Goal: Task Accomplishment & Management: Manage account settings

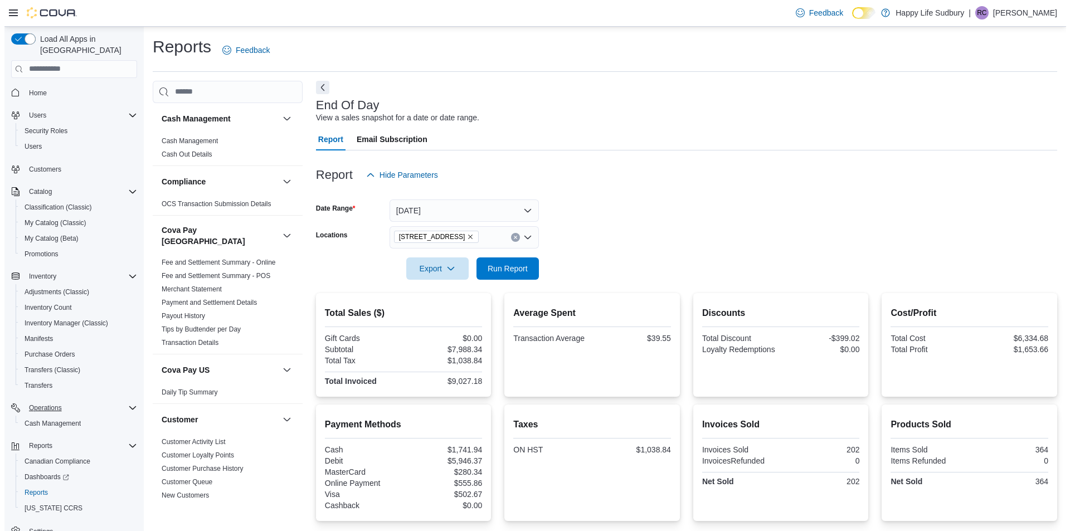
scroll to position [855, 0]
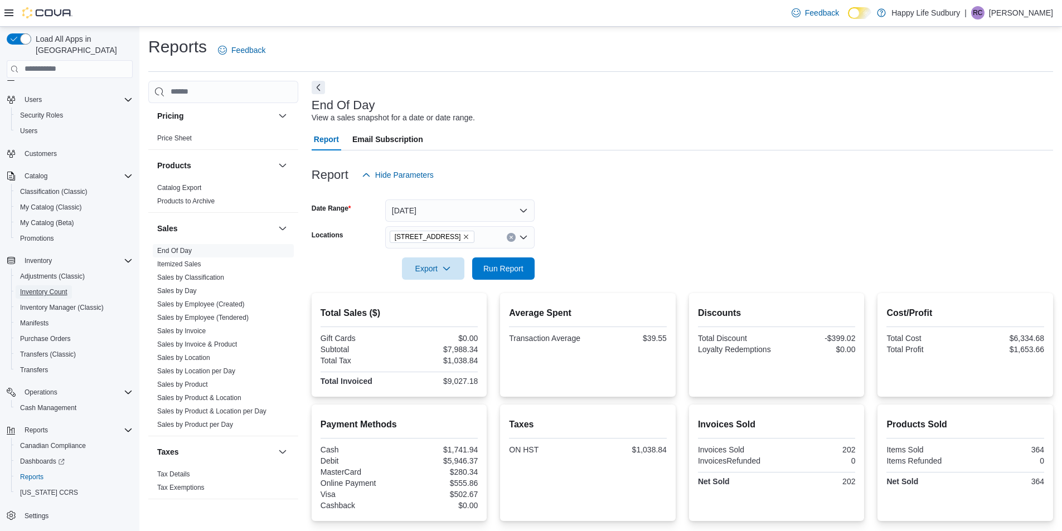
drag, startPoint x: 45, startPoint y: 279, endPoint x: 233, endPoint y: 198, distance: 204.9
click at [45, 288] on span "Inventory Count" at bounding box center [43, 292] width 47 height 9
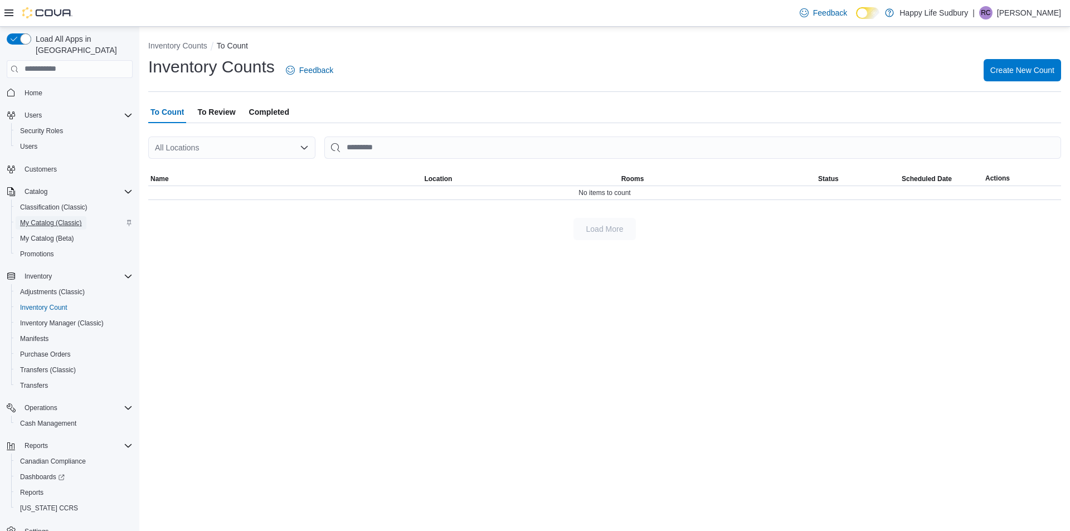
click at [43, 218] on span "My Catalog (Classic)" at bounding box center [51, 222] width 62 height 9
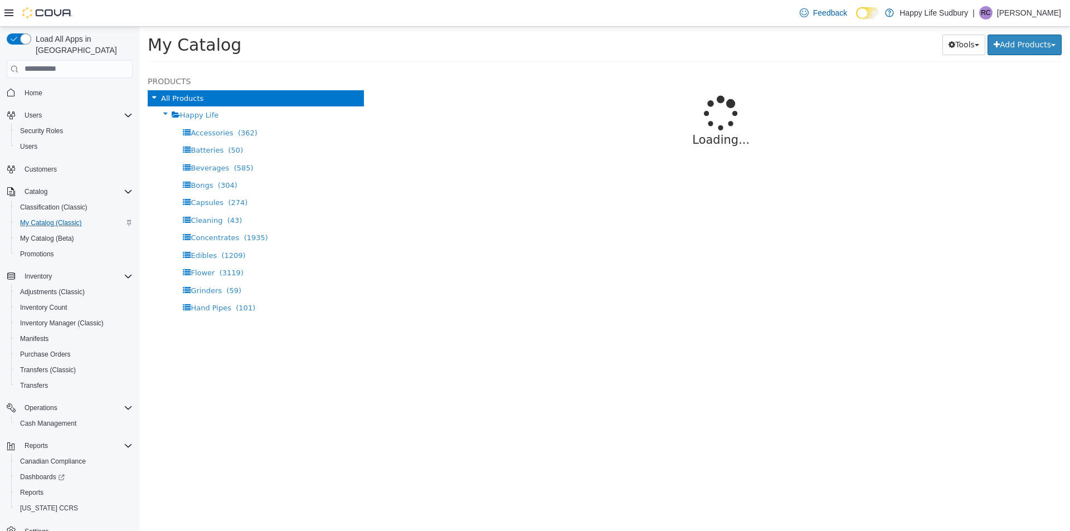
select select "**********"
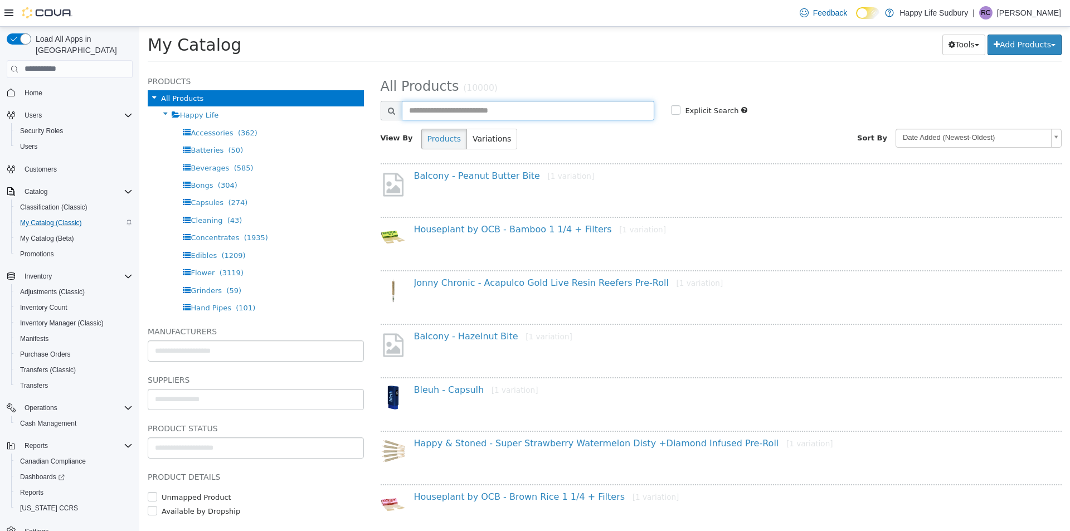
click at [469, 113] on input "text" at bounding box center [528, 110] width 253 height 20
type input "*****"
select select "**********"
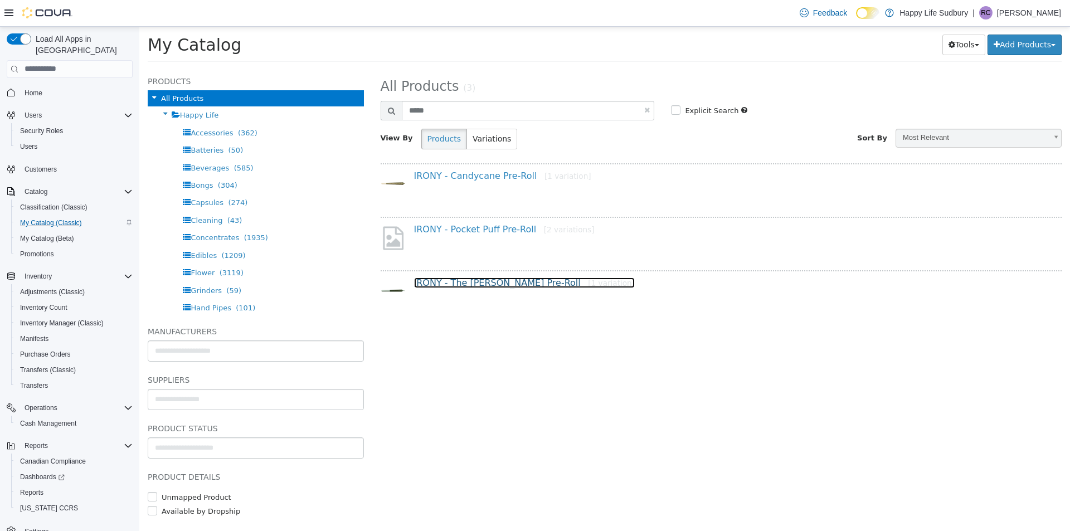
click at [504, 280] on link "IRONY - The Penny Puffer Pre-Roll [1 variation]" at bounding box center [524, 282] width 221 height 11
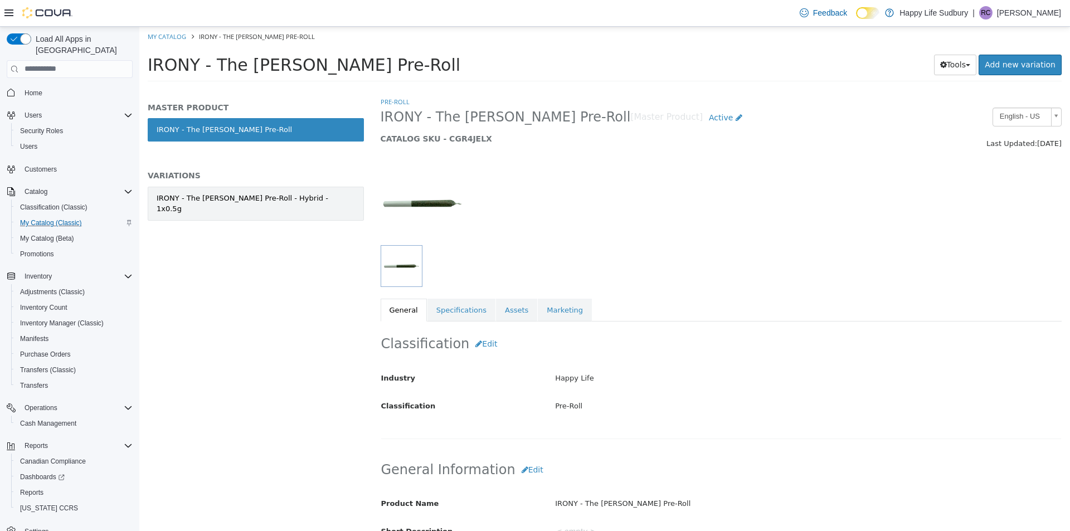
click at [265, 202] on div "IRONY - The Penny Puffer Pre-Roll - Hybrid - 1x0.5g" at bounding box center [256, 203] width 198 height 22
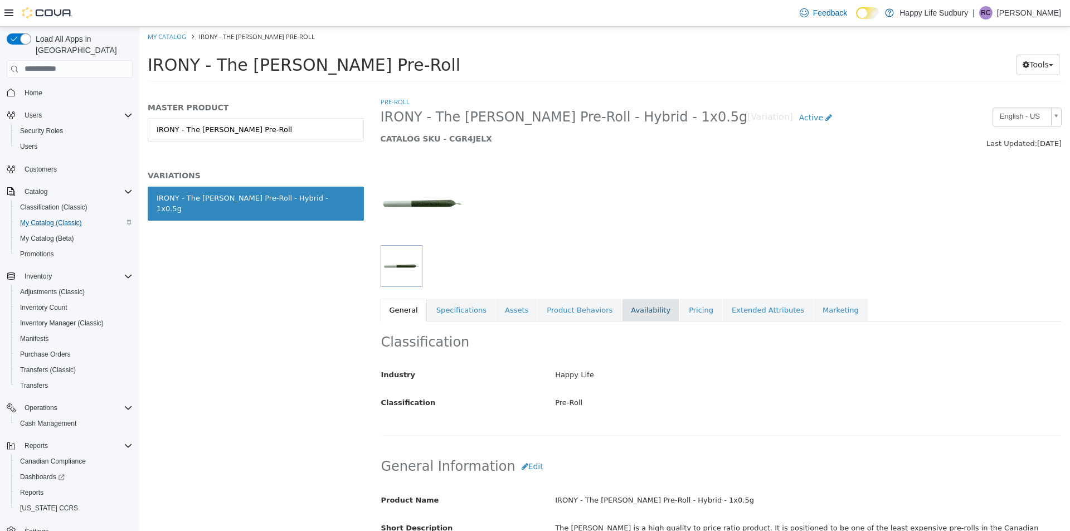
click at [634, 315] on link "Availability" at bounding box center [650, 309] width 57 height 23
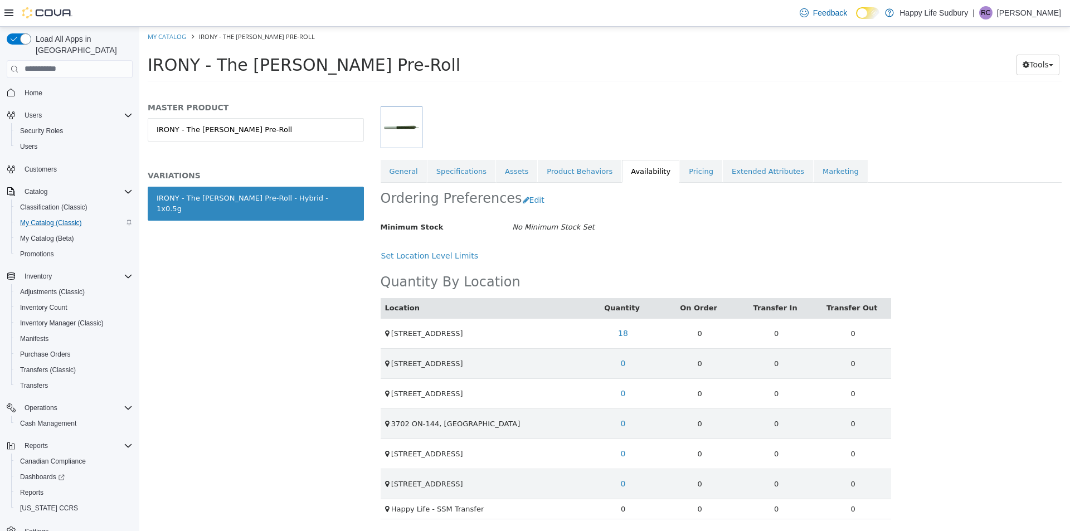
scroll to position [139, 0]
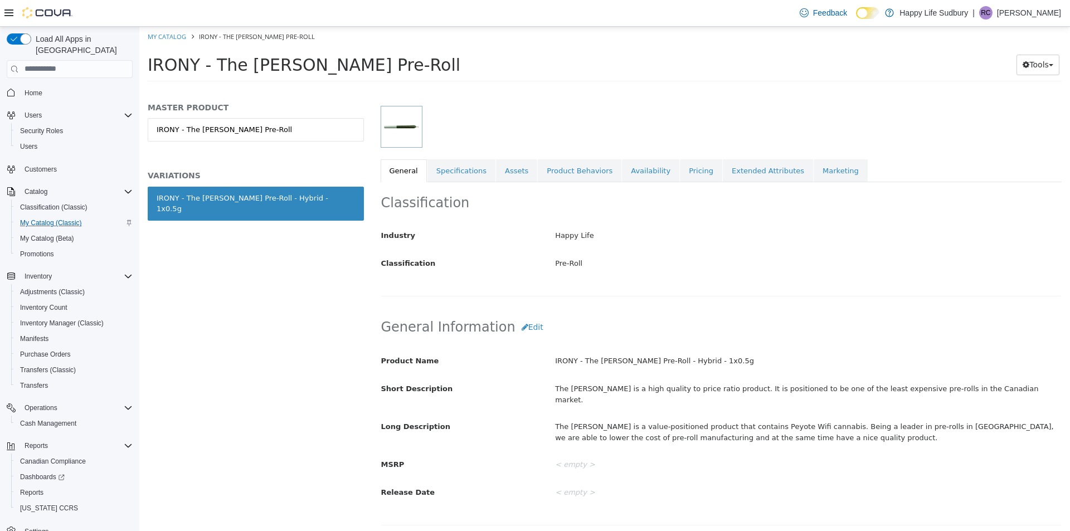
select select "**********"
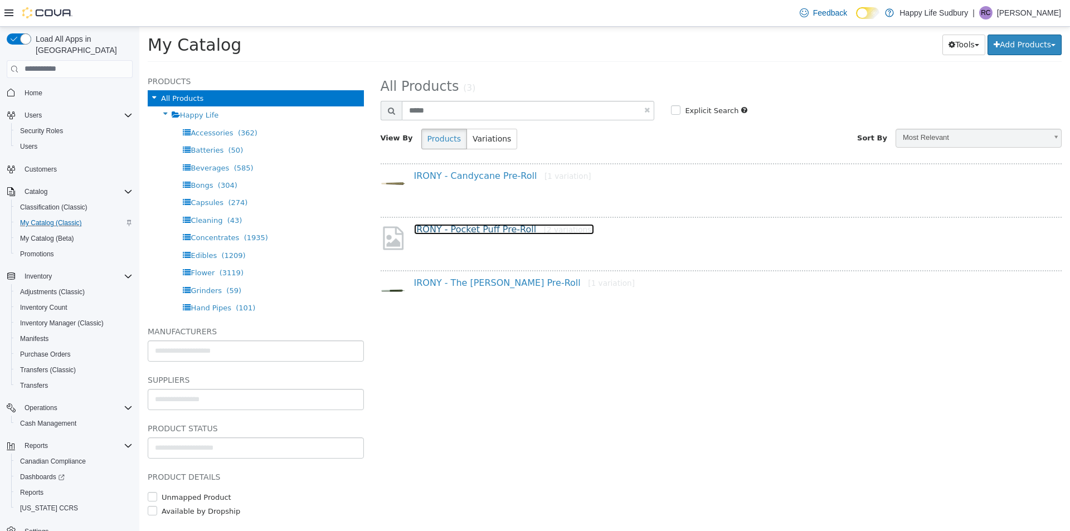
click at [477, 226] on link "IRONY - Pocket Puff Pre-Roll [2 variations]" at bounding box center [504, 228] width 181 height 11
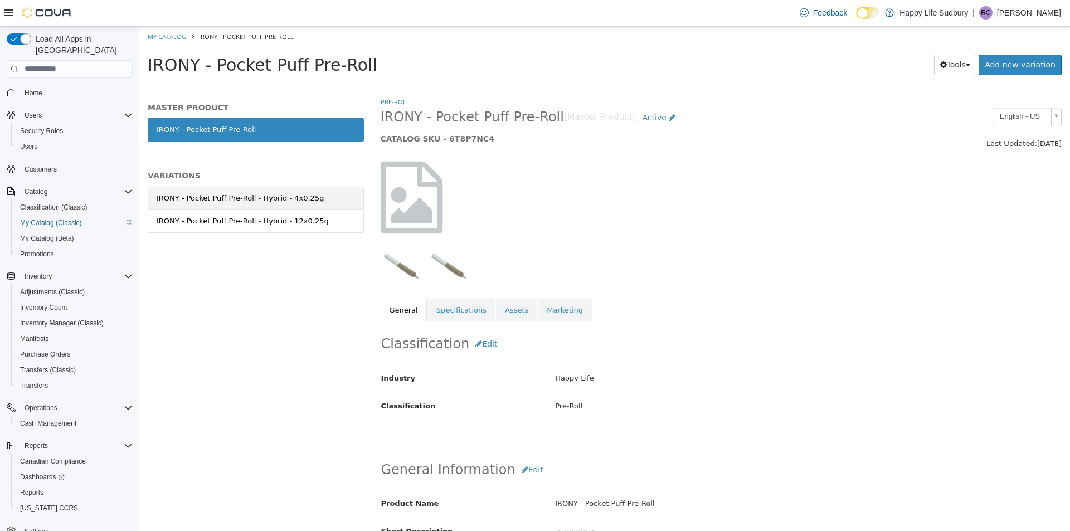
click at [301, 203] on div "IRONY - Pocket Puff Pre-Roll - Hybrid - 4x0.25g" at bounding box center [240, 197] width 167 height 11
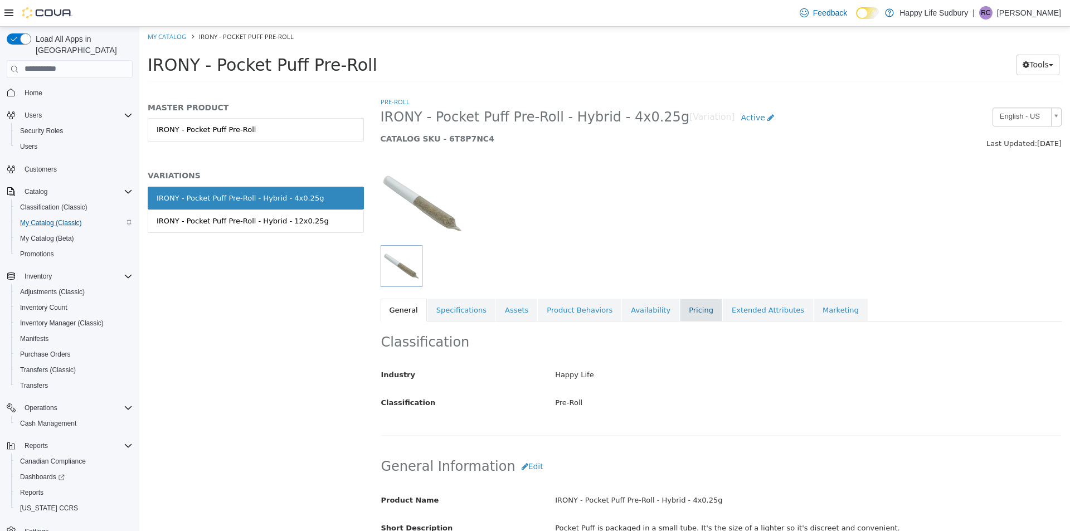
click at [681, 307] on link "Pricing" at bounding box center [701, 309] width 42 height 23
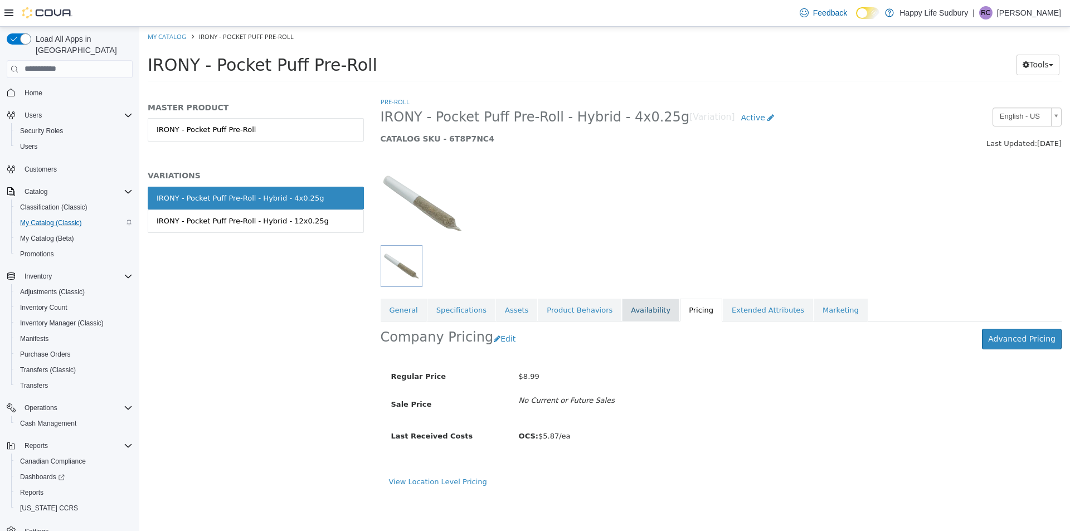
click at [622, 309] on link "Availability" at bounding box center [650, 309] width 57 height 23
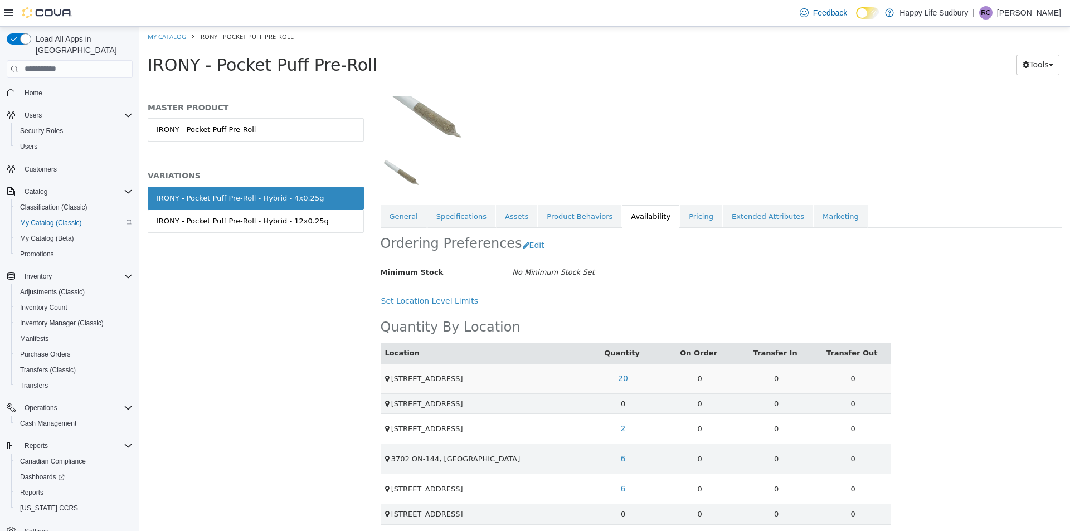
scroll to position [111, 0]
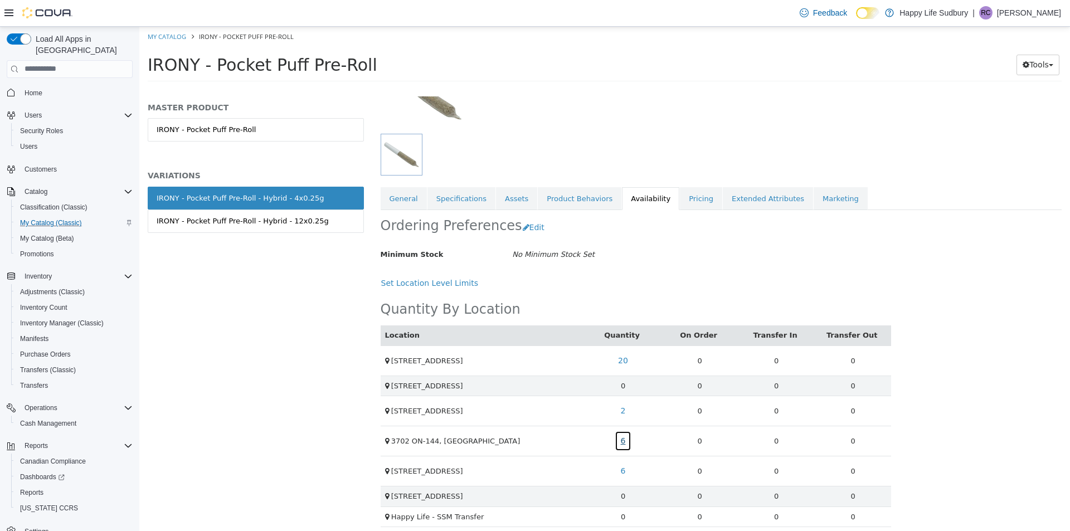
click at [622, 437] on link "6" at bounding box center [623, 440] width 17 height 21
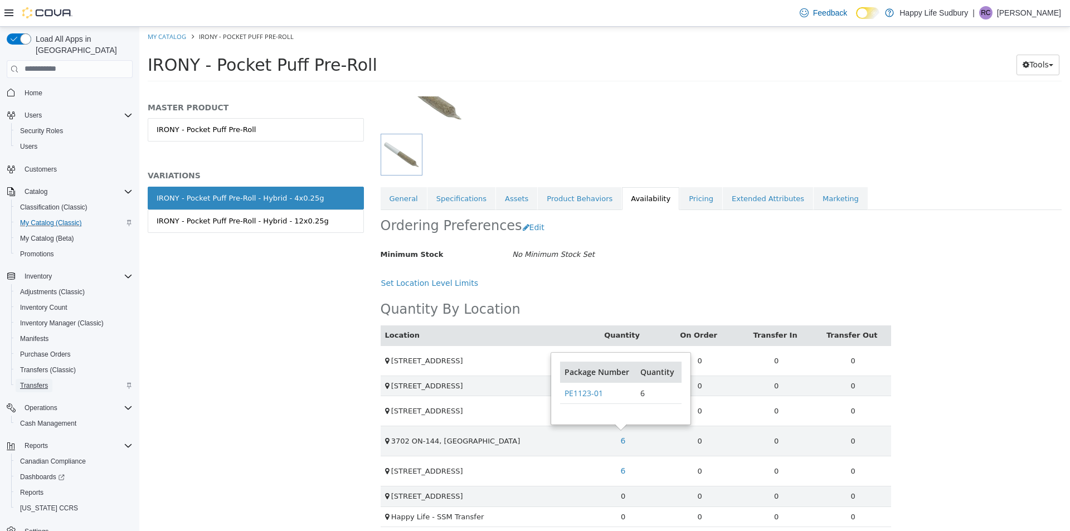
click at [46, 381] on span "Transfers" at bounding box center [34, 385] width 28 height 9
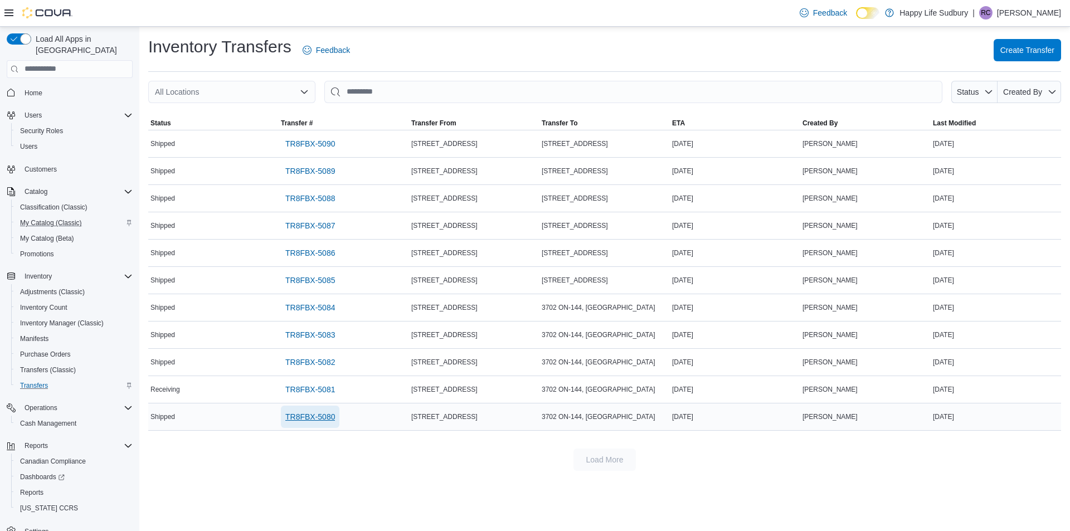
click at [306, 418] on span "TR8FBX-5080" at bounding box center [310, 416] width 50 height 11
click at [308, 386] on span "TR8FBX-5081" at bounding box center [310, 389] width 50 height 11
click at [308, 358] on span "TR8FBX-5082" at bounding box center [310, 362] width 50 height 11
click at [328, 327] on span "TR8FBX-5083" at bounding box center [310, 335] width 50 height 22
click at [317, 303] on span "TR8FBX-5084" at bounding box center [310, 307] width 50 height 11
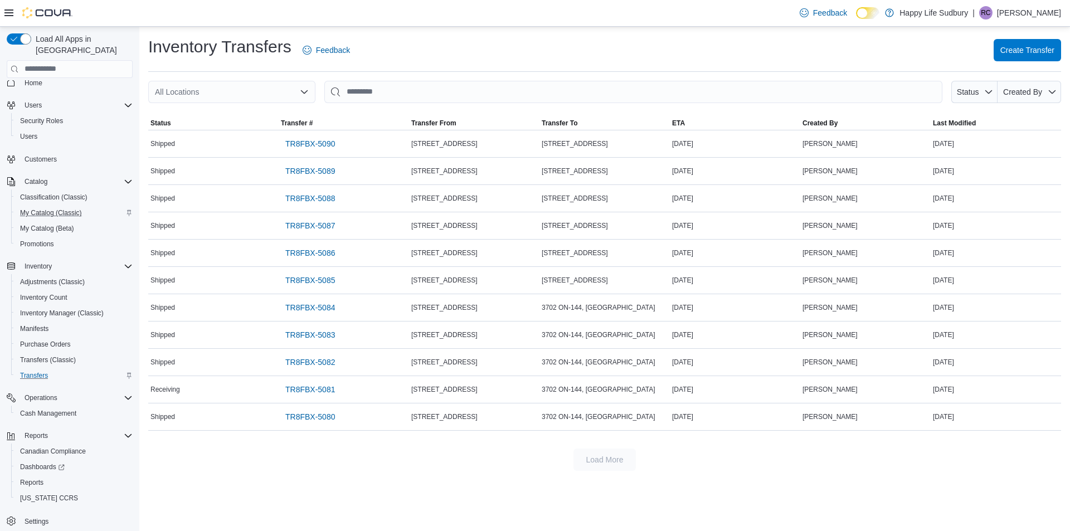
scroll to position [16, 0]
click at [35, 470] on span "Reports" at bounding box center [31, 476] width 23 height 13
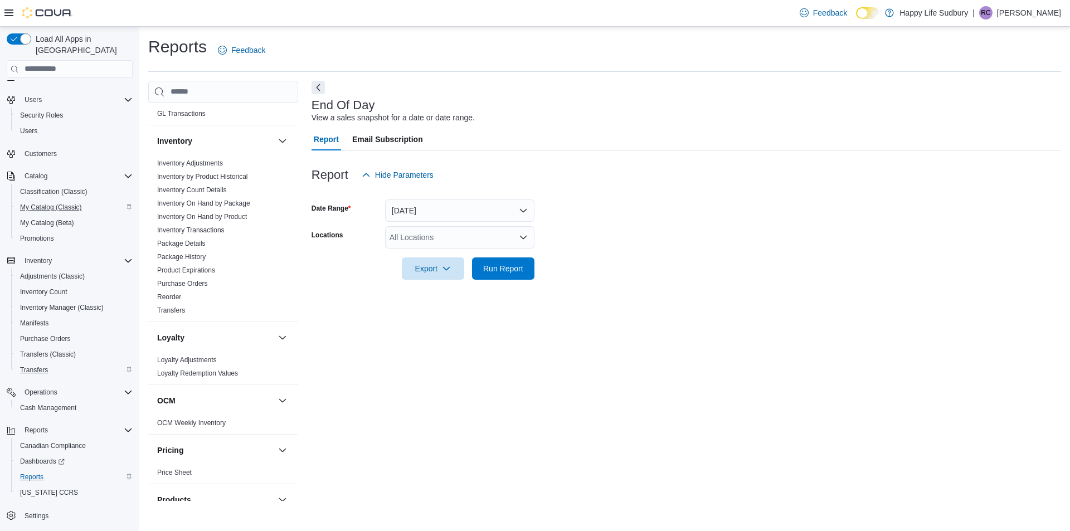
scroll to position [465, 0]
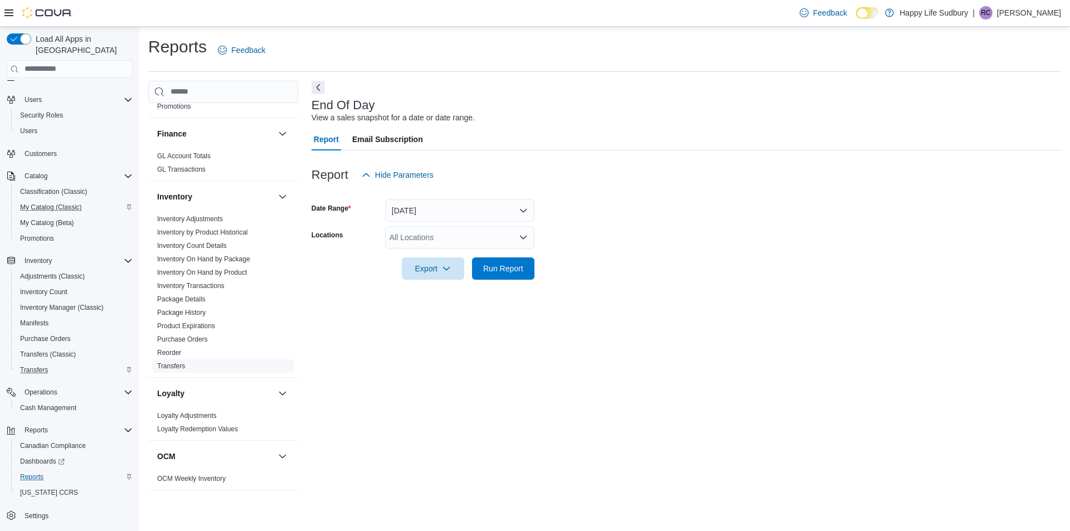
click at [166, 362] on span "Transfers" at bounding box center [223, 365] width 141 height 13
click at [167, 362] on link "Transfers" at bounding box center [171, 366] width 28 height 8
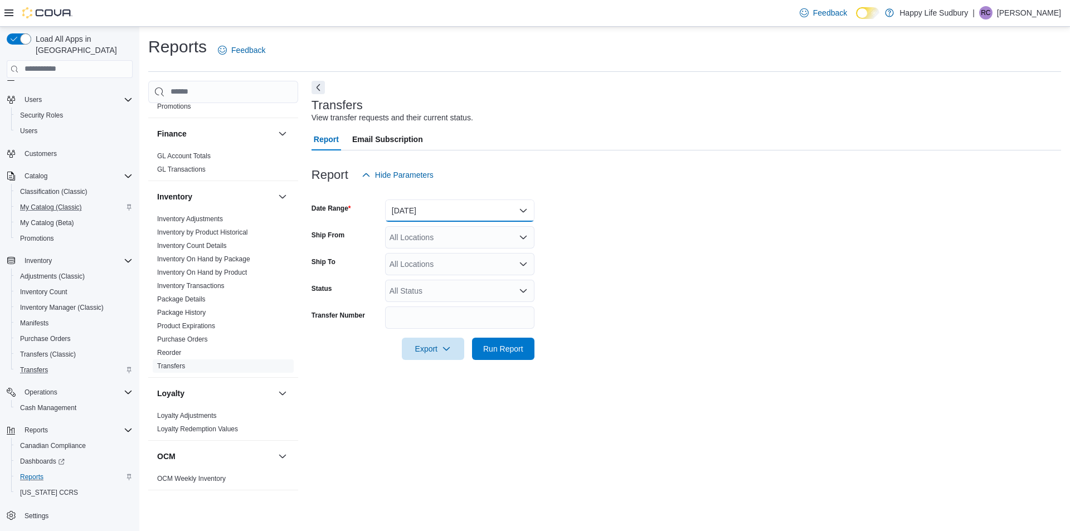
click at [446, 213] on button "Yesterday" at bounding box center [459, 210] width 149 height 22
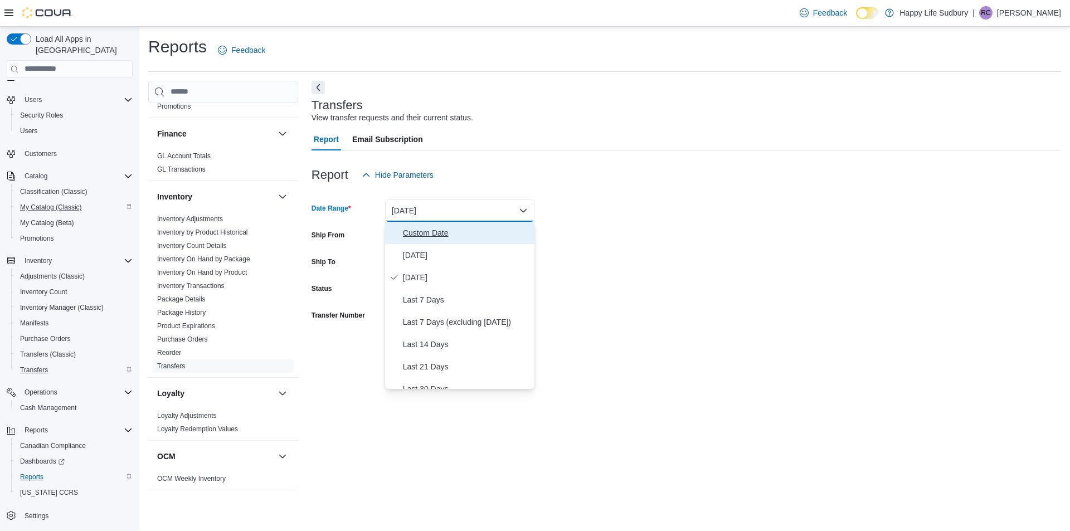
click at [433, 237] on span "Custom Date" at bounding box center [466, 232] width 127 height 13
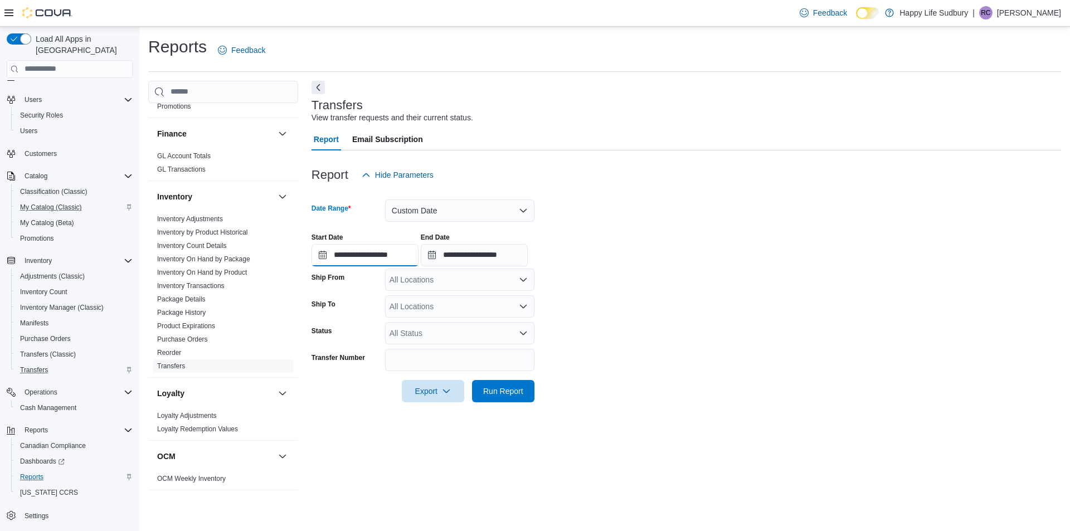
click at [349, 258] on input "**********" at bounding box center [365, 255] width 107 height 22
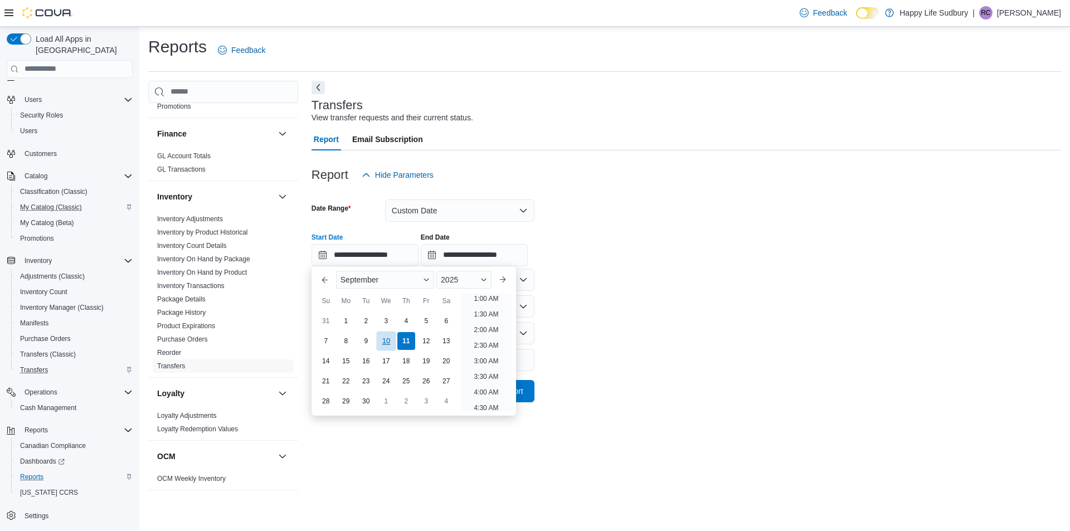
click at [386, 338] on div "10" at bounding box center [386, 341] width 20 height 20
click at [636, 238] on div "**********" at bounding box center [686, 245] width 749 height 42
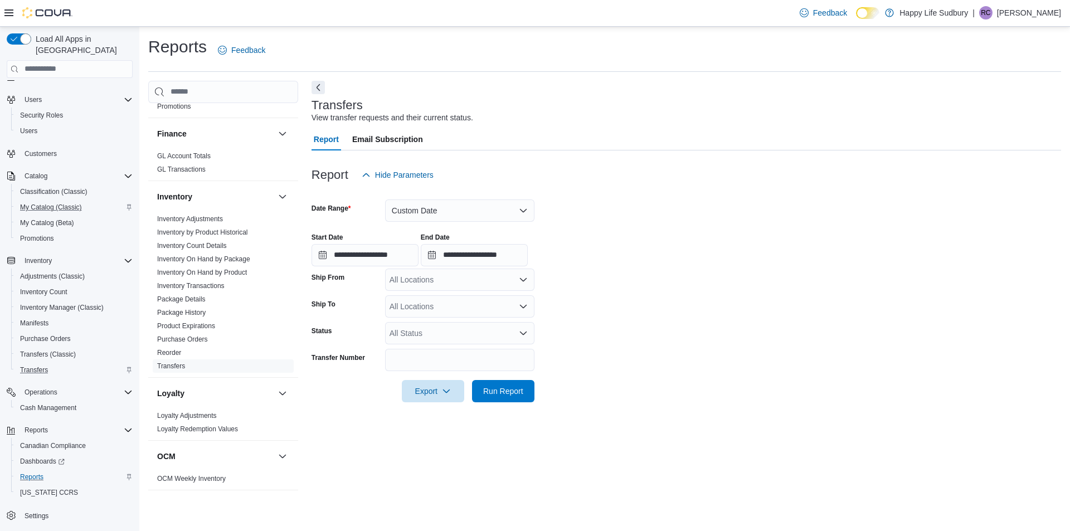
click at [464, 279] on div "All Locations" at bounding box center [459, 280] width 149 height 22
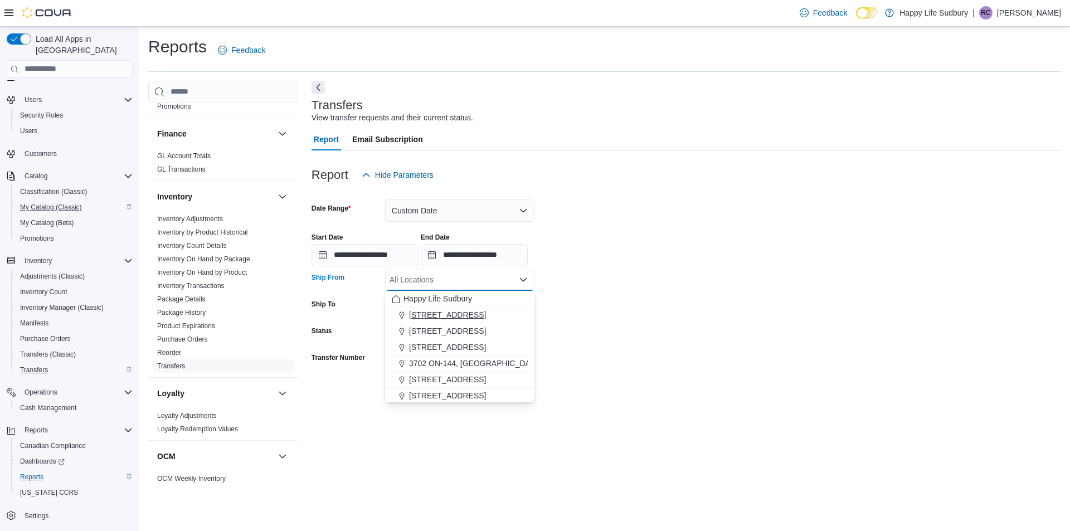
click at [459, 313] on span "[STREET_ADDRESS]" at bounding box center [447, 314] width 77 height 11
click at [324, 305] on label "Ship To" at bounding box center [324, 304] width 24 height 9
click at [390, 305] on input "Ship To" at bounding box center [390, 306] width 1 height 13
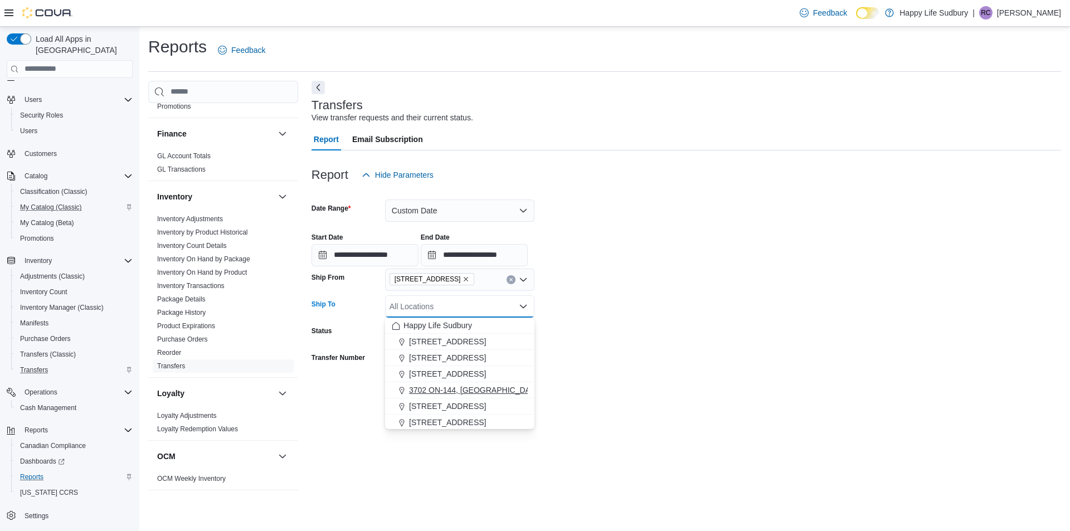
click at [449, 388] on span "3702 ON-144, [GEOGRAPHIC_DATA]" at bounding box center [475, 389] width 133 height 11
click at [299, 394] on div "Cash Management Cash Management Cash Out Details Compliance OCS Transaction Sub…" at bounding box center [604, 291] width 913 height 421
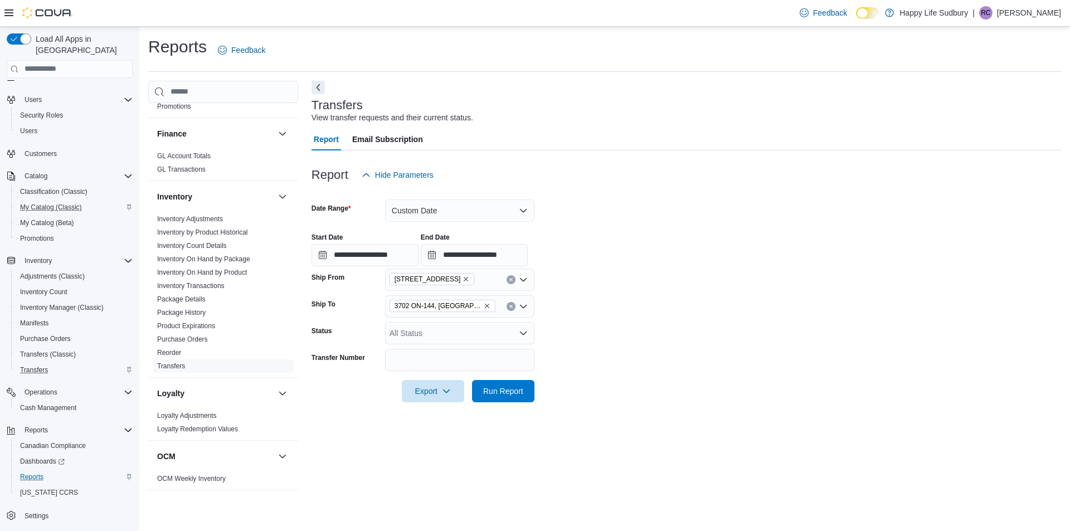
click at [481, 332] on div "All Status" at bounding box center [459, 333] width 149 height 22
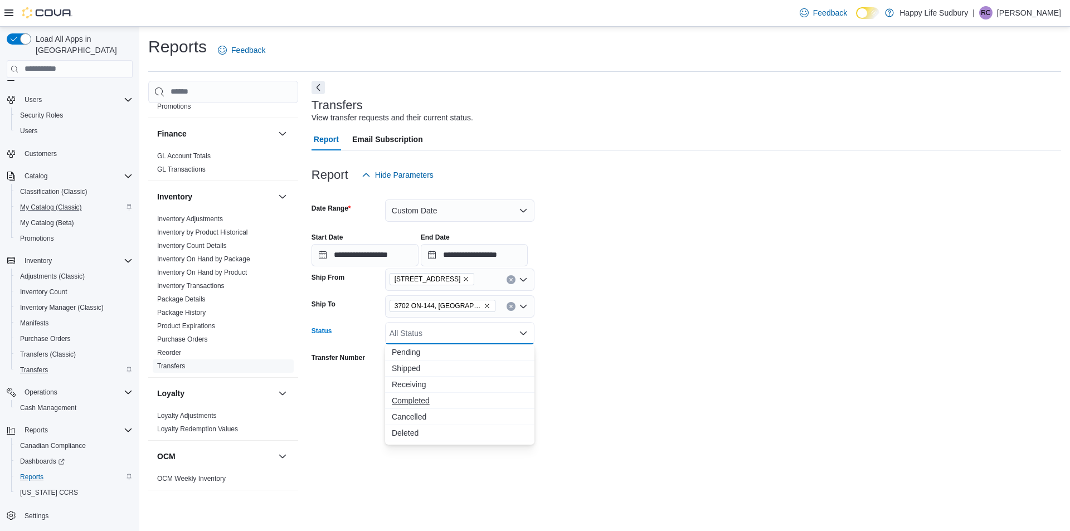
click at [446, 402] on span "Completed" at bounding box center [460, 400] width 136 height 11
click at [625, 391] on form "**********" at bounding box center [686, 294] width 749 height 216
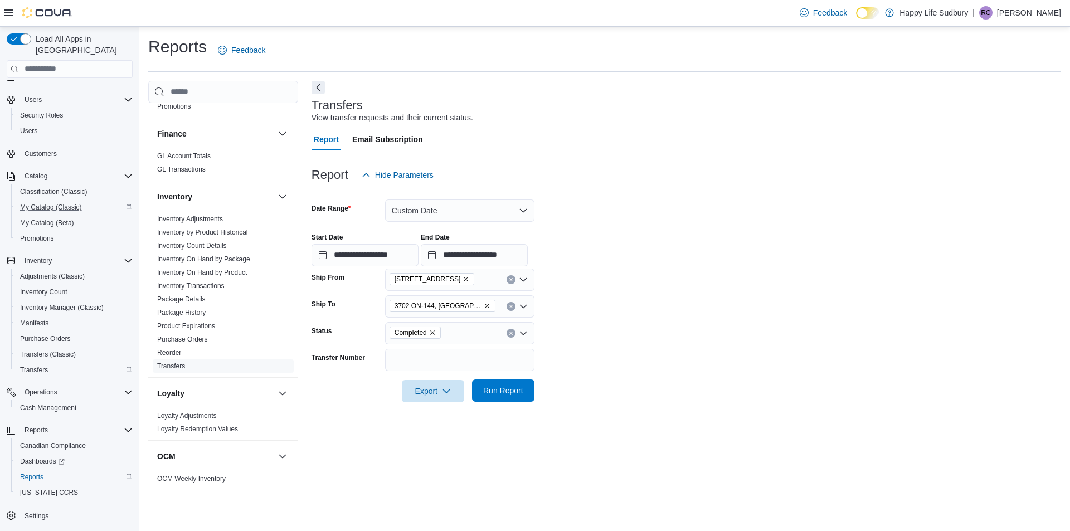
click at [495, 395] on span "Run Report" at bounding box center [503, 390] width 40 height 11
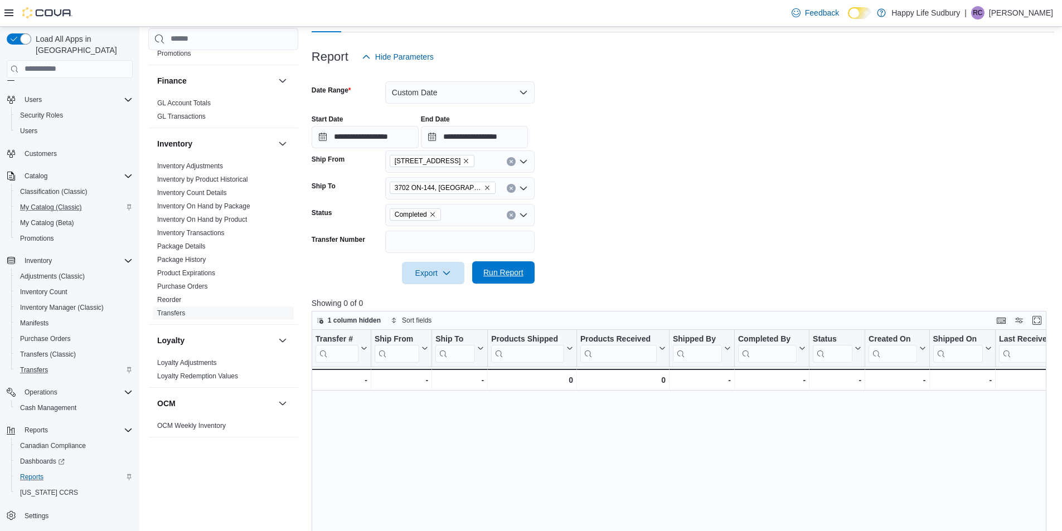
scroll to position [111, 0]
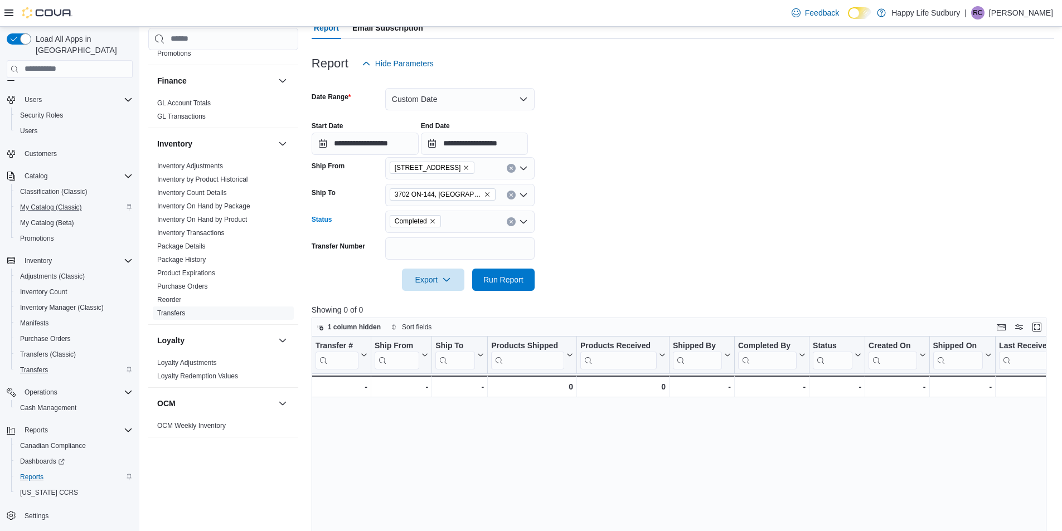
drag, startPoint x: 435, startPoint y: 221, endPoint x: 446, endPoint y: 227, distance: 13.0
click at [434, 221] on icon "Remove Completed from selection in this group" at bounding box center [432, 221] width 7 height 7
click at [686, 245] on form "**********" at bounding box center [683, 183] width 742 height 216
click at [519, 282] on span "Run Report" at bounding box center [503, 279] width 40 height 11
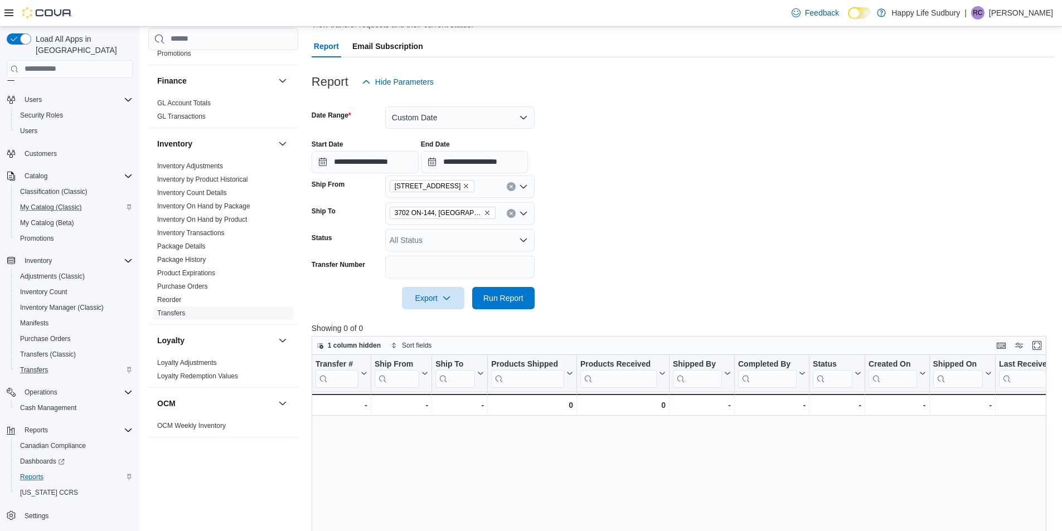
scroll to position [53, 0]
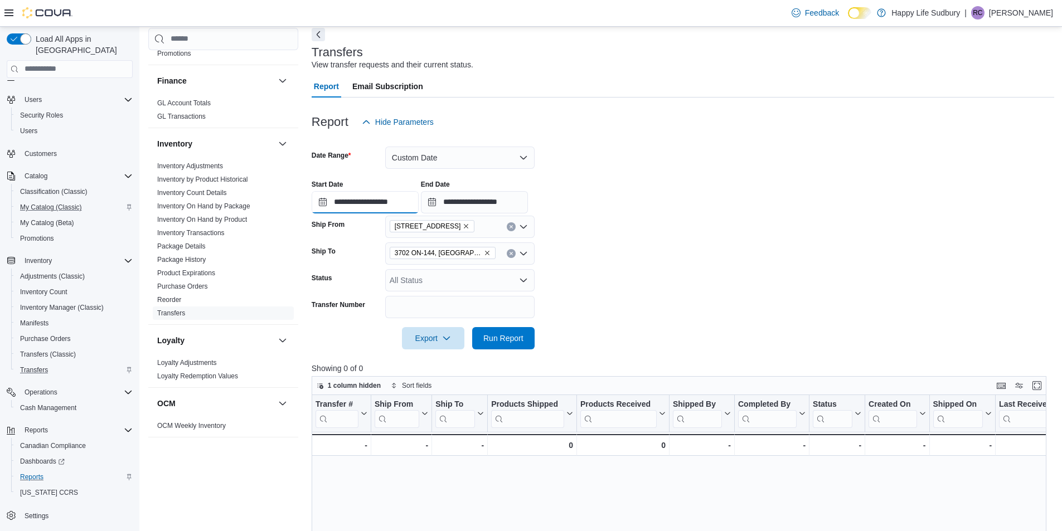
click at [351, 204] on input "**********" at bounding box center [365, 202] width 107 height 22
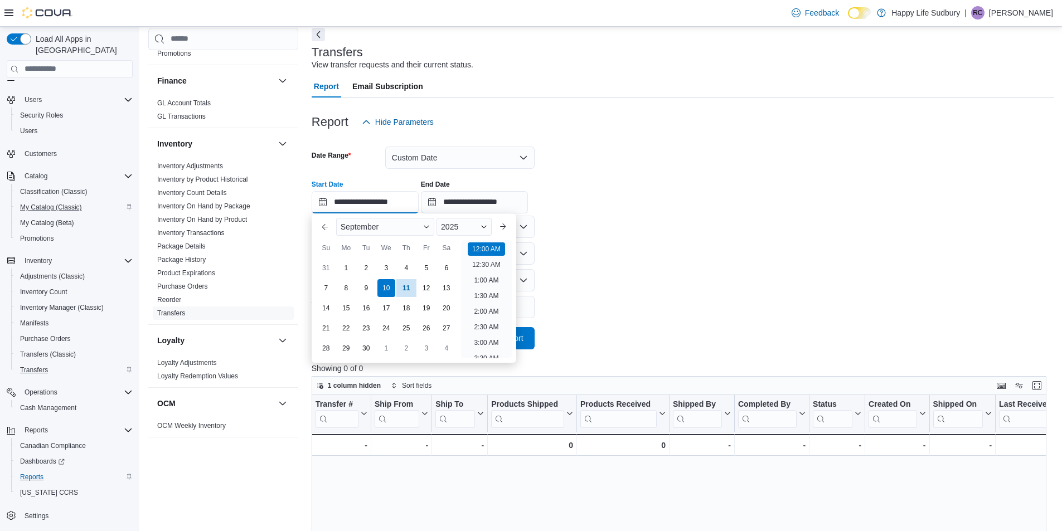
scroll to position [35, 0]
click at [364, 292] on div "9" at bounding box center [366, 288] width 20 height 20
type input "**********"
click at [756, 240] on form "**********" at bounding box center [683, 241] width 742 height 216
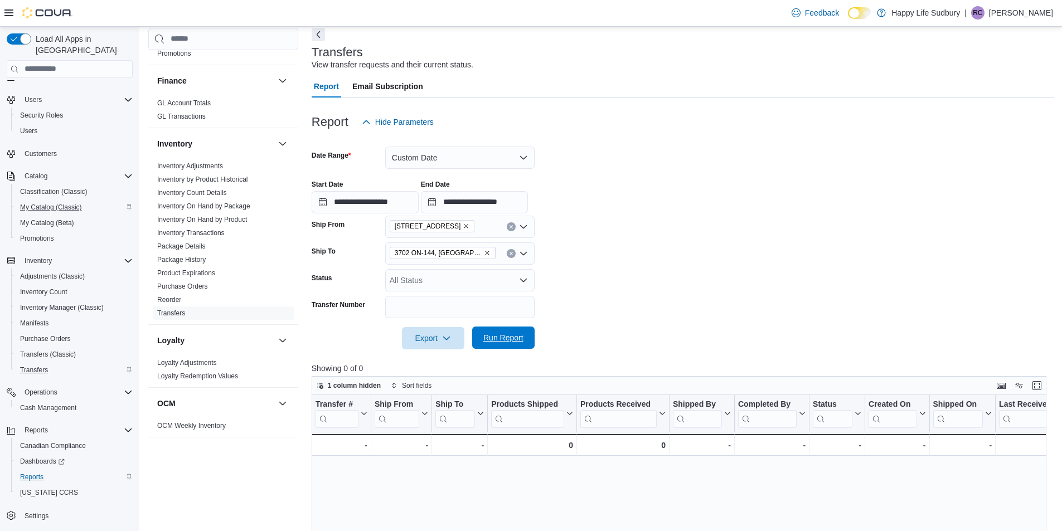
click at [517, 329] on span "Run Report" at bounding box center [503, 338] width 49 height 22
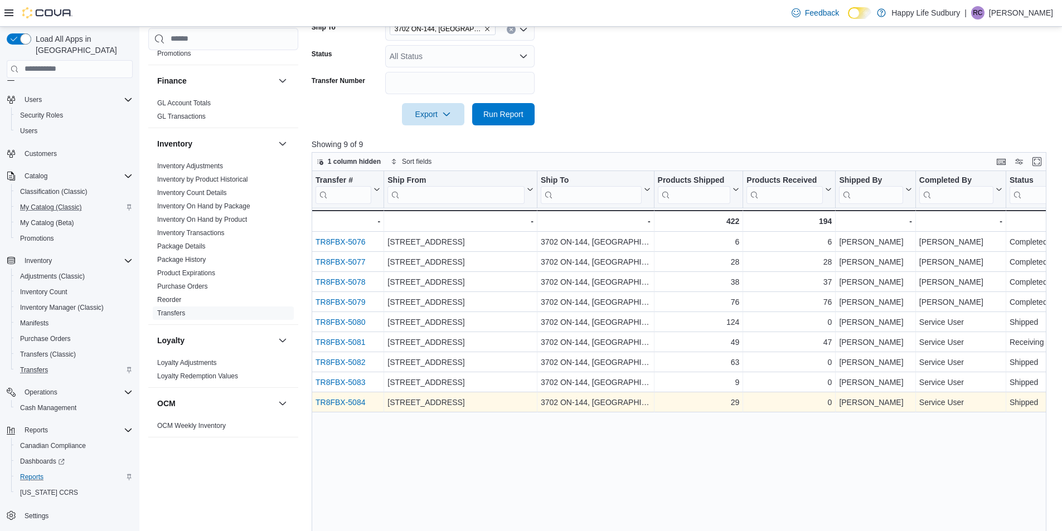
scroll to position [332, 0]
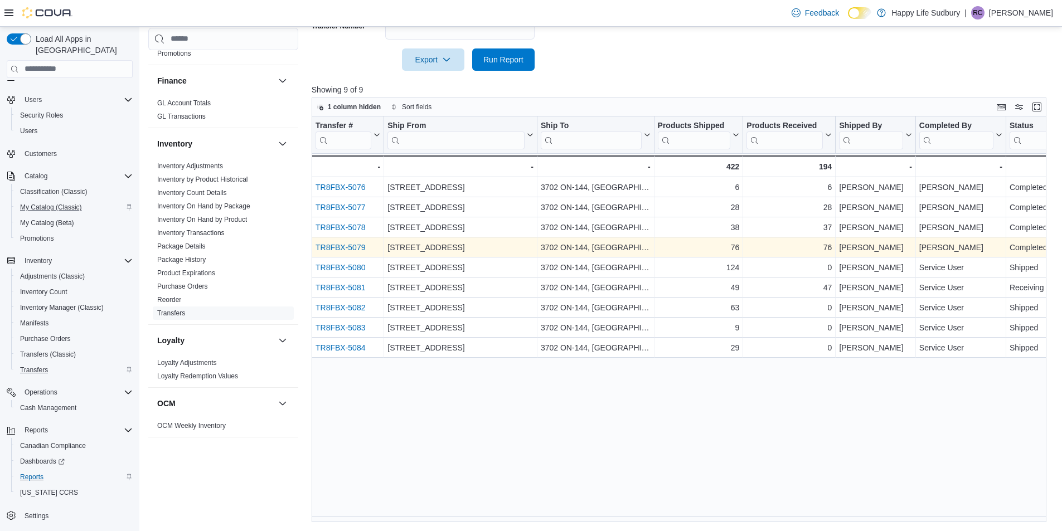
click at [354, 250] on link "TR8FBX-5079" at bounding box center [340, 247] width 50 height 9
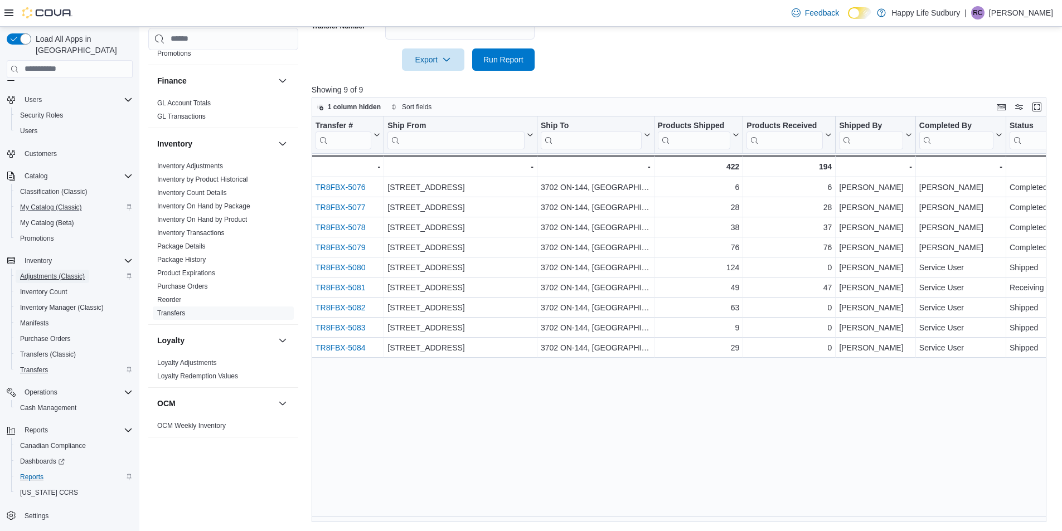
click at [41, 272] on span "Adjustments (Classic)" at bounding box center [52, 276] width 65 height 9
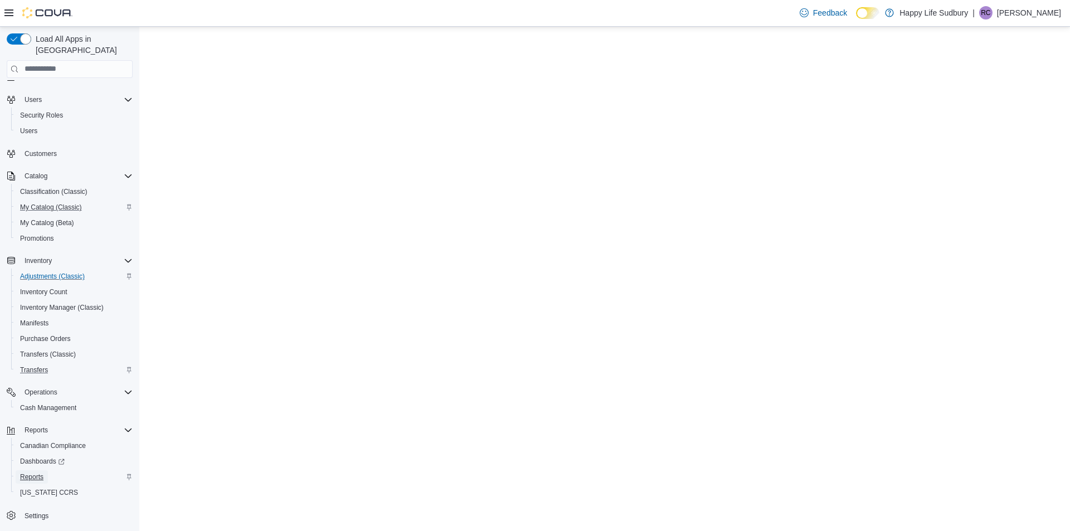
click at [30, 473] on span "Reports" at bounding box center [31, 477] width 23 height 9
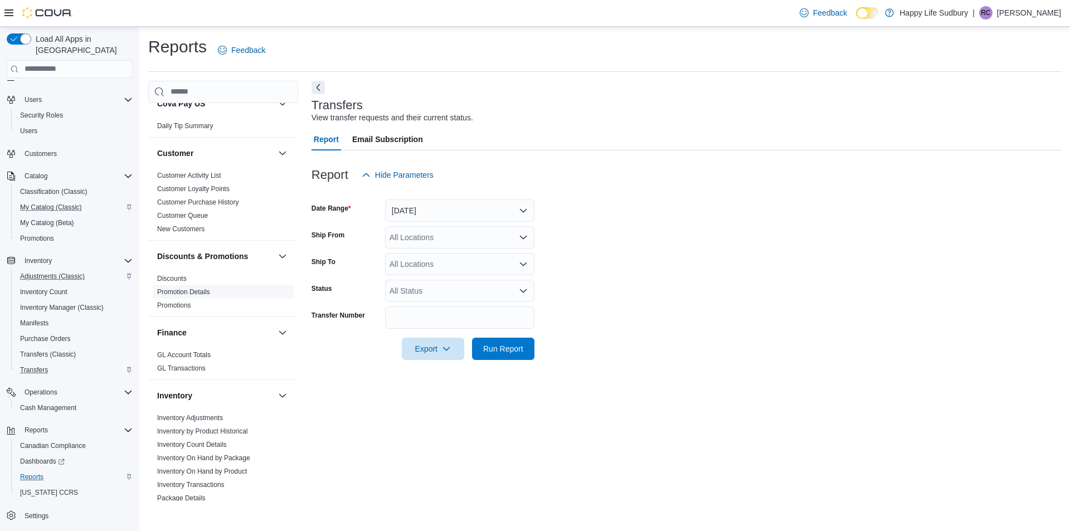
scroll to position [334, 0]
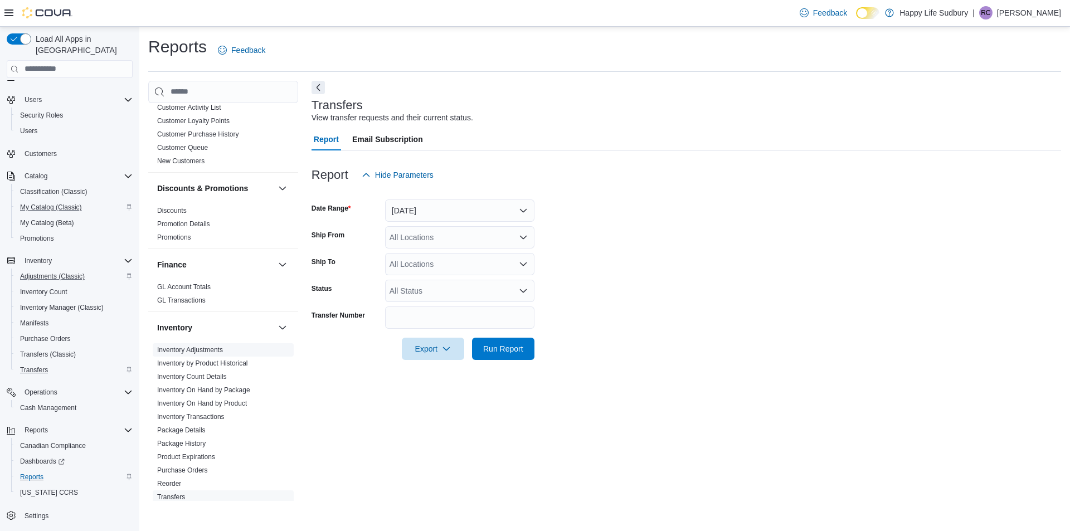
click at [198, 346] on link "Inventory Adjustments" at bounding box center [190, 350] width 66 height 8
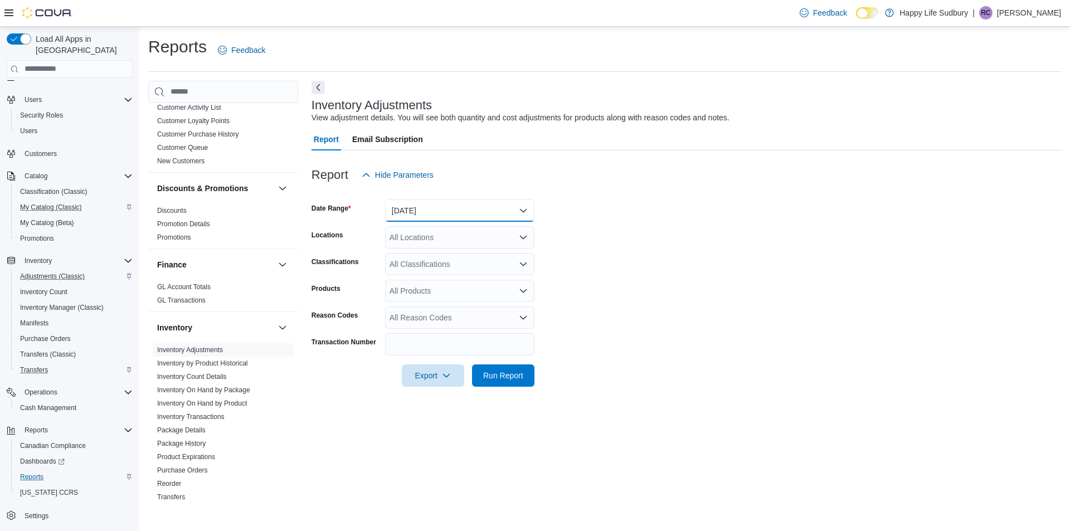
click at [434, 216] on button "Yesterday" at bounding box center [459, 210] width 149 height 22
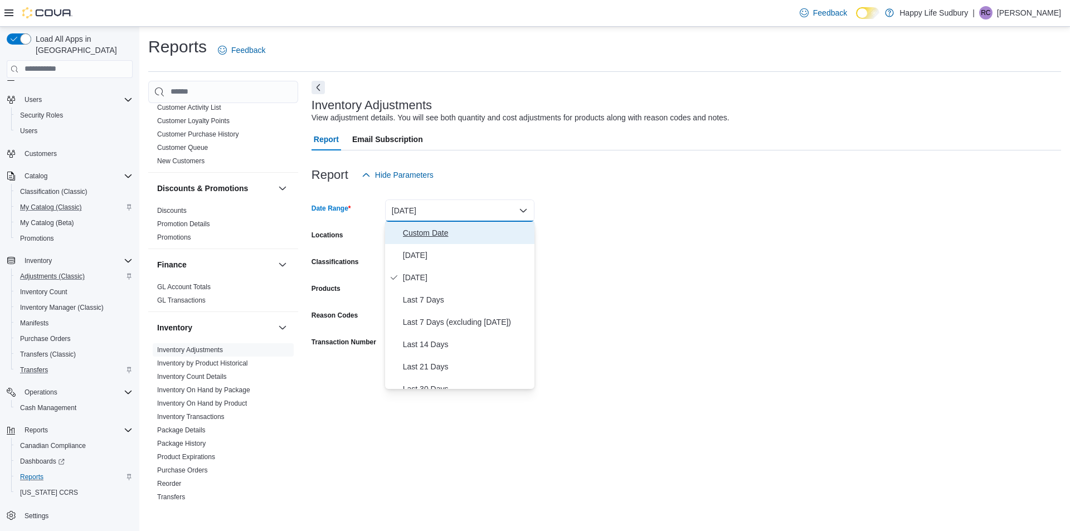
click at [406, 233] on span "Custom Date" at bounding box center [466, 232] width 127 height 13
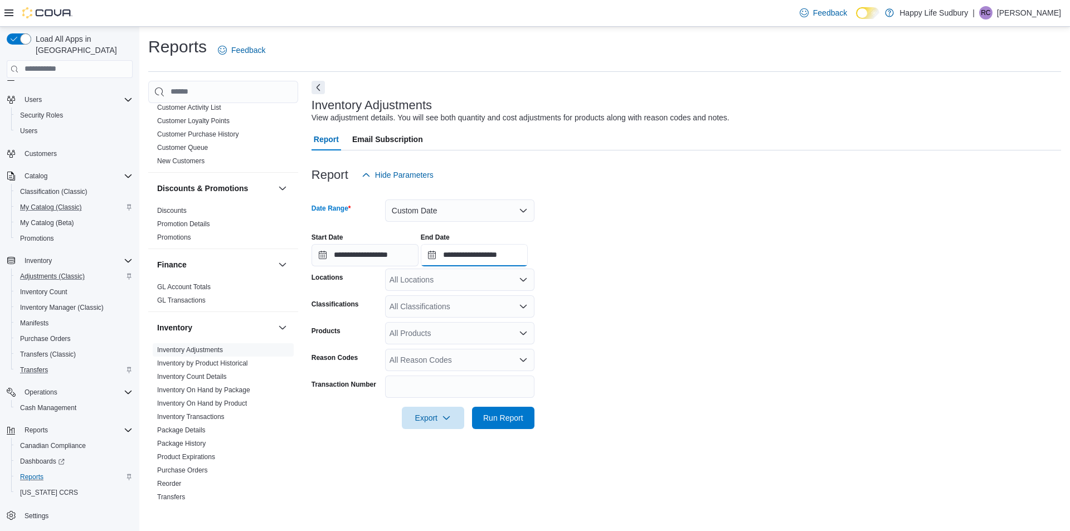
click at [473, 254] on input "**********" at bounding box center [474, 255] width 107 height 22
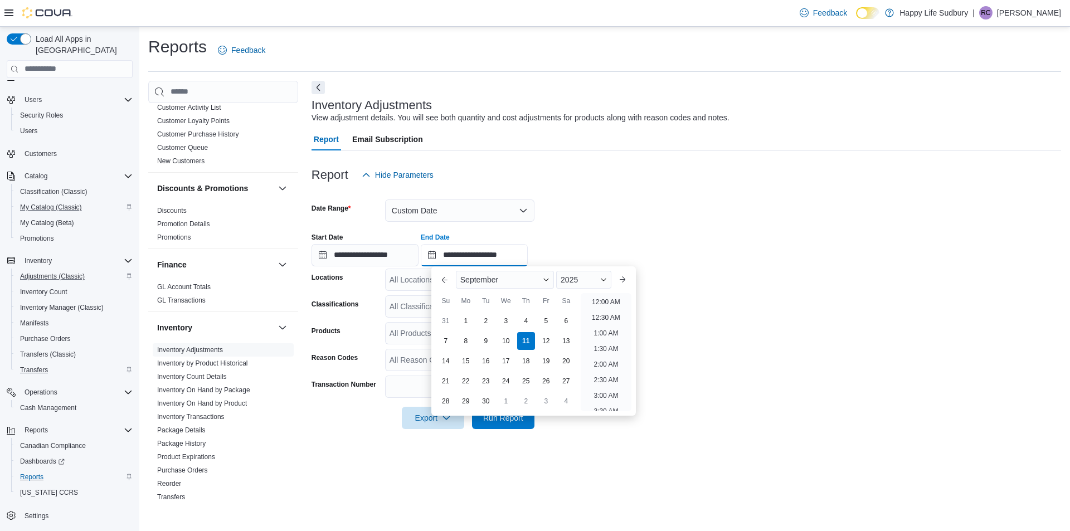
scroll to position [633, 0]
click at [351, 255] on input "**********" at bounding box center [365, 255] width 107 height 22
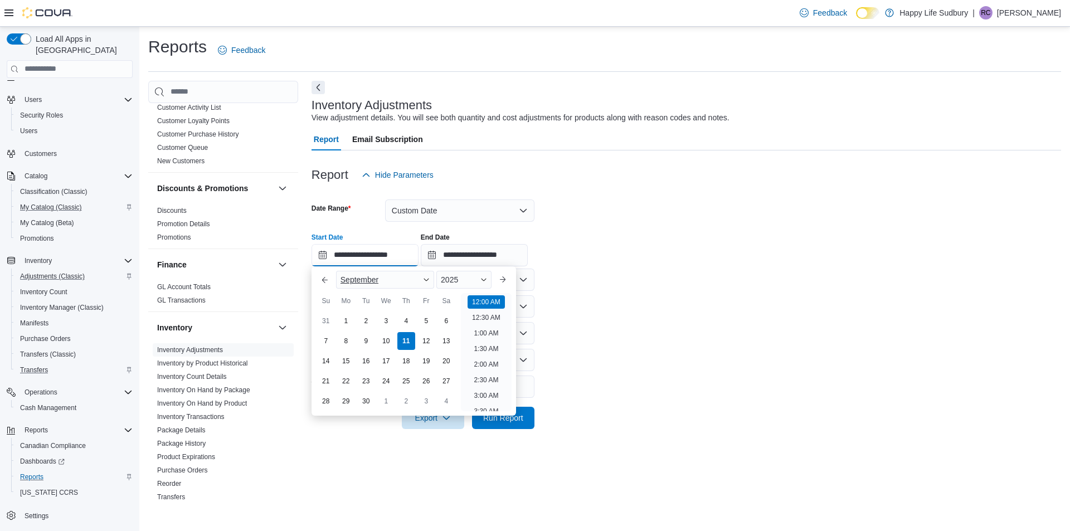
scroll to position [35, 0]
click at [346, 322] on div "1" at bounding box center [346, 321] width 20 height 20
type input "**********"
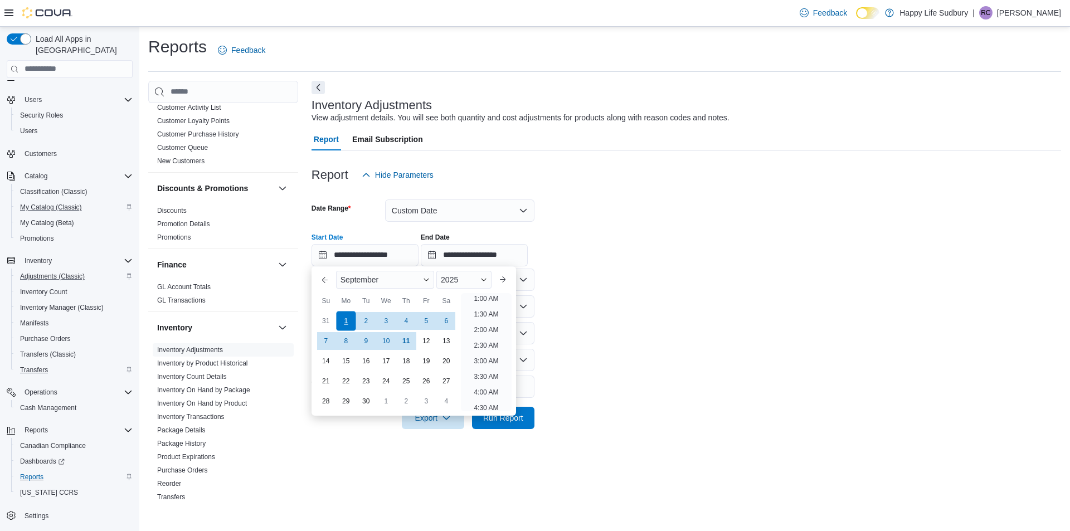
scroll to position [2, 0]
click at [643, 312] on form "**********" at bounding box center [686, 307] width 749 height 243
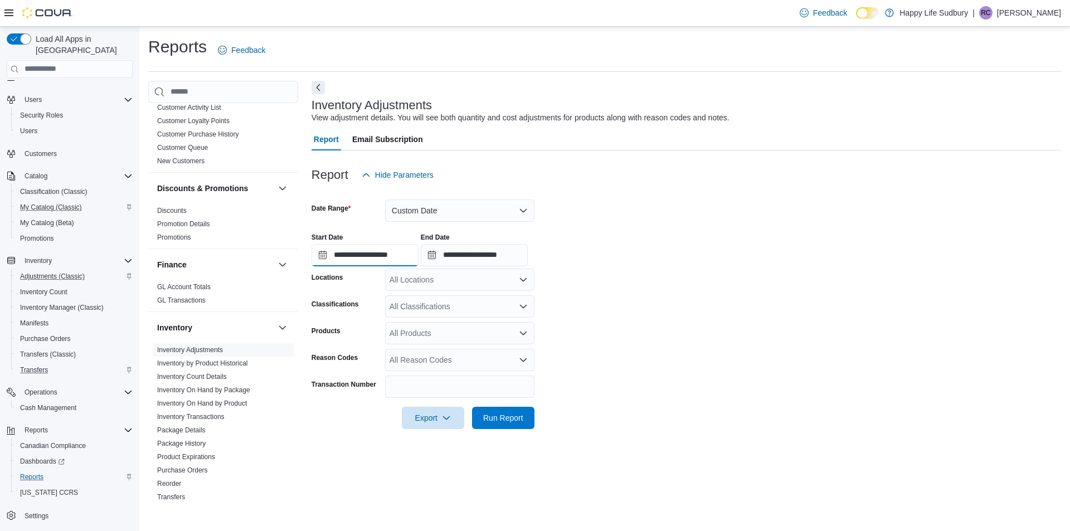
click at [346, 257] on input "**********" at bounding box center [365, 255] width 107 height 22
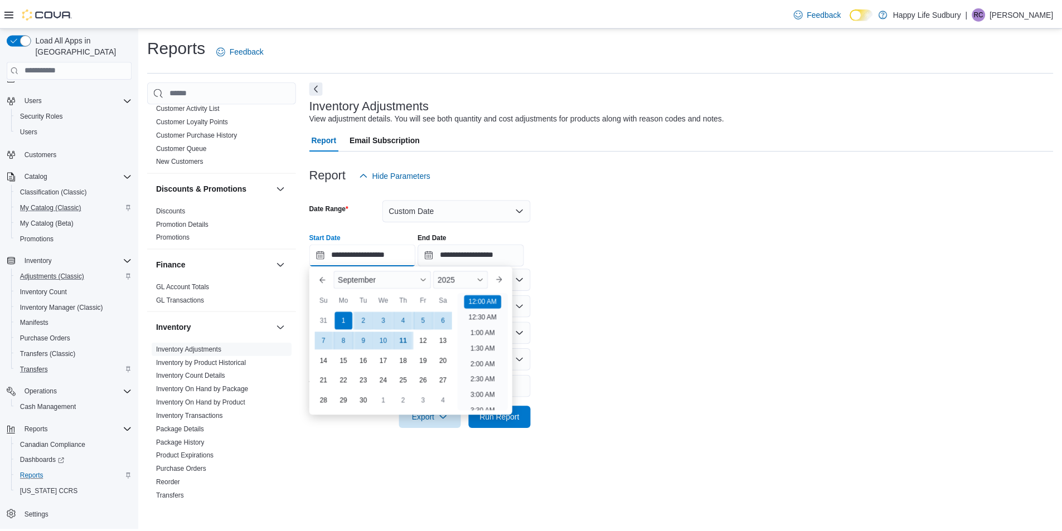
scroll to position [35, 0]
click at [682, 312] on form "**********" at bounding box center [686, 307] width 749 height 243
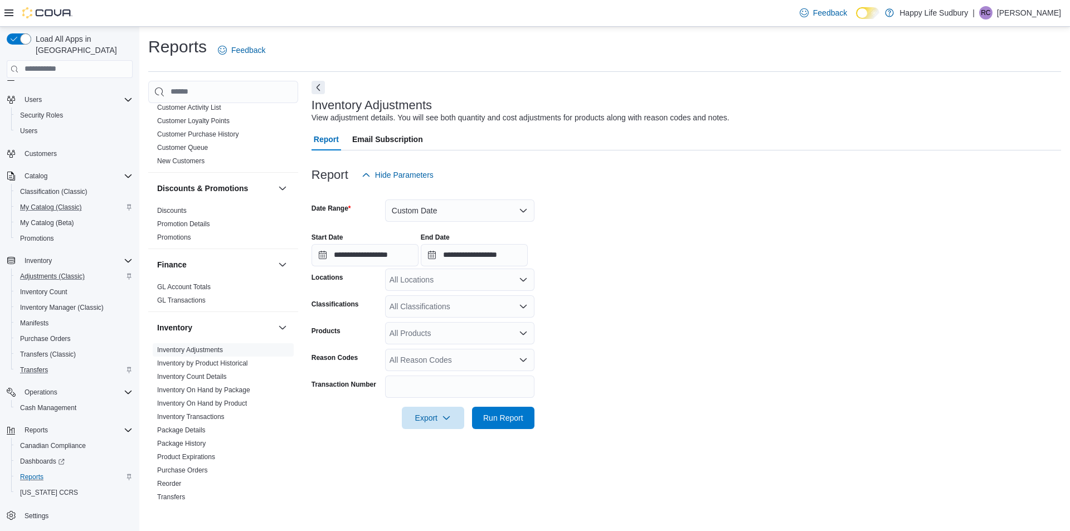
click at [439, 308] on div "All Classifications" at bounding box center [459, 306] width 149 height 22
type input "*"
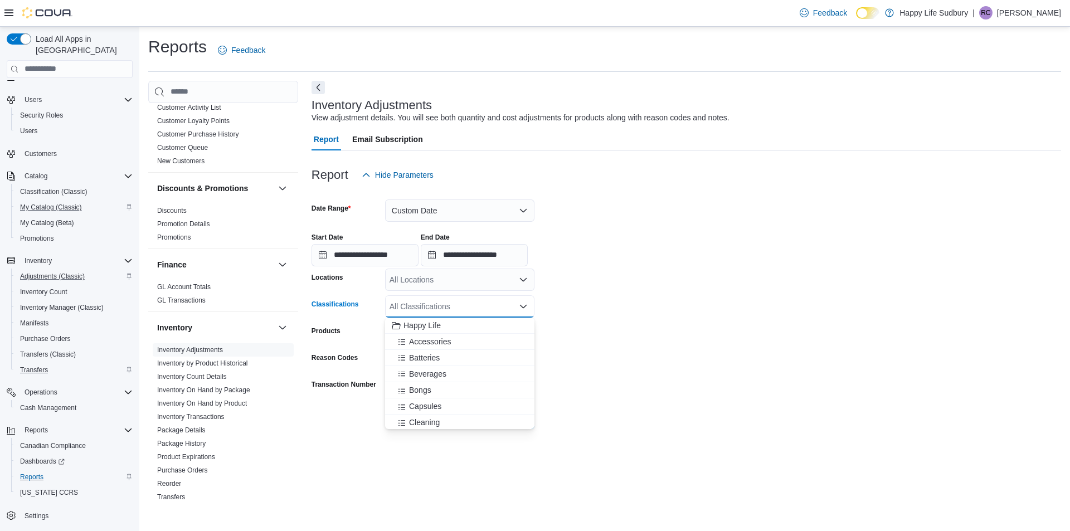
click at [778, 349] on form "**********" at bounding box center [686, 307] width 749 height 243
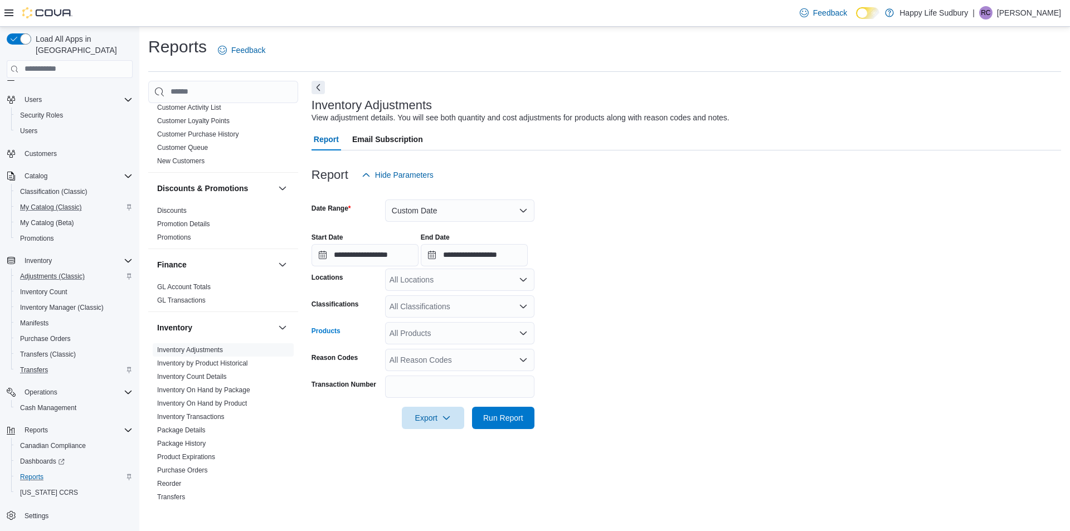
click at [405, 328] on div "All Products" at bounding box center [459, 333] width 149 height 22
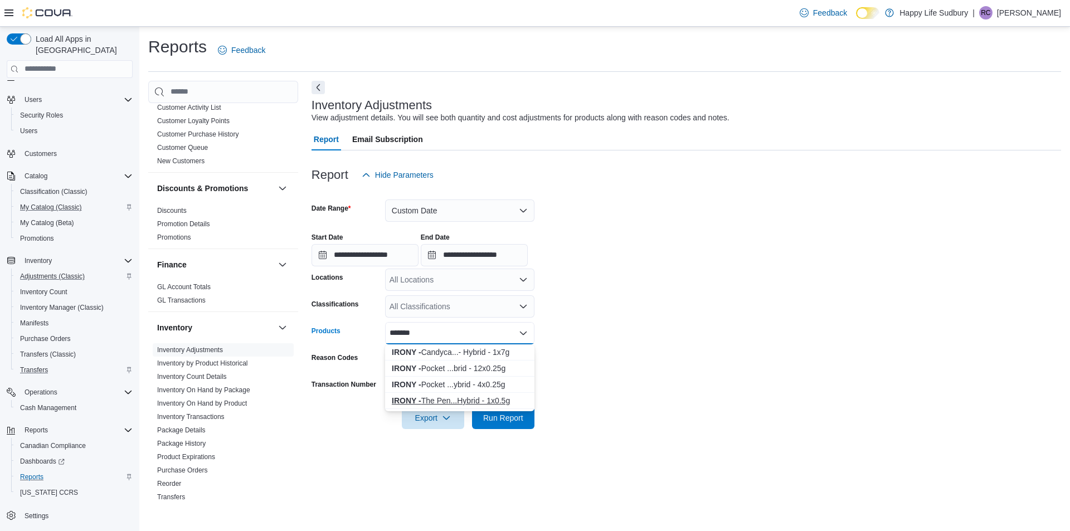
type input "*******"
click at [443, 396] on div "IRONY - The Pen...Hybrid - 1x0.5g" at bounding box center [460, 400] width 136 height 11
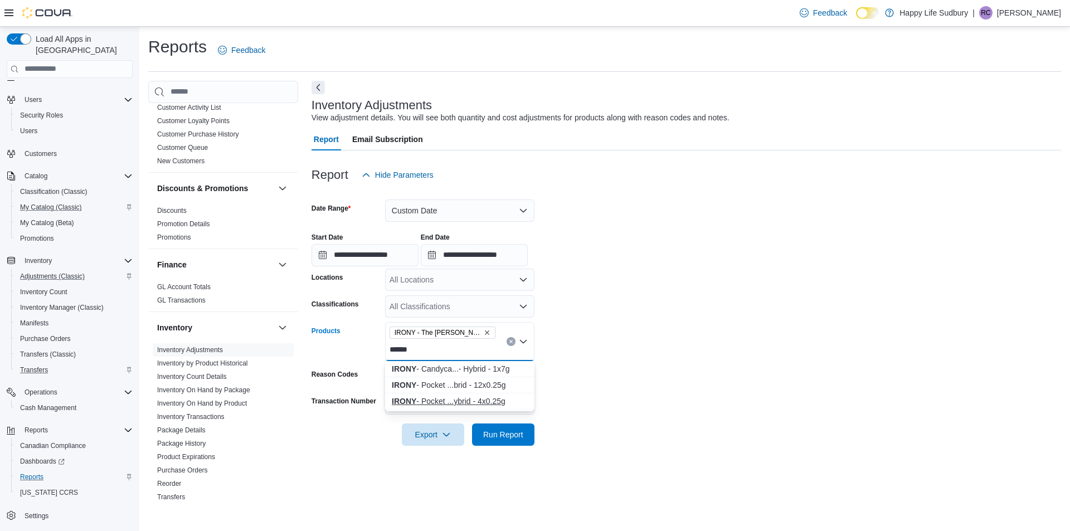
type input "*****"
click at [476, 402] on div "IRONY - Pocket ...ybrid - 4x0.25g" at bounding box center [460, 401] width 136 height 11
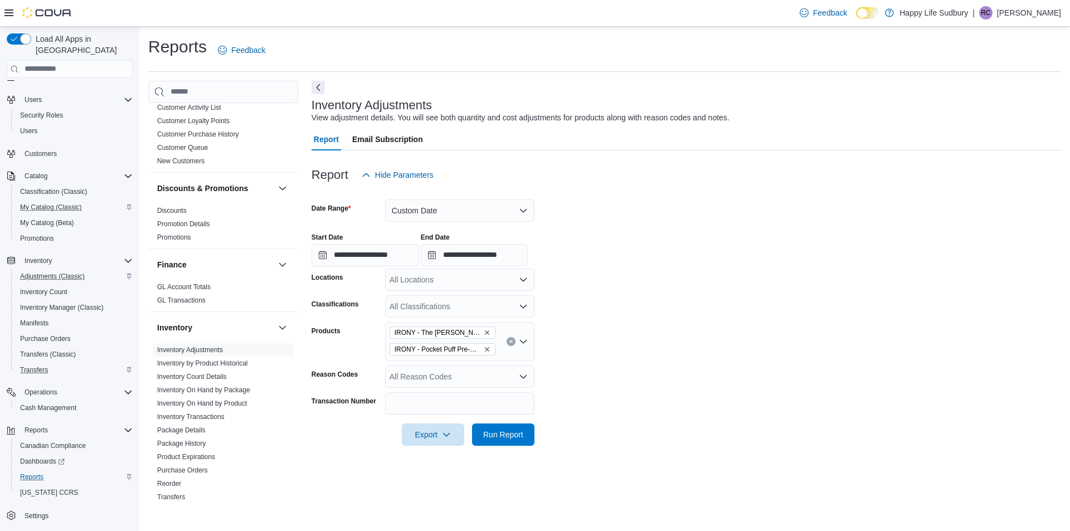
click at [673, 384] on form "**********" at bounding box center [686, 316] width 749 height 260
click at [506, 427] on span "Run Report" at bounding box center [503, 435] width 49 height 22
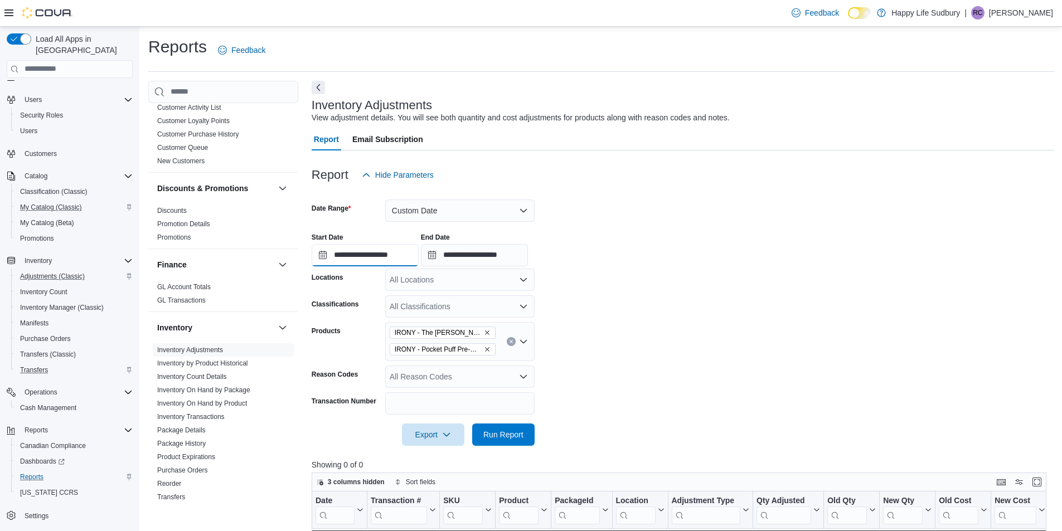
click at [349, 254] on input "**********" at bounding box center [365, 255] width 107 height 22
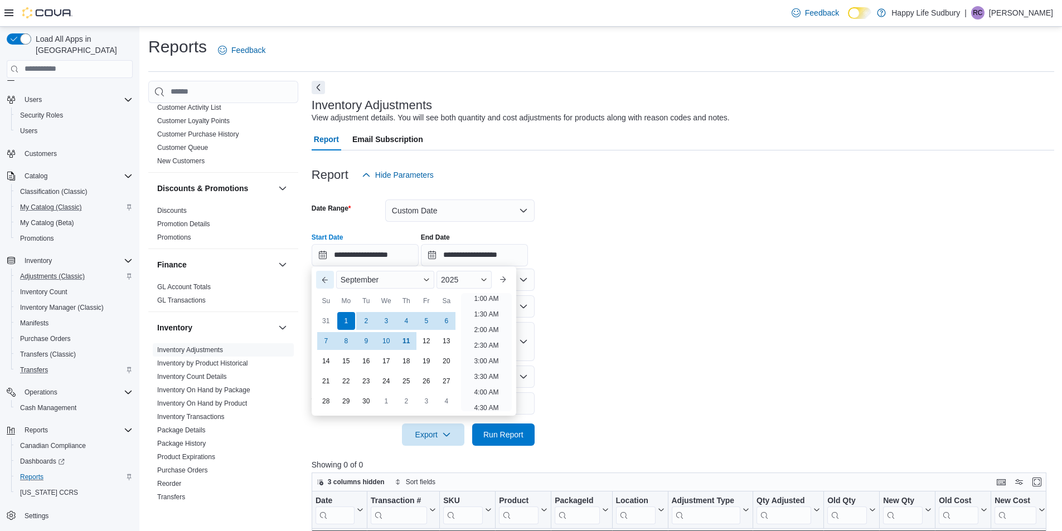
click at [325, 279] on button "Previous Month" at bounding box center [325, 280] width 18 height 18
type input "**********"
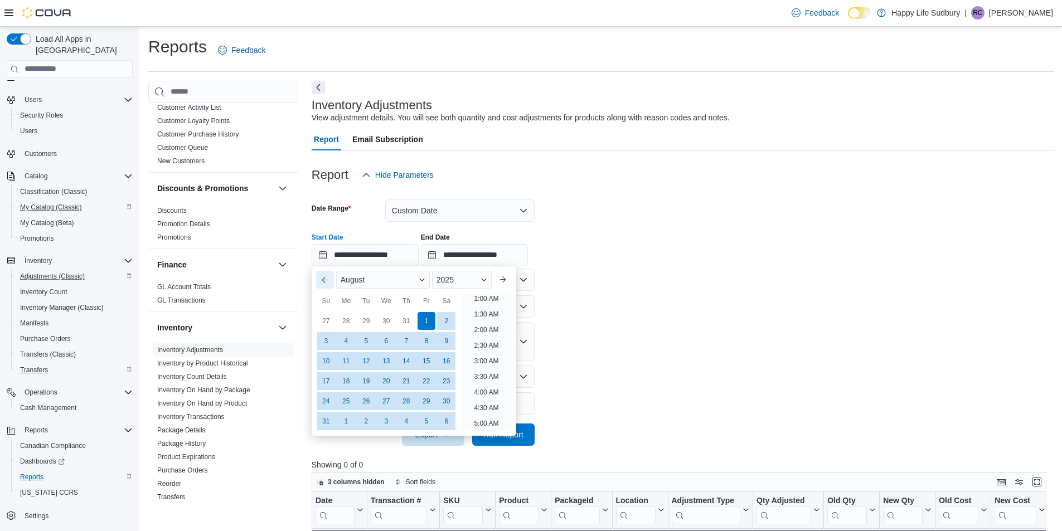
scroll to position [2, 0]
click at [778, 320] on form "**********" at bounding box center [683, 316] width 742 height 260
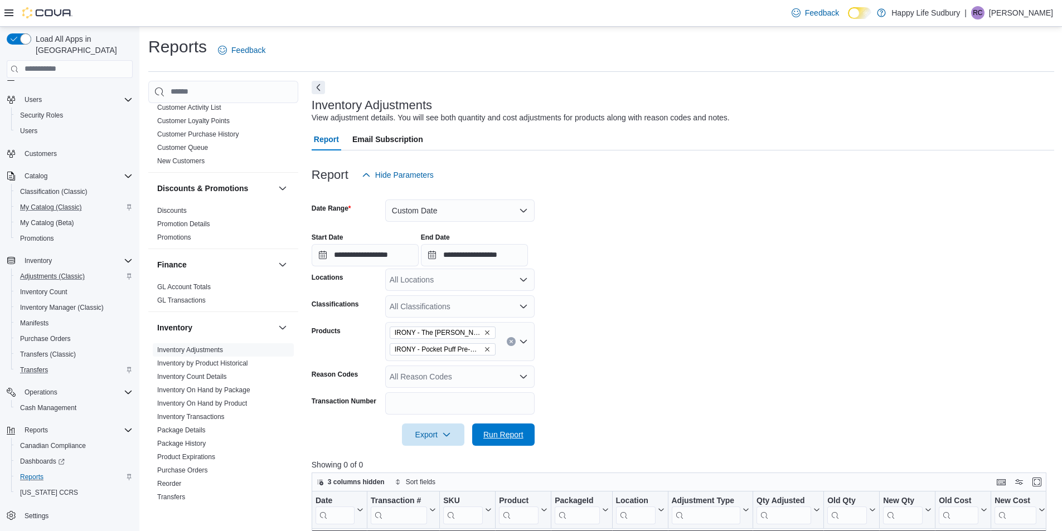
drag, startPoint x: 514, startPoint y: 435, endPoint x: 770, endPoint y: 329, distance: 277.1
click at [514, 434] on span "Run Report" at bounding box center [503, 434] width 40 height 11
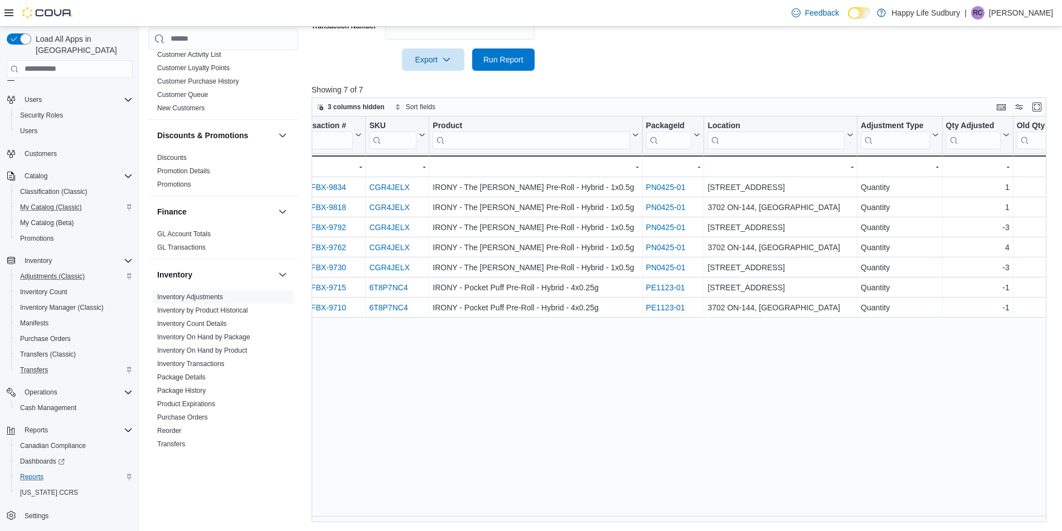
scroll to position [0, 172]
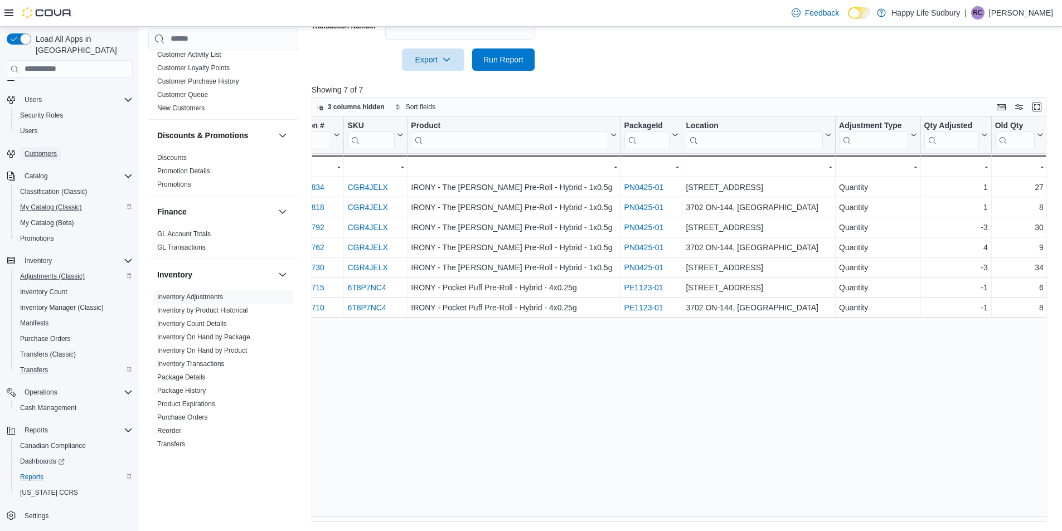
click at [48, 149] on span "Customers" at bounding box center [41, 153] width 32 height 9
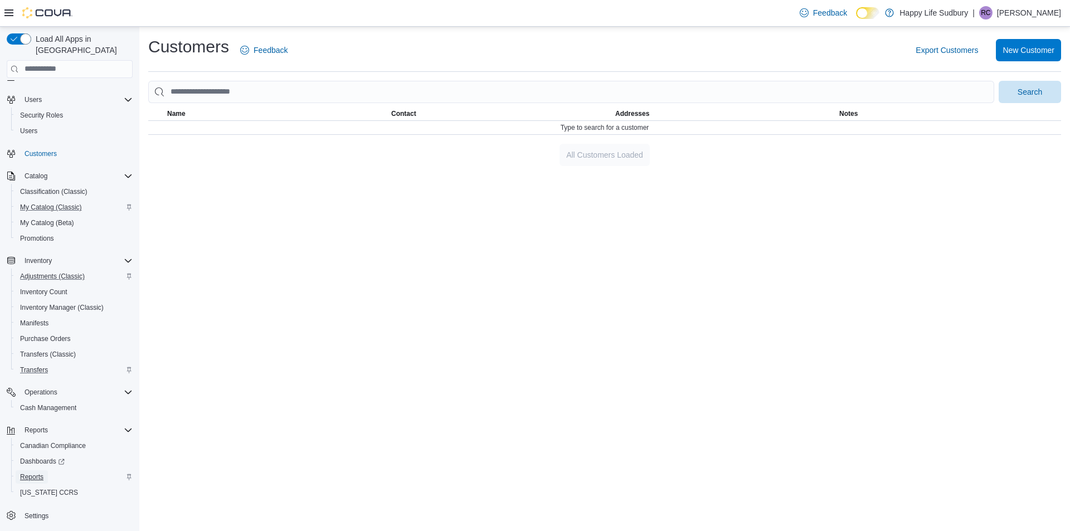
click at [29, 473] on span "Reports" at bounding box center [31, 477] width 23 height 9
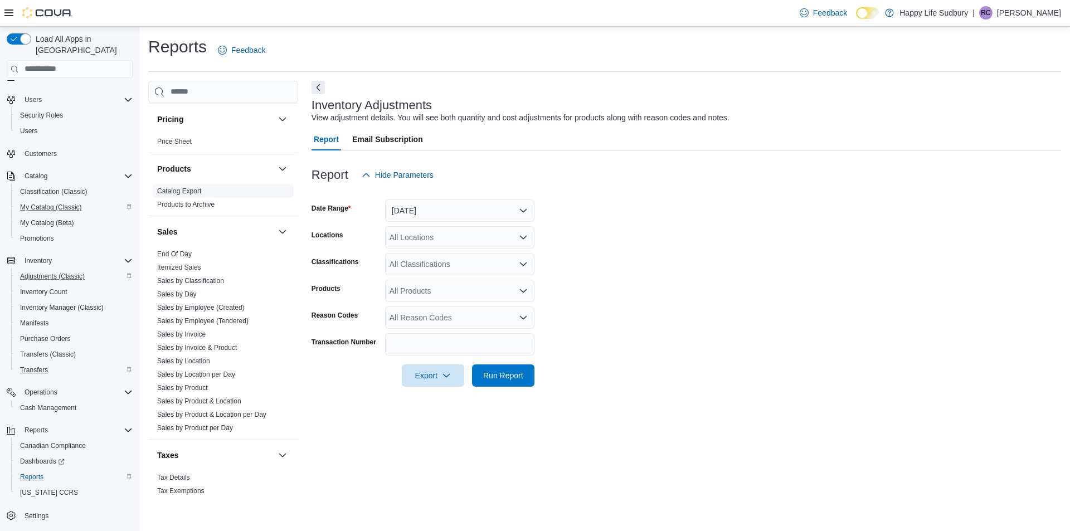
scroll to position [855, 0]
click at [178, 327] on link "Sales by Invoice" at bounding box center [181, 331] width 48 height 8
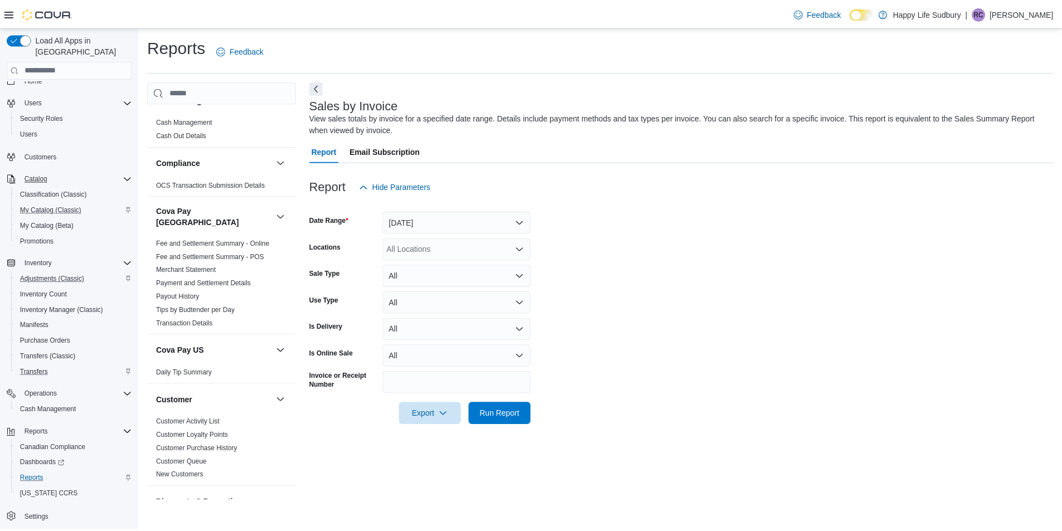
scroll to position [16, 0]
click at [47, 149] on span "Customers" at bounding box center [41, 153] width 32 height 9
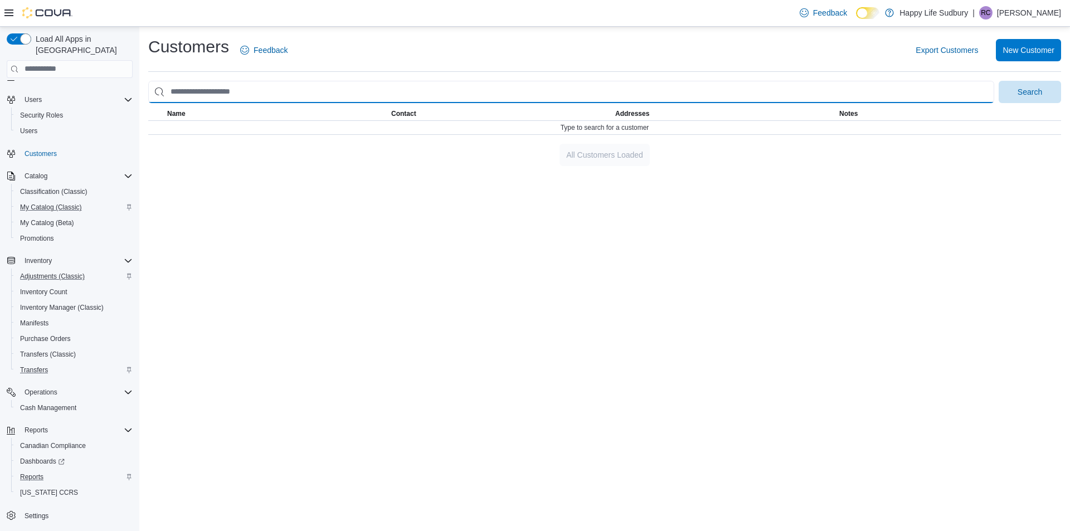
click at [286, 94] on input "search" at bounding box center [571, 92] width 846 height 22
type input "*****"
click at [999, 81] on button "Search" at bounding box center [1030, 92] width 62 height 22
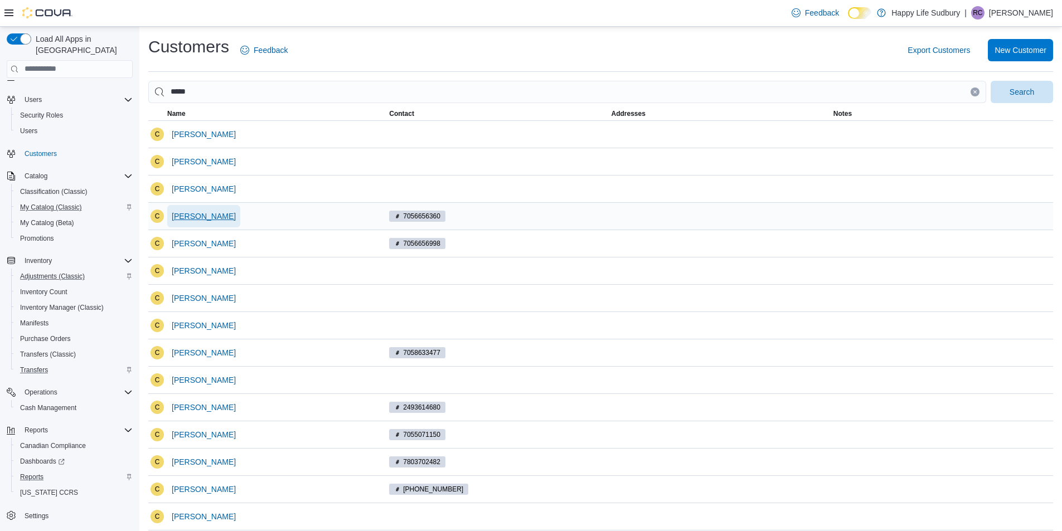
click at [189, 212] on span "Cindy" at bounding box center [204, 216] width 64 height 11
click at [175, 242] on span "Cindy" at bounding box center [204, 243] width 64 height 11
click at [166, 354] on div "cindy" at bounding box center [276, 352] width 222 height 27
click at [181, 350] on span "cindy" at bounding box center [204, 352] width 64 height 11
click at [188, 406] on span "Cindy" at bounding box center [204, 407] width 64 height 11
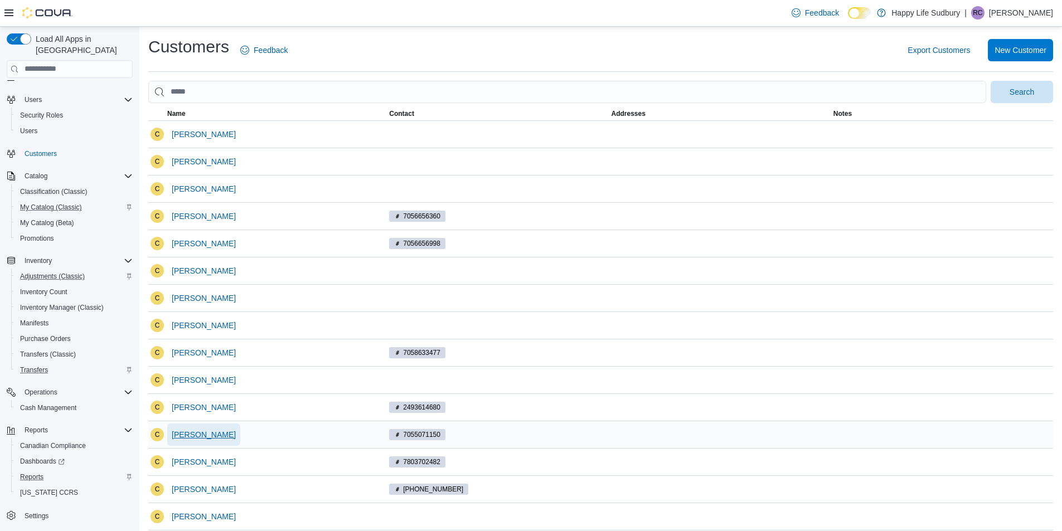
click at [181, 435] on span "Cindy" at bounding box center [204, 434] width 64 height 11
click at [183, 463] on span "Cindy" at bounding box center [204, 461] width 64 height 11
click at [189, 499] on span "Cindy" at bounding box center [204, 489] width 64 height 22
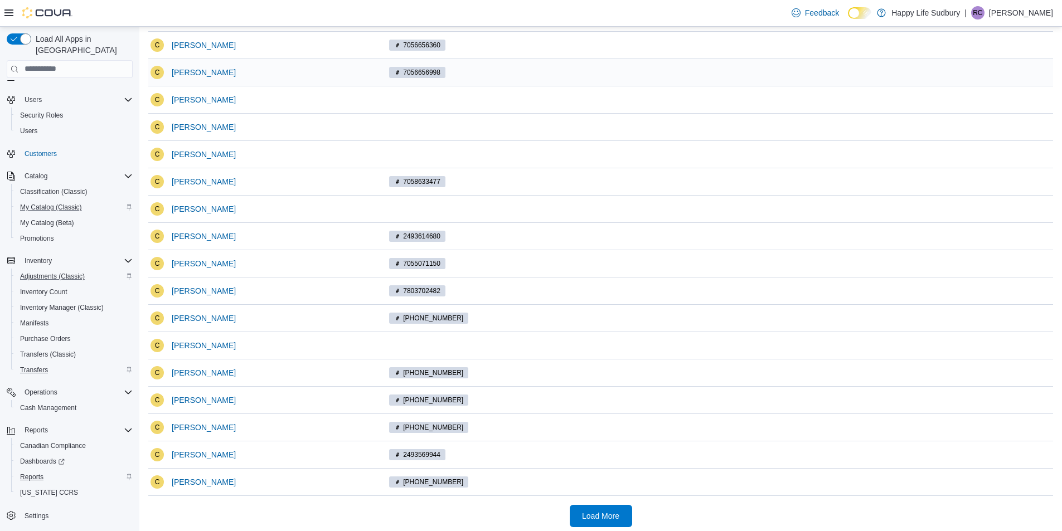
scroll to position [176, 0]
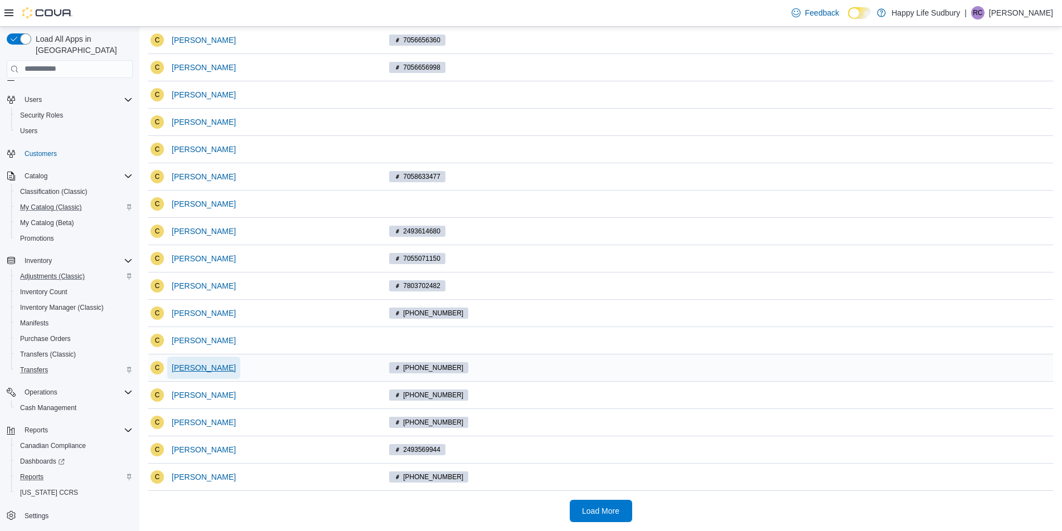
click at [173, 367] on span "Cindy" at bounding box center [204, 367] width 64 height 11
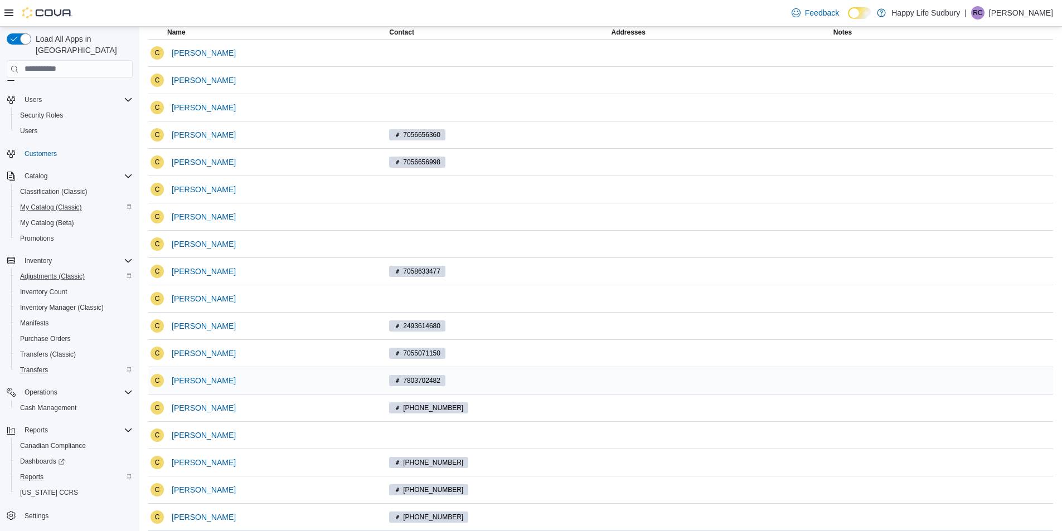
scroll to position [176, 0]
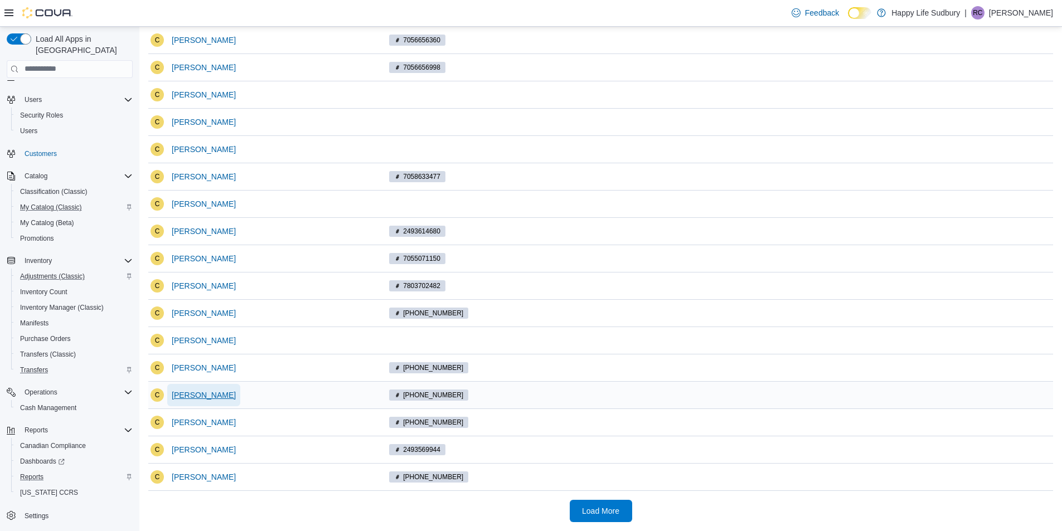
click at [182, 392] on span "Cindy" at bounding box center [204, 395] width 64 height 11
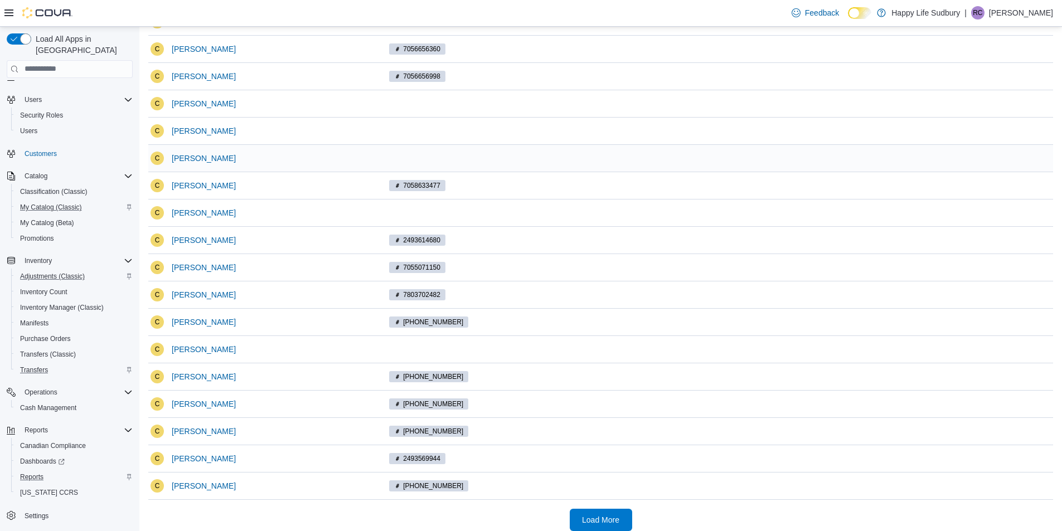
scroll to position [176, 0]
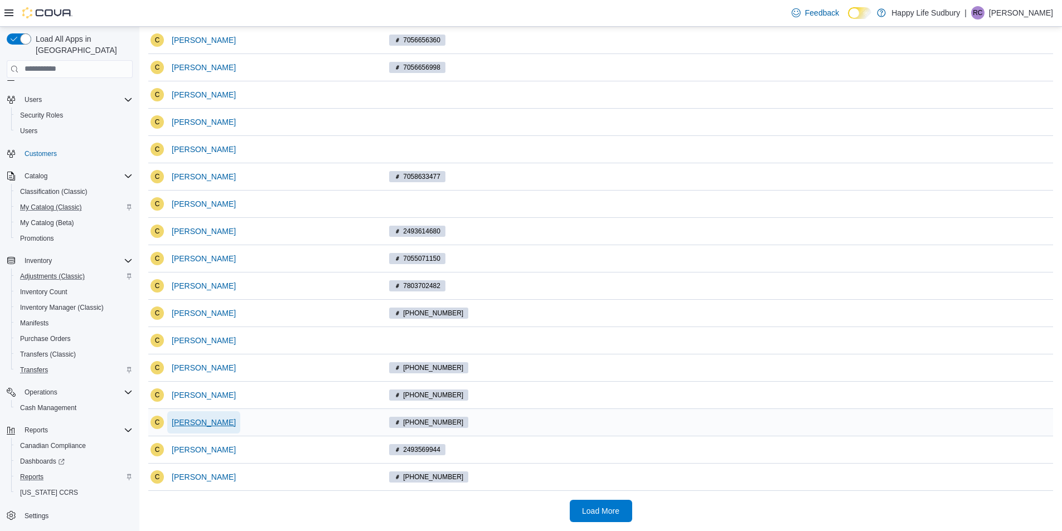
click at [182, 418] on span "cindy" at bounding box center [204, 422] width 64 height 11
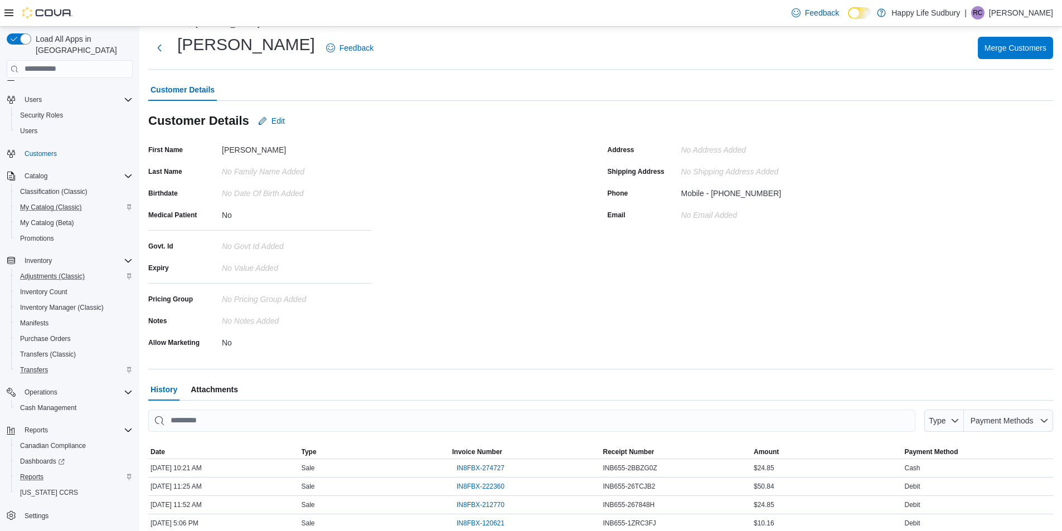
scroll to position [32, 0]
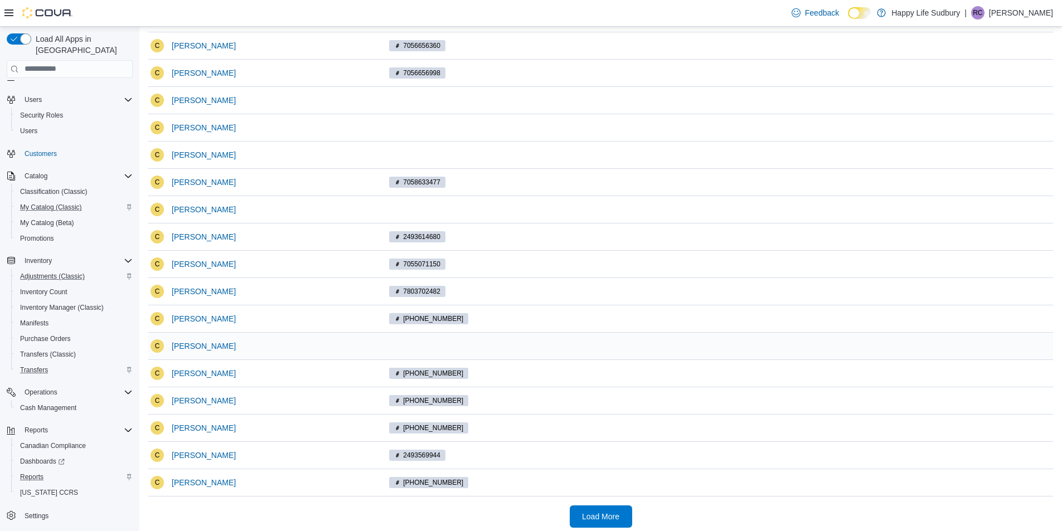
scroll to position [176, 0]
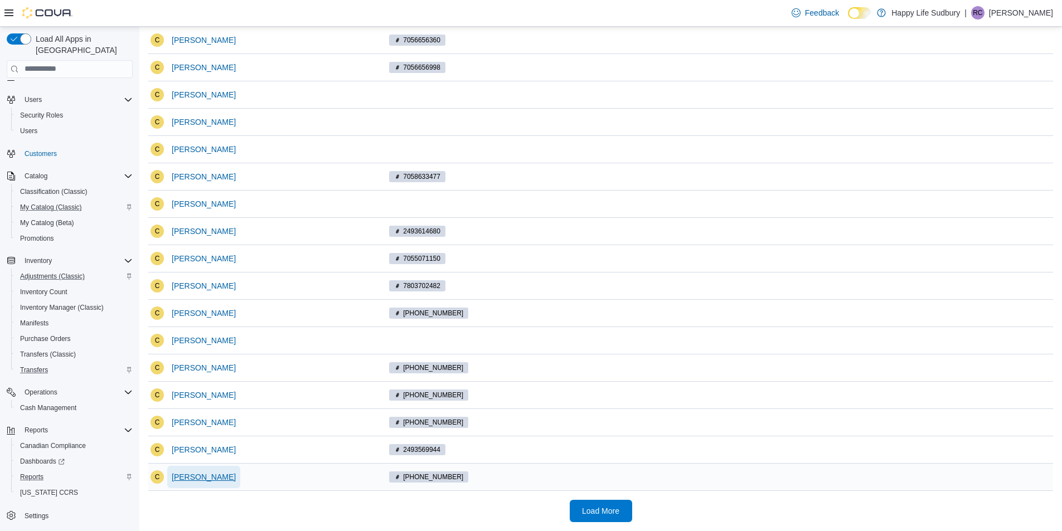
click at [177, 480] on span "Cindy" at bounding box center [204, 476] width 64 height 11
click at [612, 515] on span "Load More" at bounding box center [600, 510] width 37 height 11
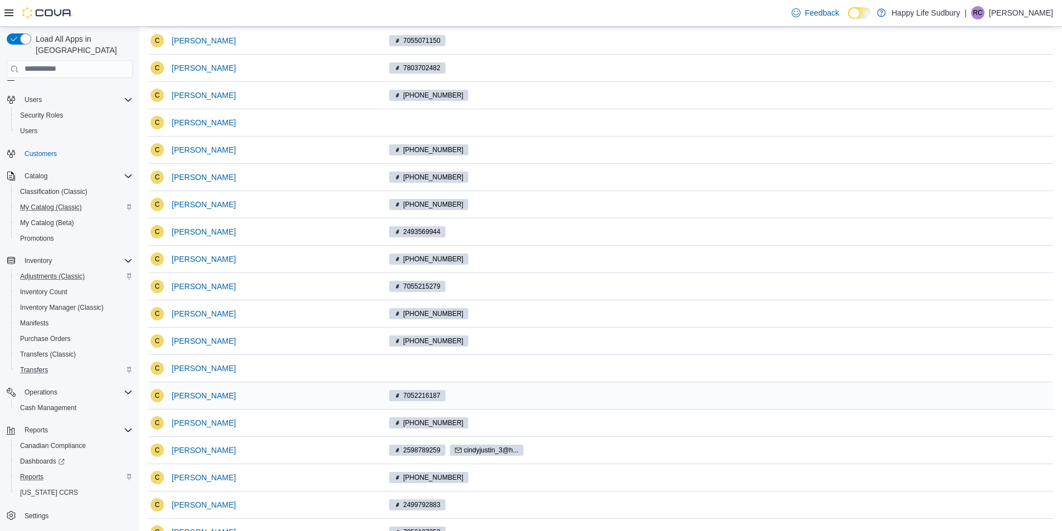
scroll to position [399, 0]
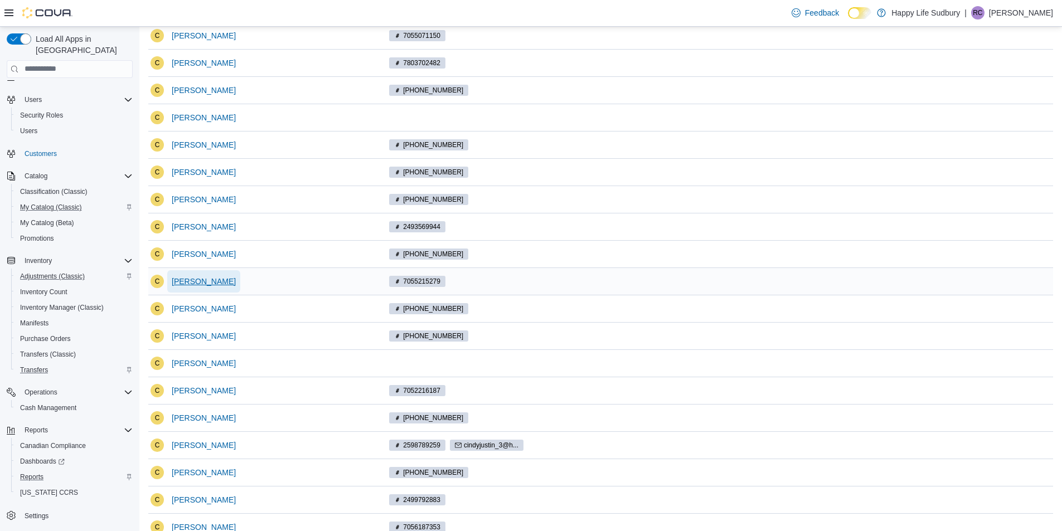
click at [188, 279] on span "Cindy" at bounding box center [204, 281] width 64 height 11
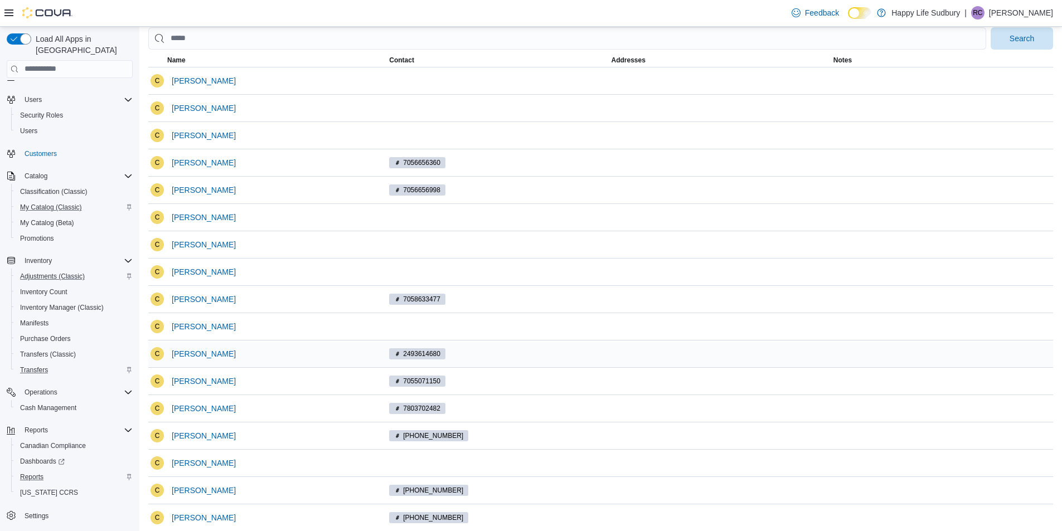
scroll to position [176, 0]
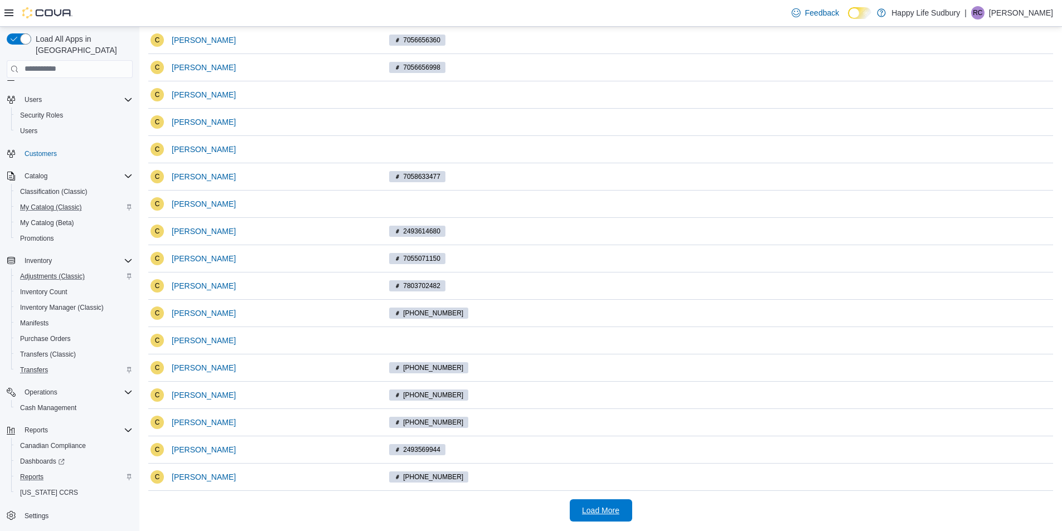
click at [612, 517] on span "Load More" at bounding box center [600, 510] width 49 height 22
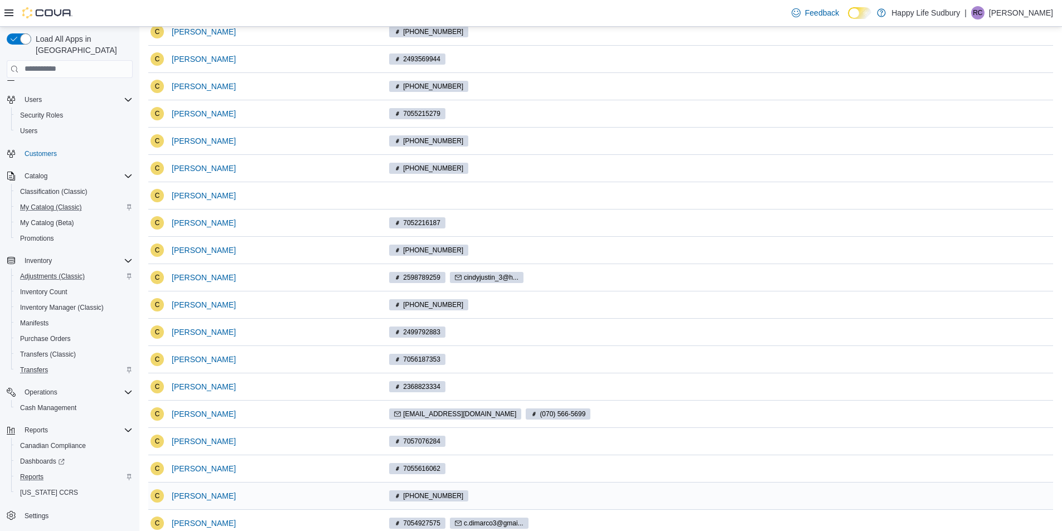
scroll to position [722, 0]
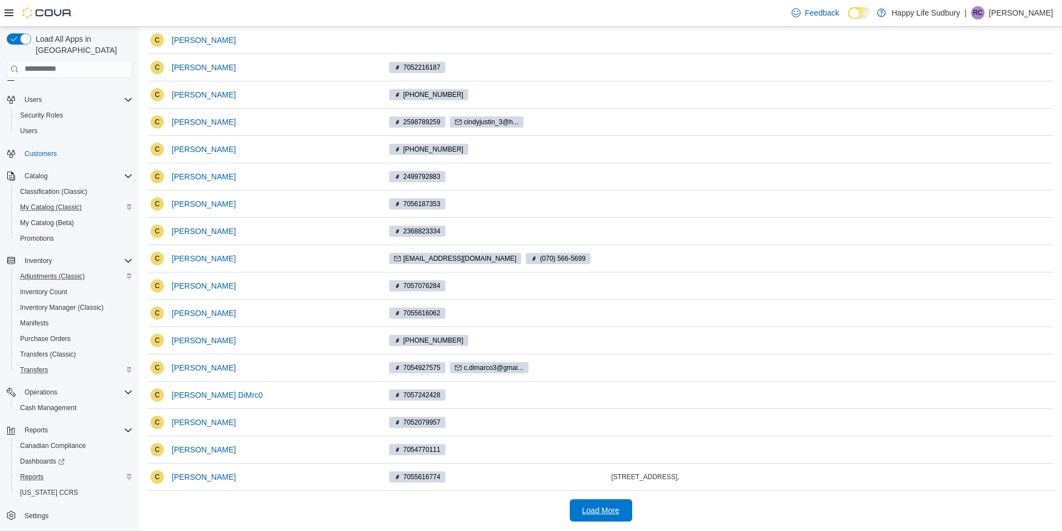
click at [630, 513] on button "Load More" at bounding box center [601, 510] width 62 height 22
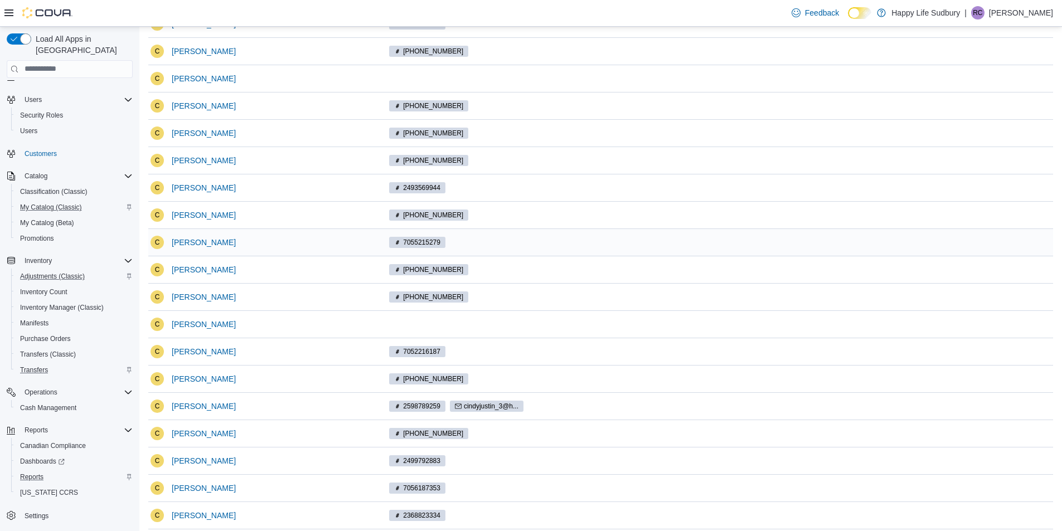
scroll to position [446, 0]
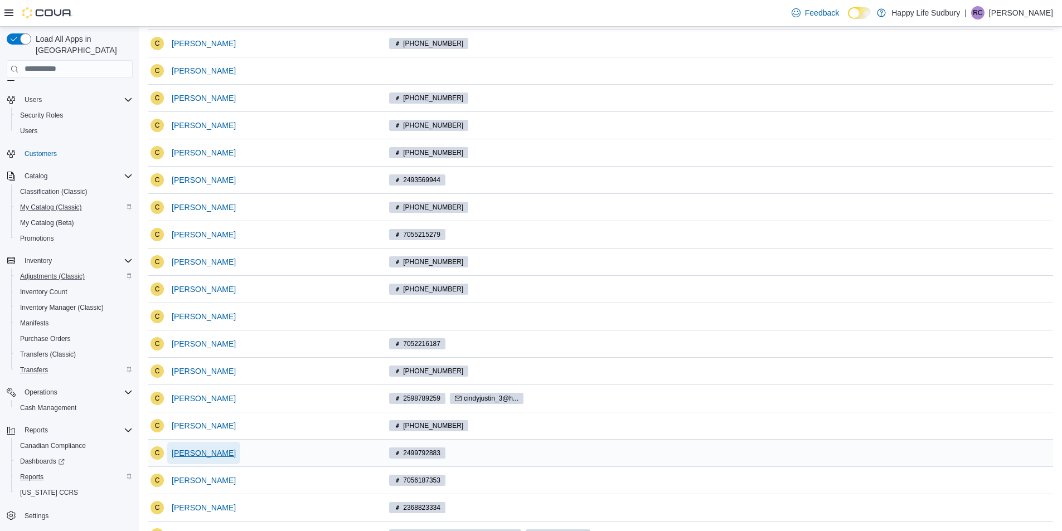
click at [182, 454] on span "Cindy" at bounding box center [204, 452] width 64 height 11
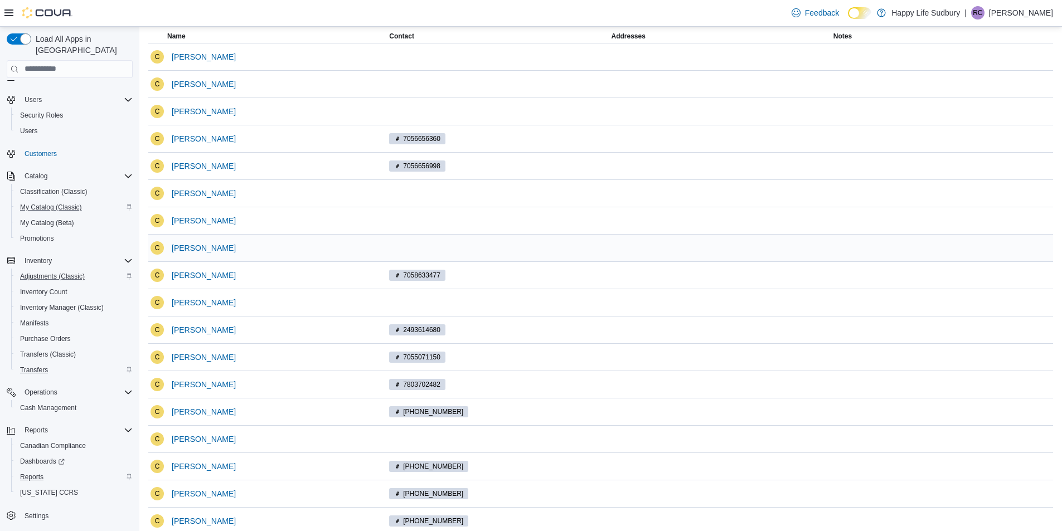
scroll to position [176, 0]
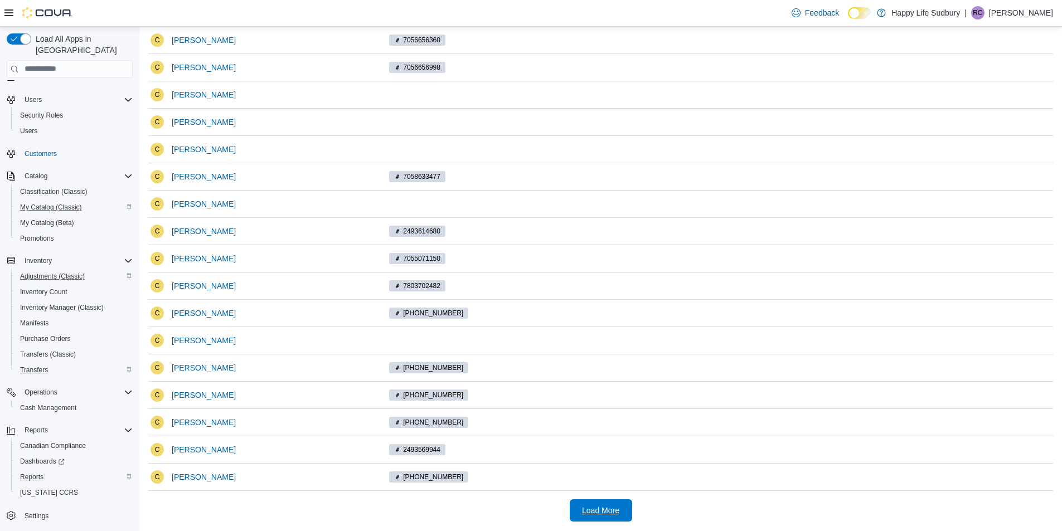
click at [631, 517] on button "Load More" at bounding box center [601, 510] width 62 height 22
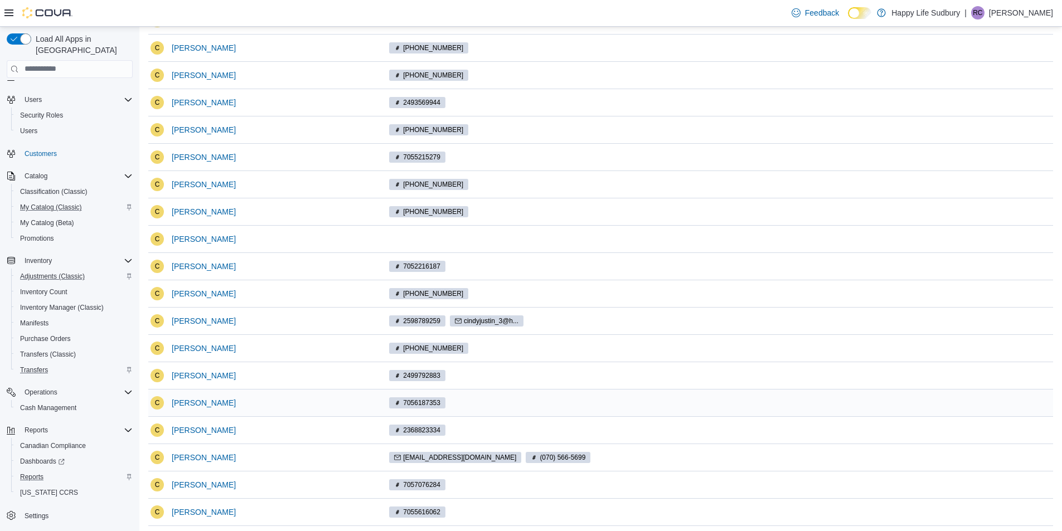
scroll to position [566, 0]
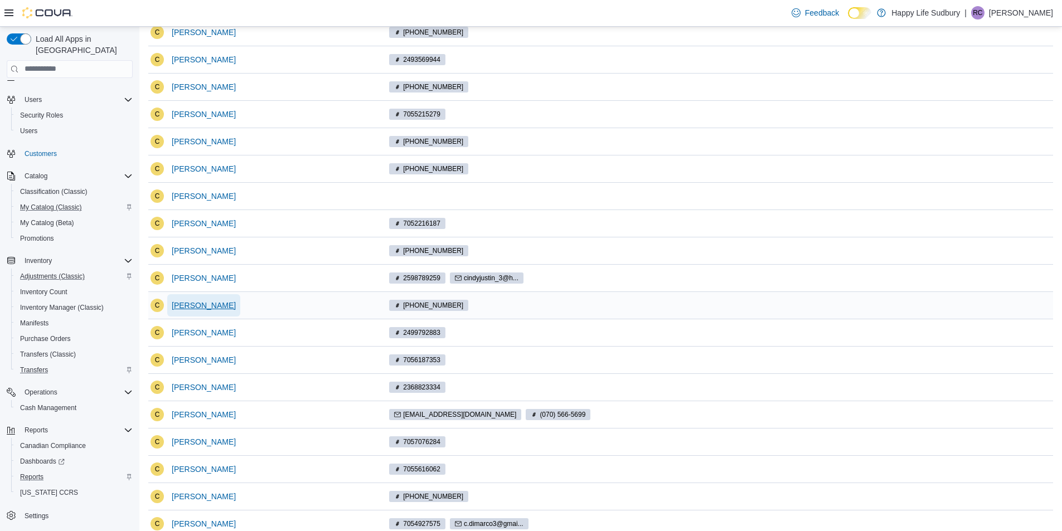
click at [183, 305] on span "cindy" at bounding box center [204, 305] width 64 height 11
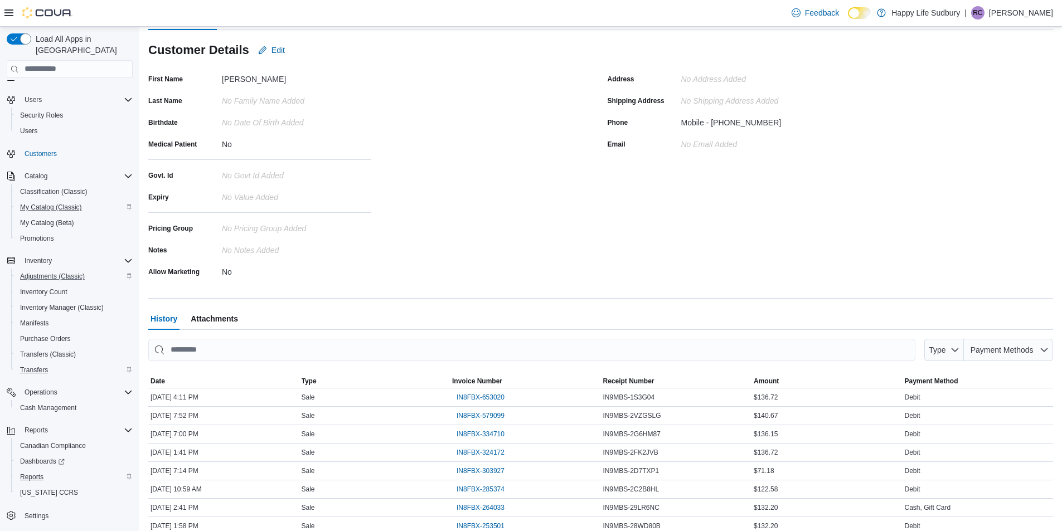
scroll to position [111, 0]
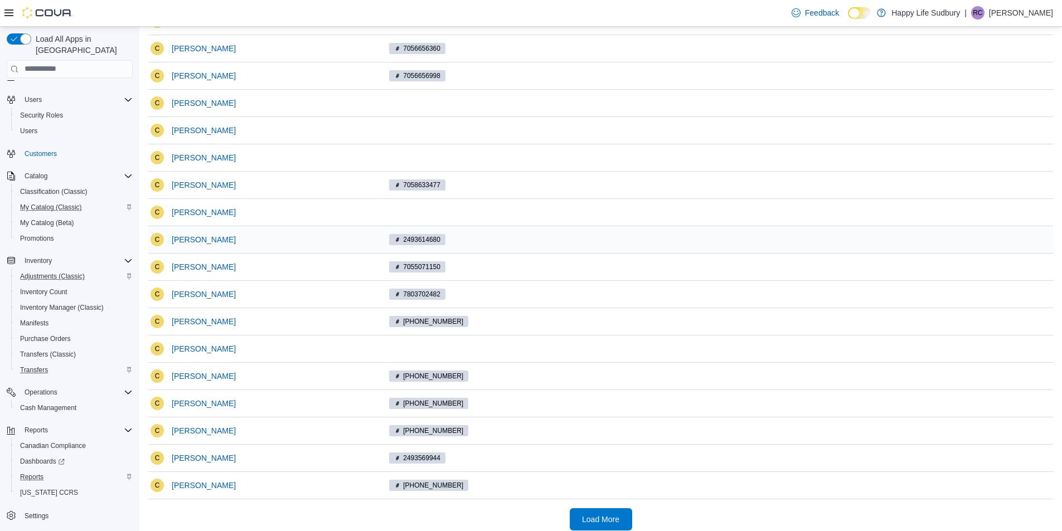
scroll to position [176, 0]
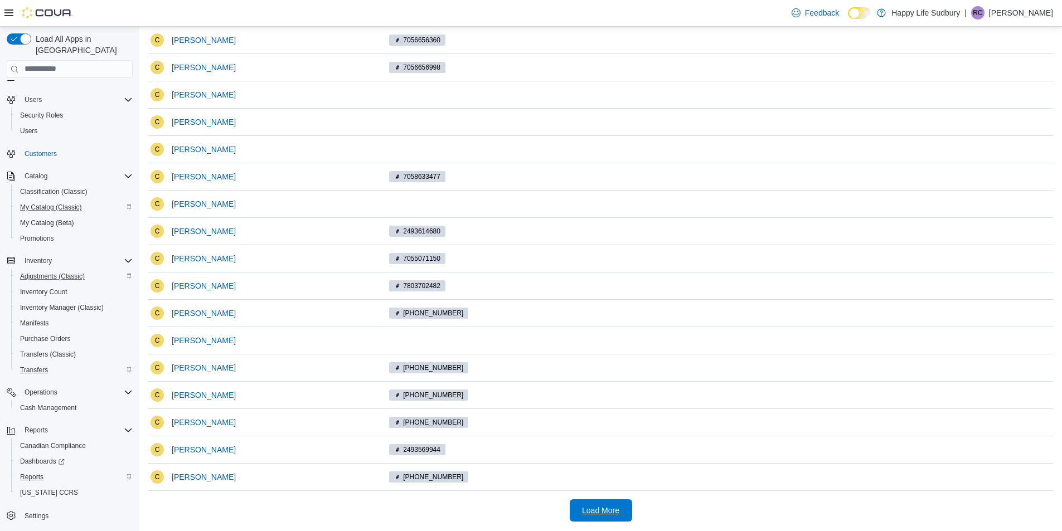
click at [587, 508] on span "Load More" at bounding box center [600, 510] width 37 height 11
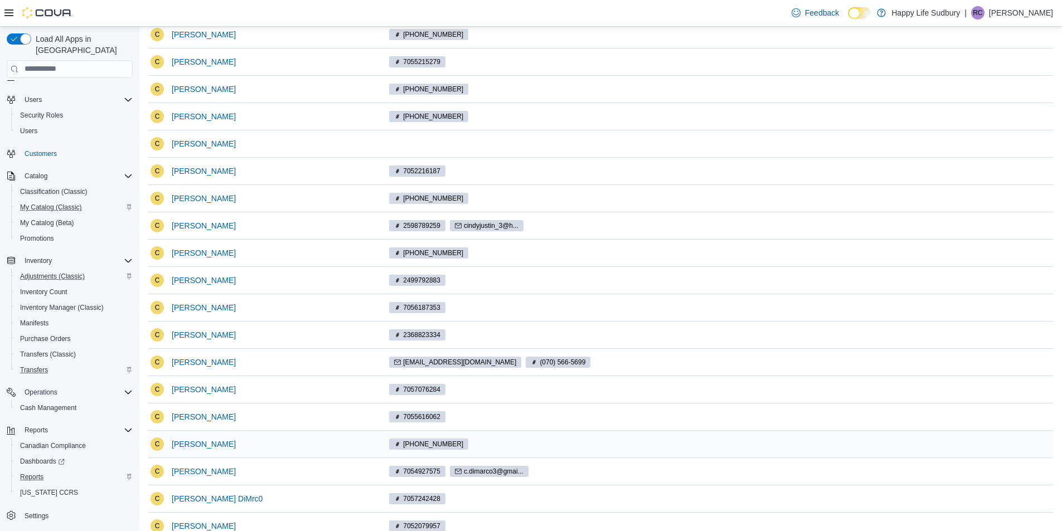
scroll to position [566, 0]
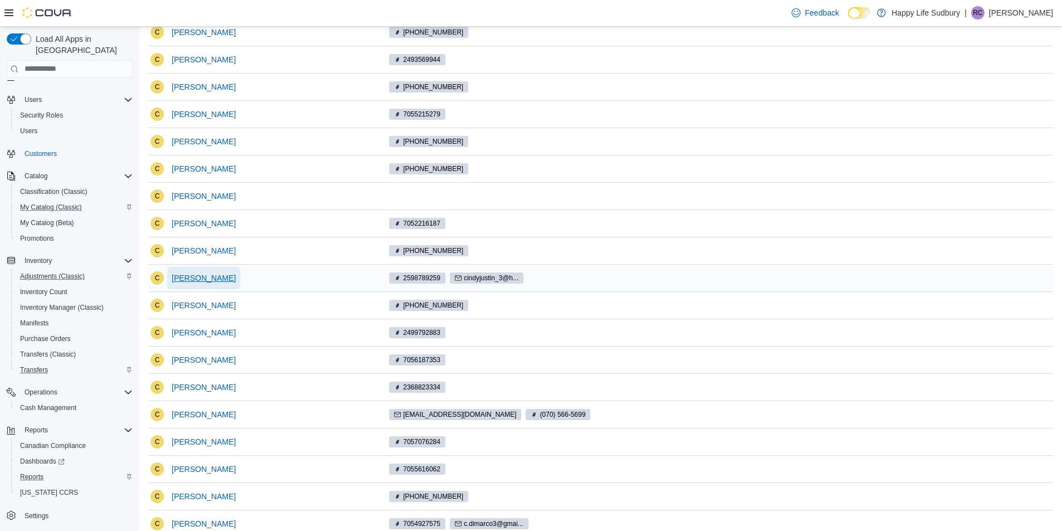
click at [186, 275] on span "Cindy" at bounding box center [204, 277] width 64 height 11
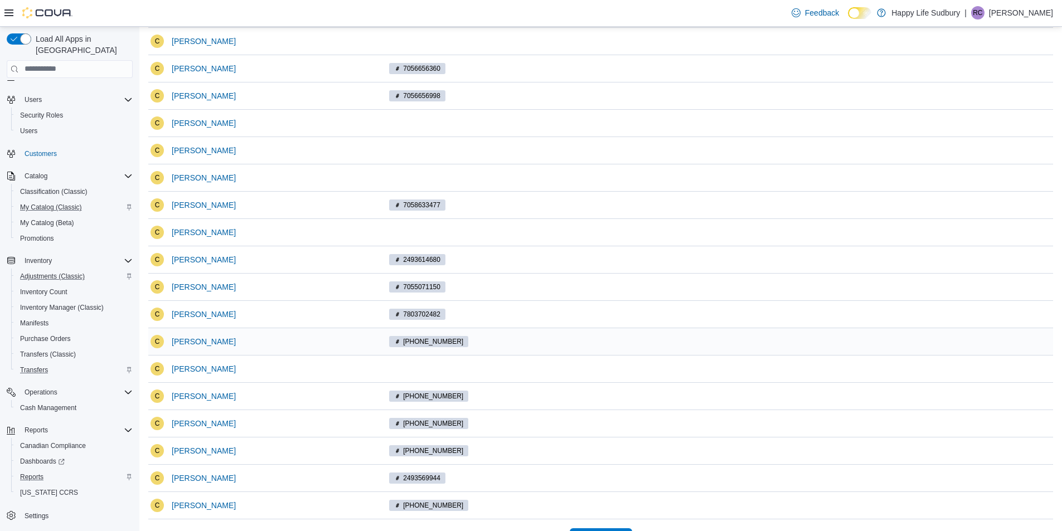
scroll to position [176, 0]
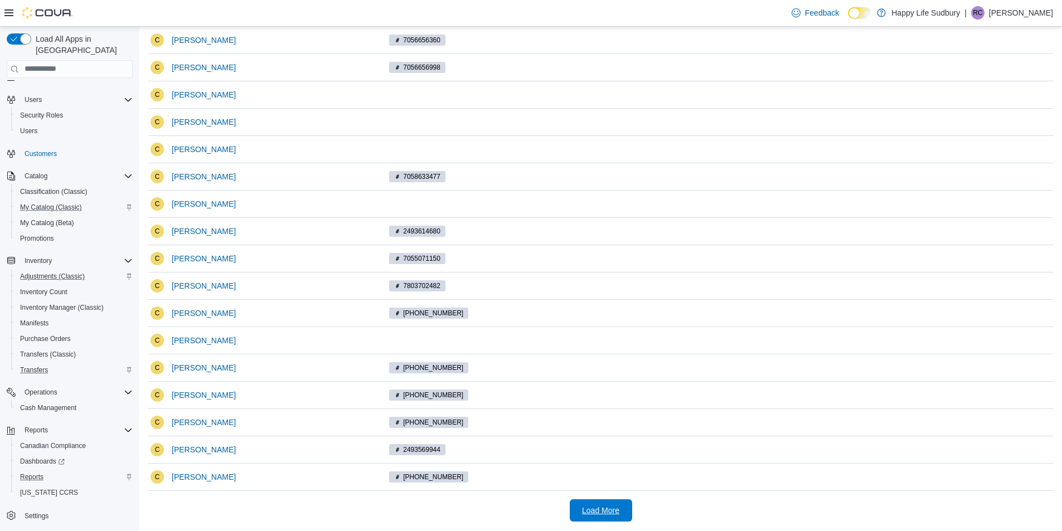
click at [610, 512] on span "Load More" at bounding box center [600, 510] width 37 height 11
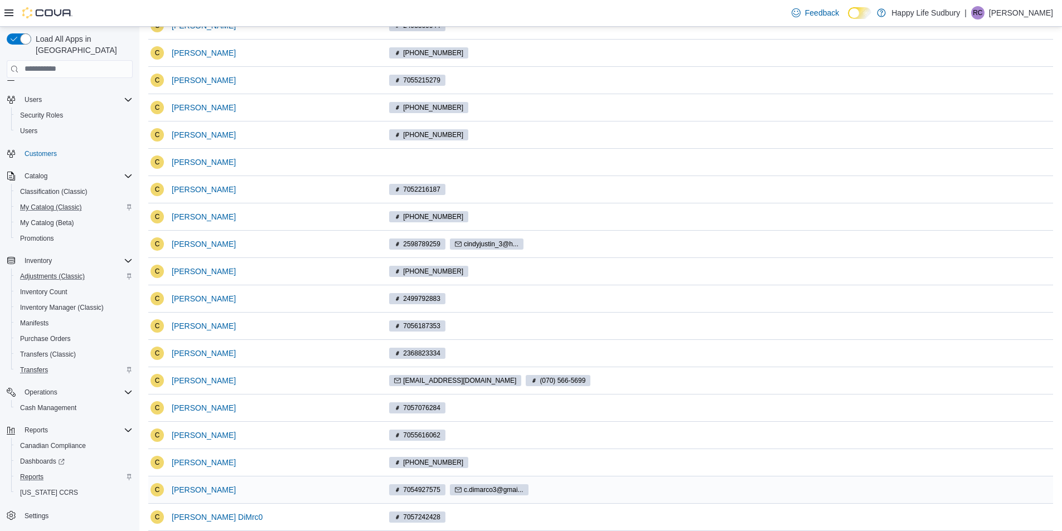
scroll to position [499, 0]
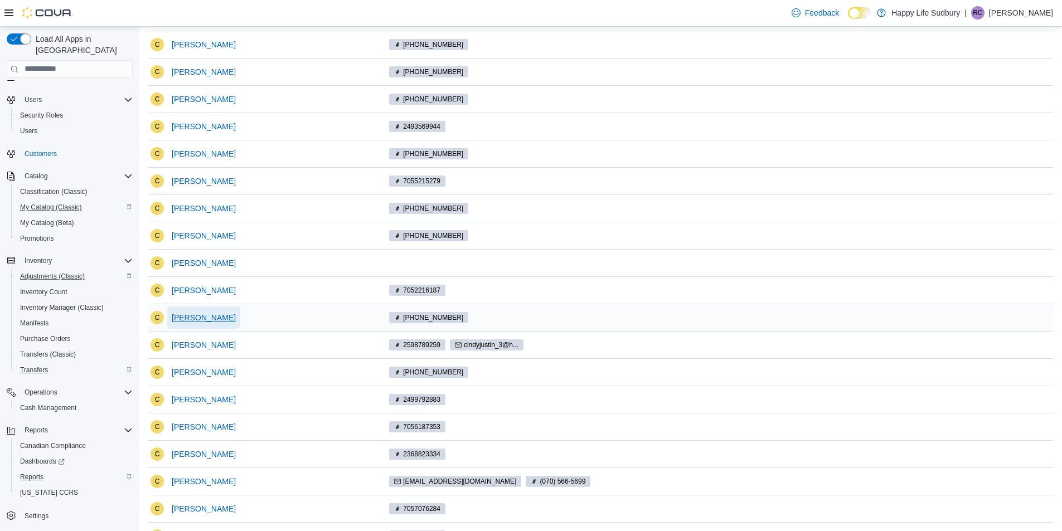
click at [186, 314] on span "Cindy" at bounding box center [204, 317] width 64 height 11
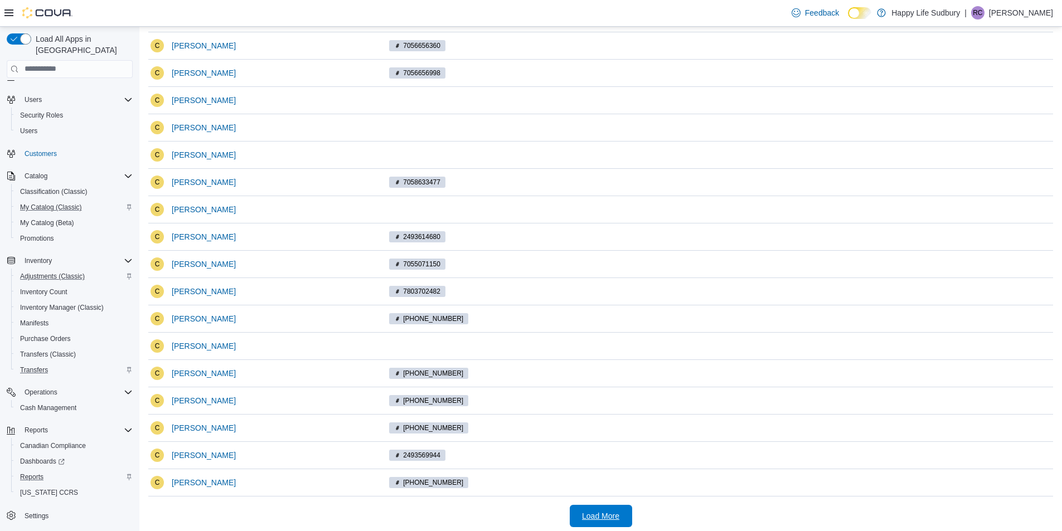
scroll to position [176, 0]
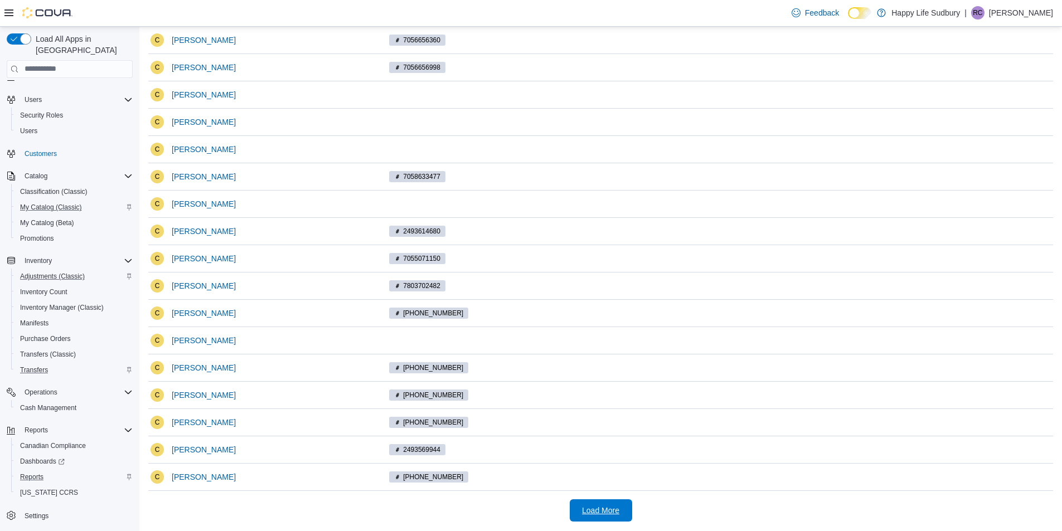
click at [612, 508] on span "Load More" at bounding box center [600, 510] width 37 height 11
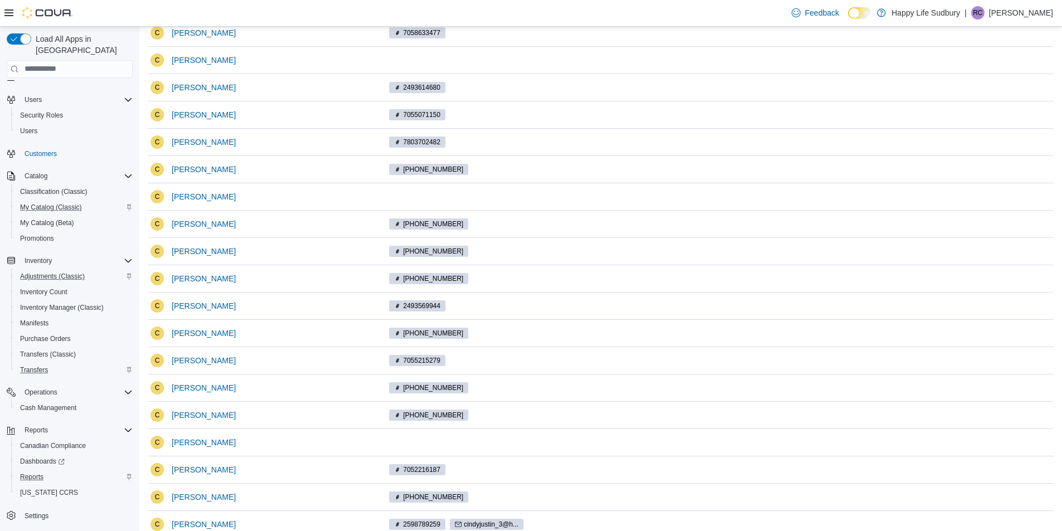
scroll to position [566, 0]
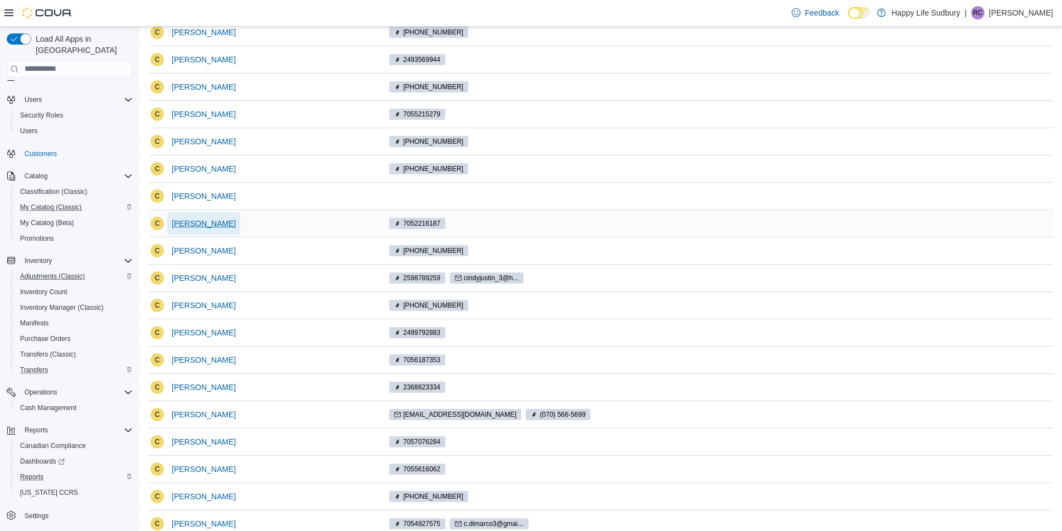
click at [176, 227] on span "Cindy" at bounding box center [204, 223] width 64 height 11
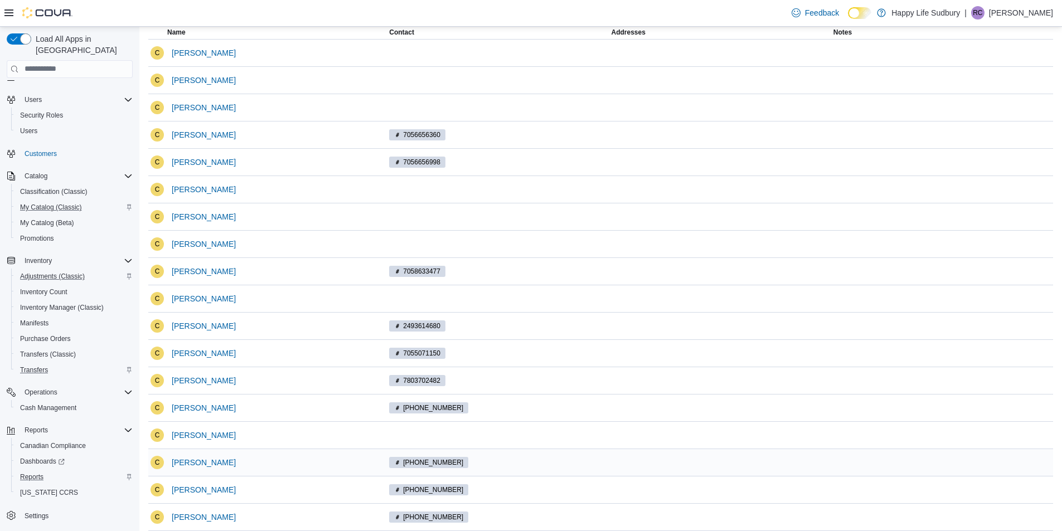
scroll to position [176, 0]
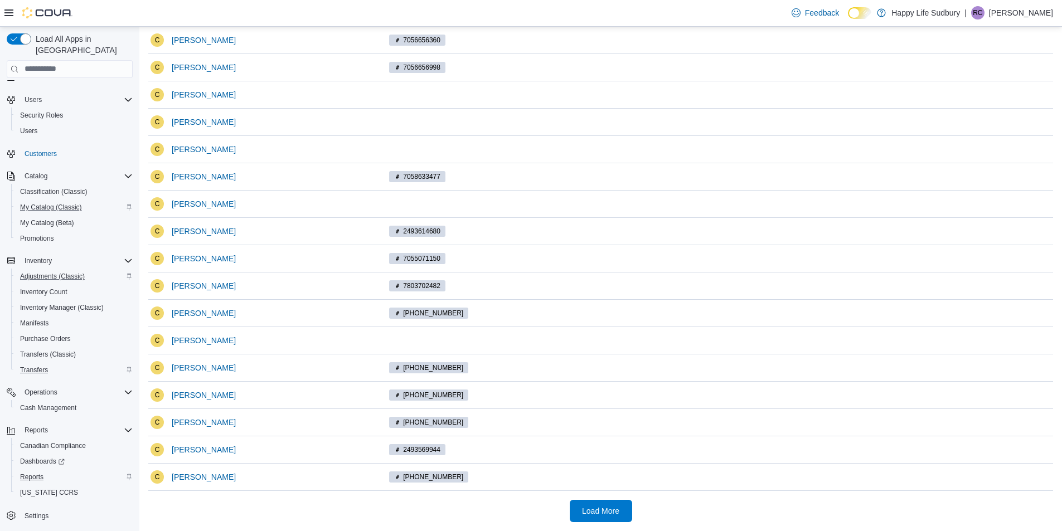
click at [594, 525] on div "Customers Feedback Export Customers New Customer Search This table contains 20 …" at bounding box center [600, 191] width 922 height 680
click at [597, 518] on span "Load More" at bounding box center [600, 510] width 49 height 22
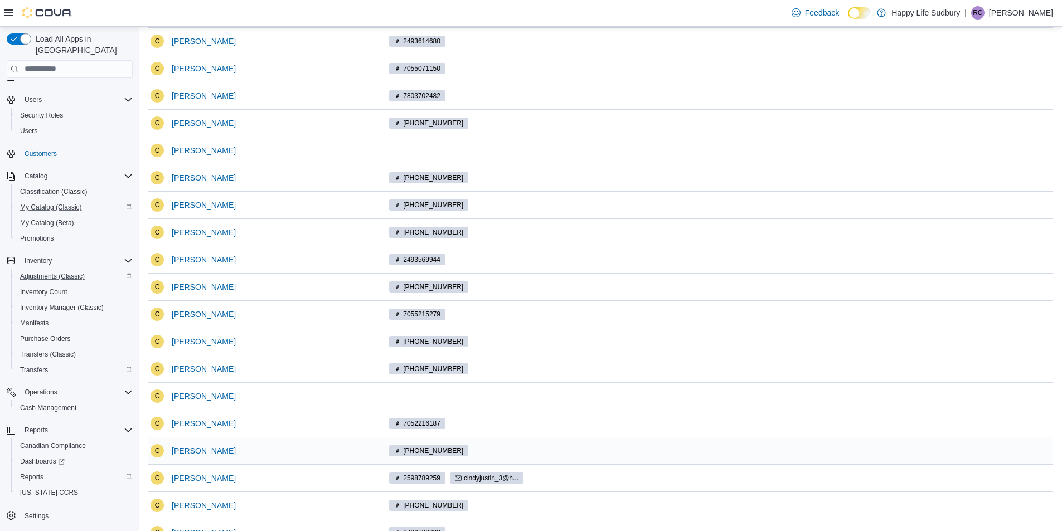
scroll to position [399, 0]
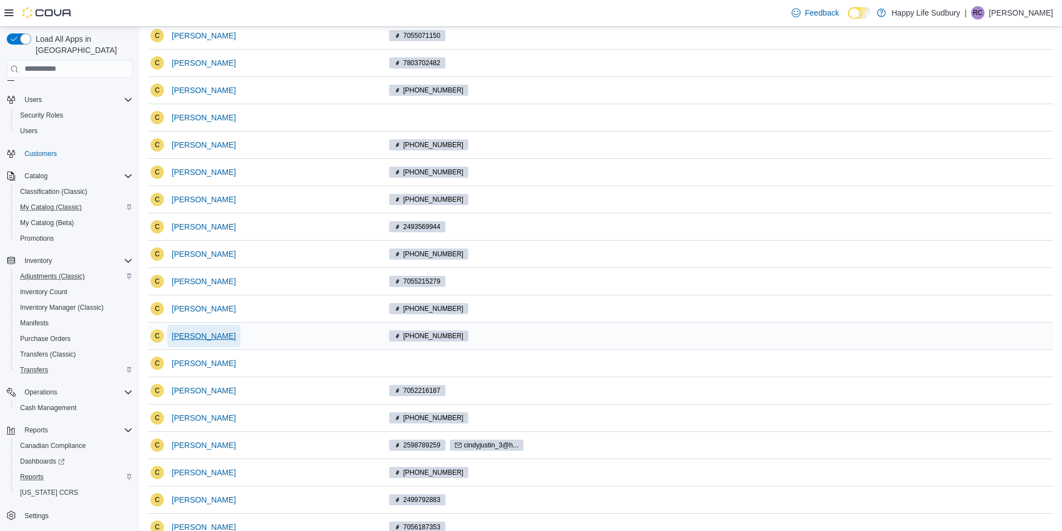
click at [181, 333] on span "Cindy" at bounding box center [204, 335] width 64 height 11
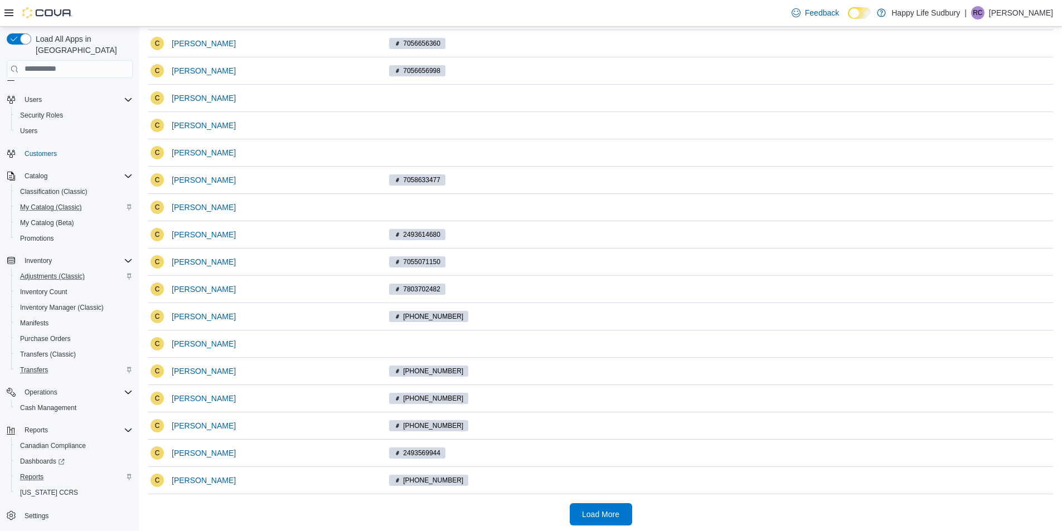
scroll to position [176, 0]
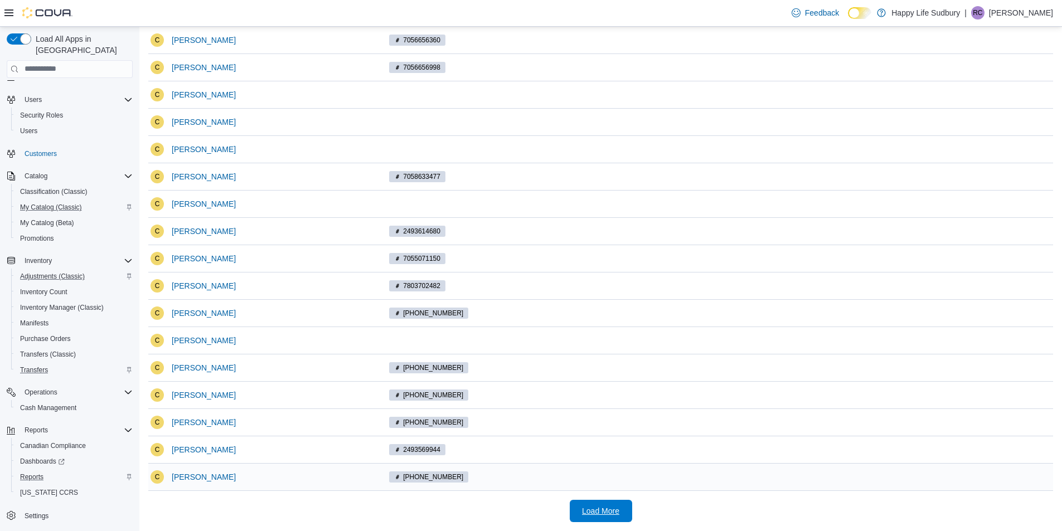
drag, startPoint x: 622, startPoint y: 515, endPoint x: 600, endPoint y: 468, distance: 52.1
click at [619, 515] on span "Load More" at bounding box center [600, 510] width 37 height 11
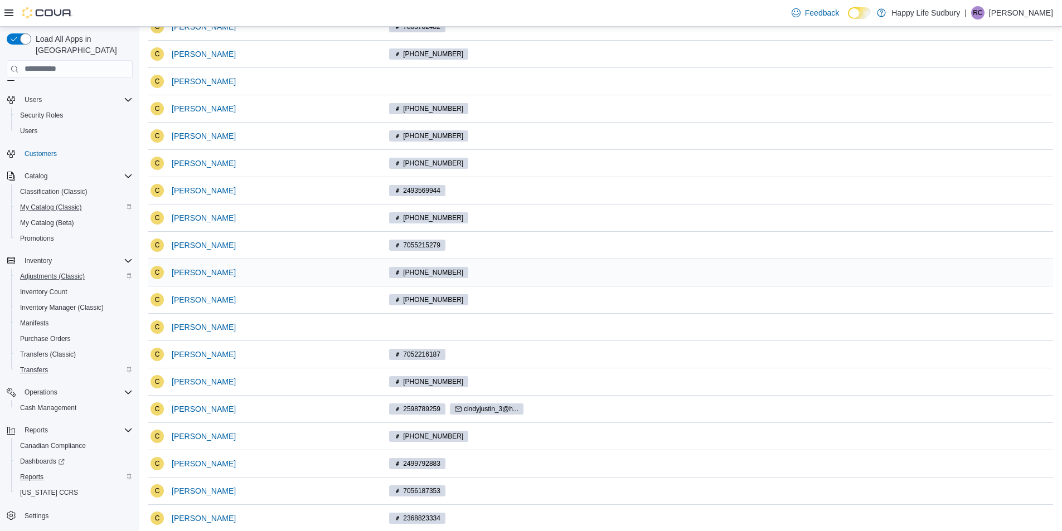
scroll to position [399, 0]
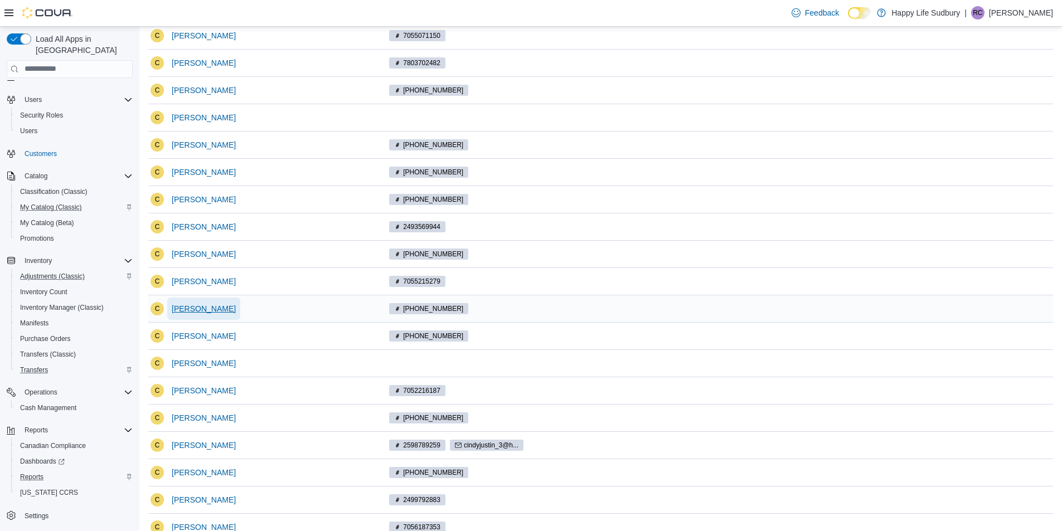
click at [175, 305] on span "Cindy" at bounding box center [204, 308] width 64 height 11
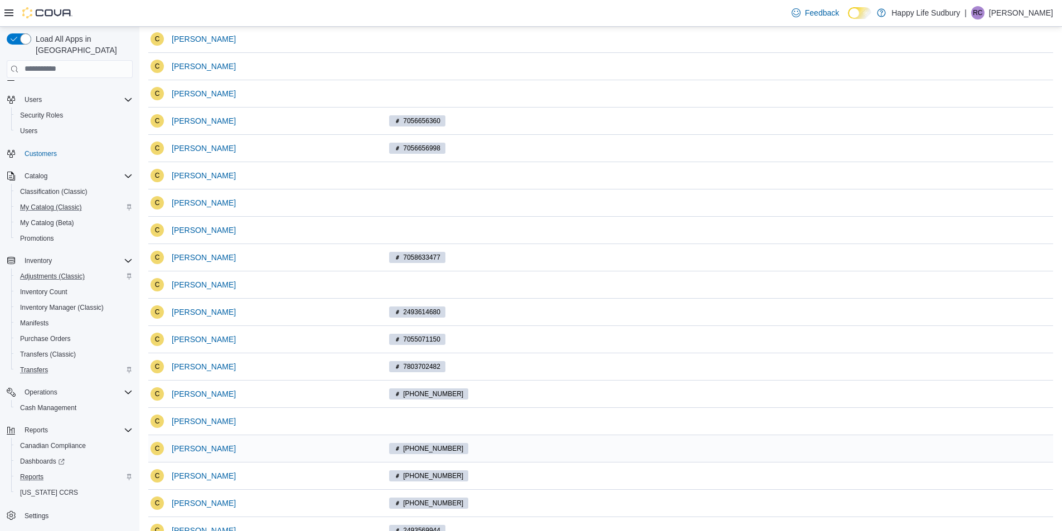
scroll to position [176, 0]
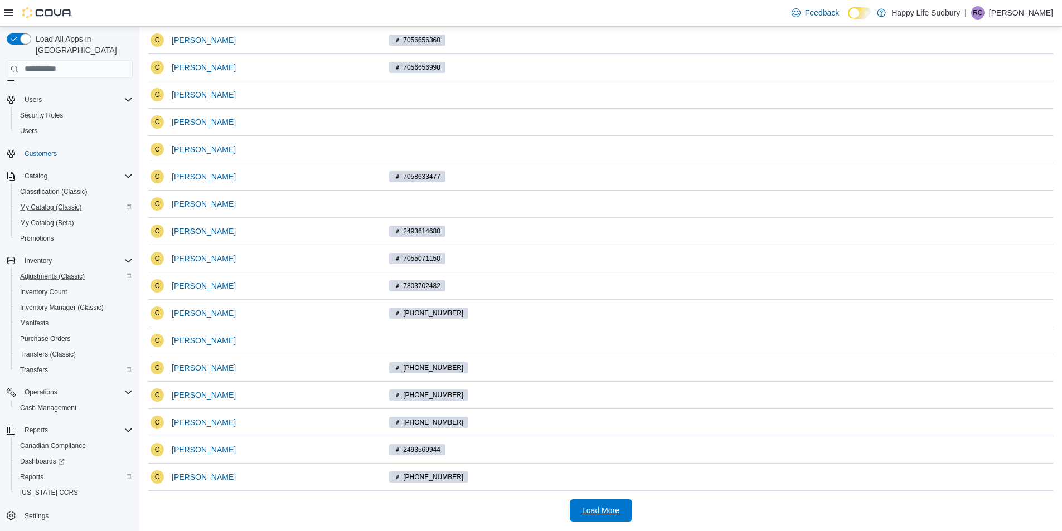
drag, startPoint x: 607, startPoint y: 504, endPoint x: 608, endPoint y: 495, distance: 8.9
click at [608, 504] on span "Load More" at bounding box center [600, 510] width 49 height 22
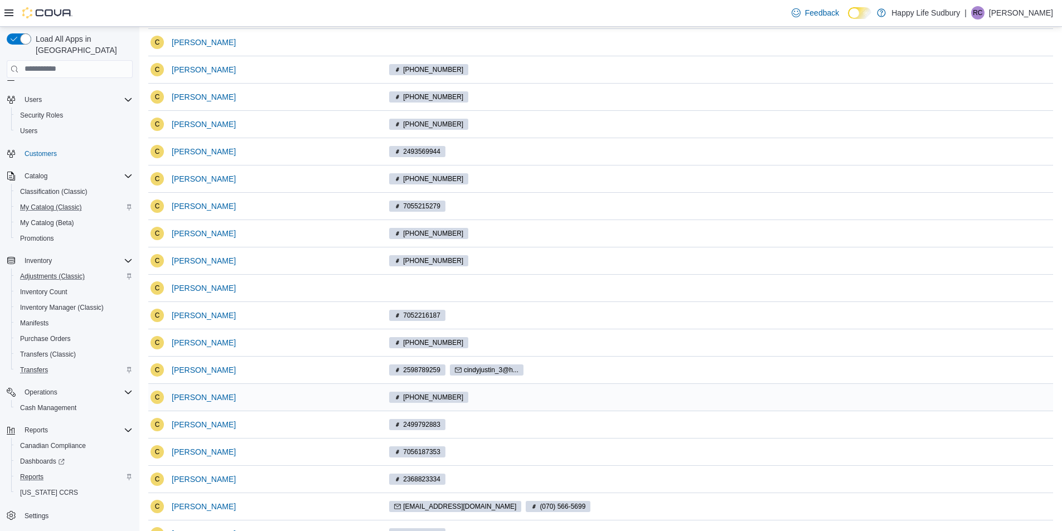
scroll to position [455, 0]
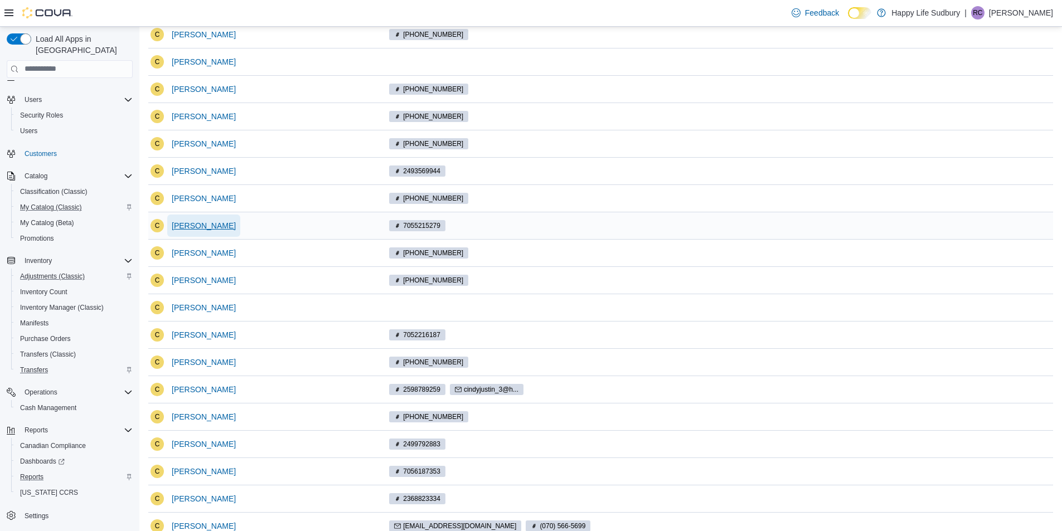
click at [178, 226] on span "Cindy" at bounding box center [204, 225] width 64 height 11
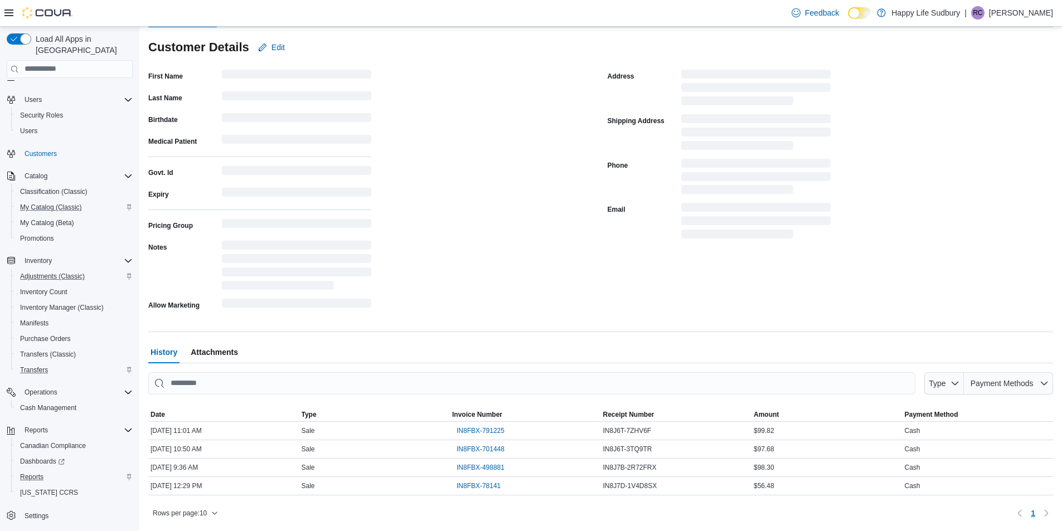
scroll to position [60, 0]
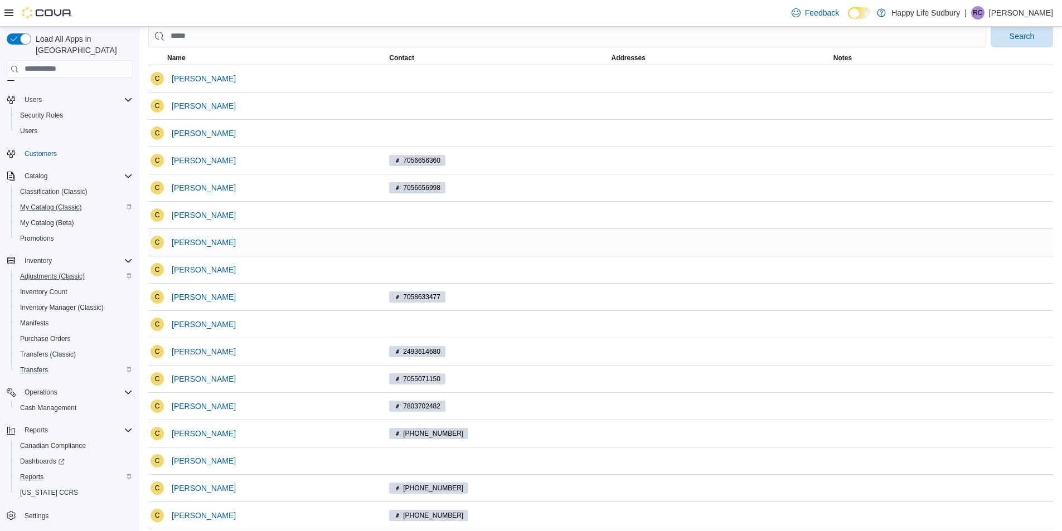
scroll to position [111, 0]
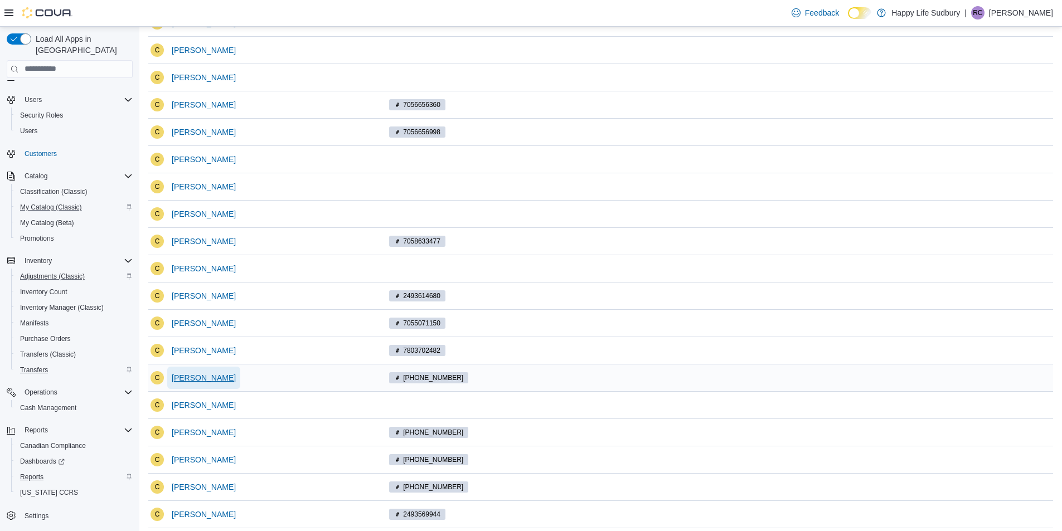
click at [189, 377] on span "Cindy" at bounding box center [204, 377] width 64 height 11
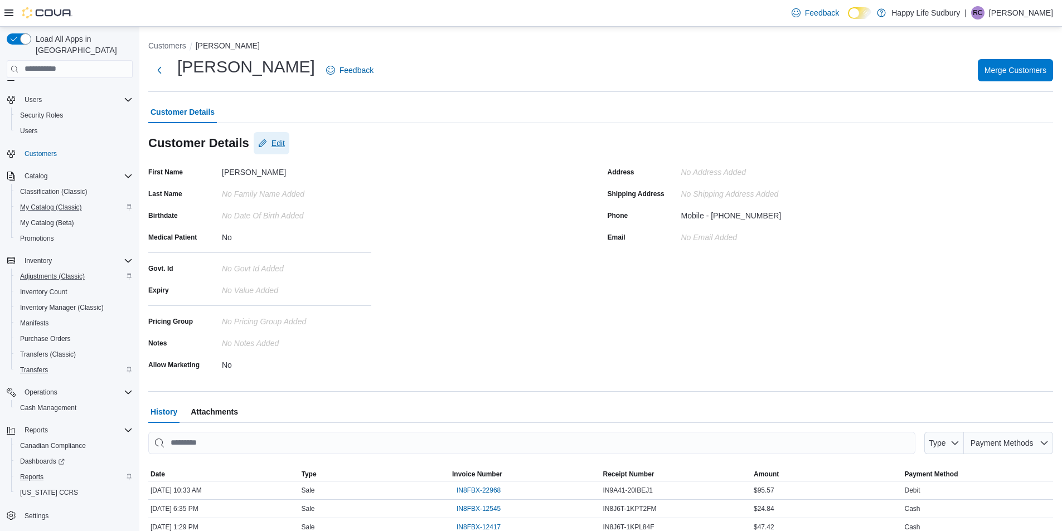
click at [273, 137] on span "Edit" at bounding box center [271, 143] width 27 height 22
select select "******"
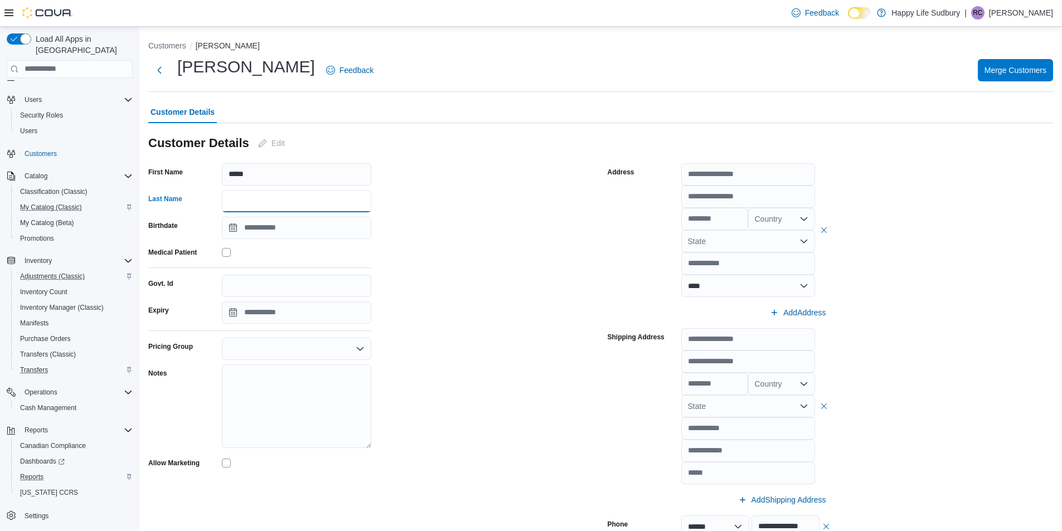
click at [269, 196] on input "Last Name" at bounding box center [296, 201] width 149 height 22
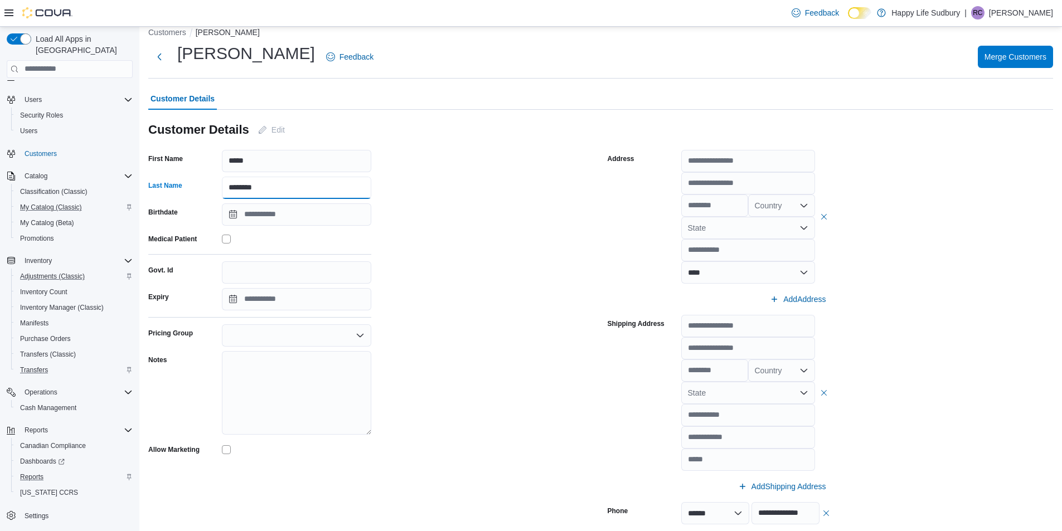
scroll to position [345, 0]
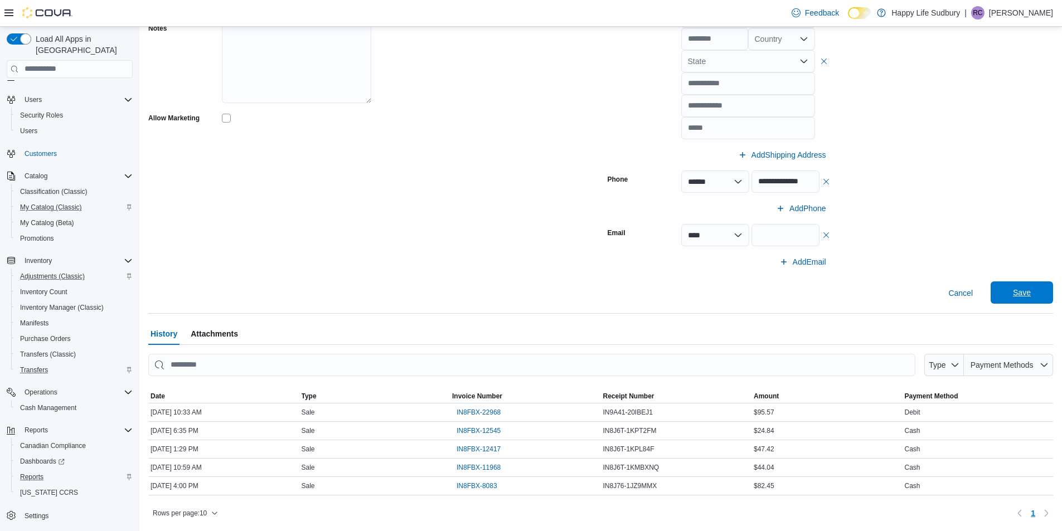
type input "********"
click at [1043, 293] on span "Save" at bounding box center [1021, 292] width 49 height 22
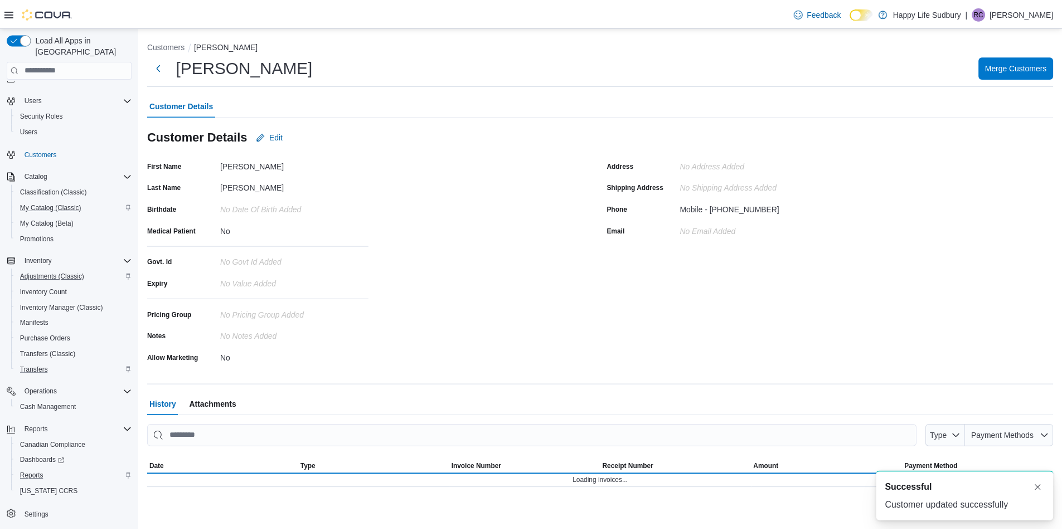
scroll to position [0, 0]
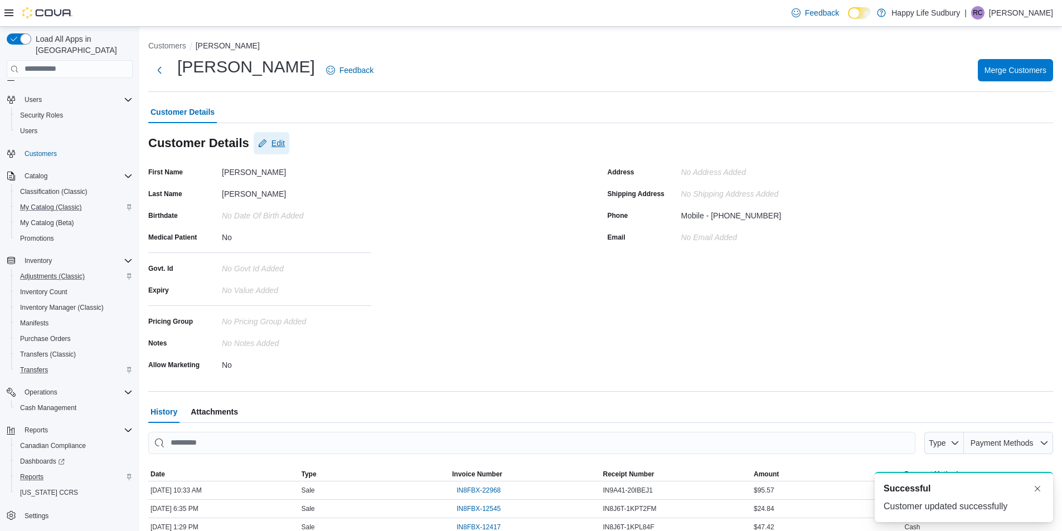
click at [287, 136] on button "Edit" at bounding box center [272, 143] width 36 height 22
select select "******"
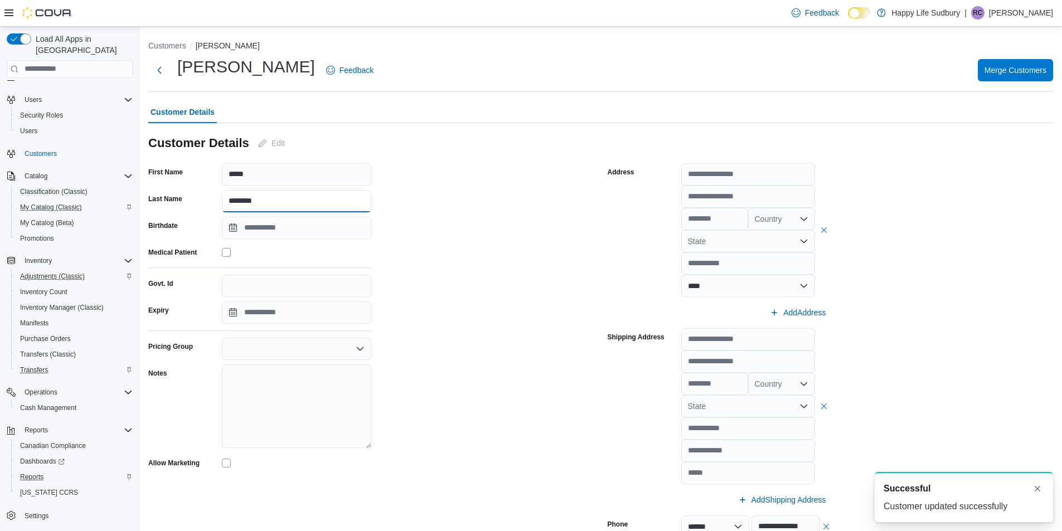
click at [290, 199] on input "********" at bounding box center [296, 201] width 149 height 22
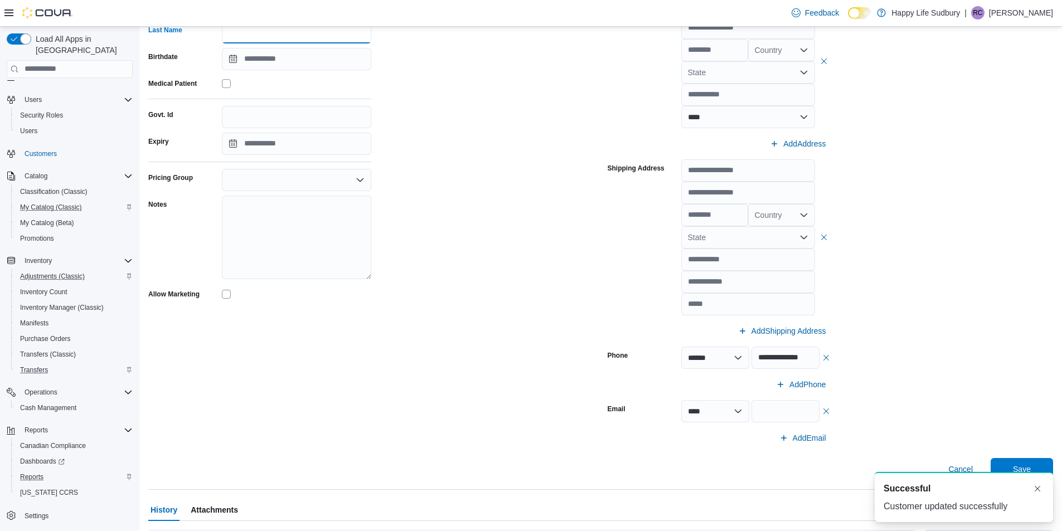
scroll to position [345, 0]
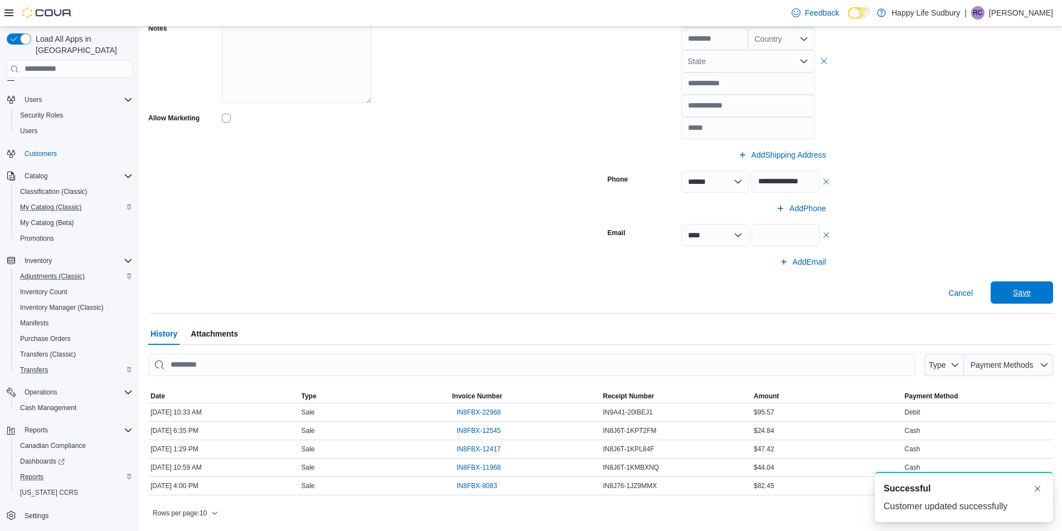
click at [1040, 293] on span "Save" at bounding box center [1021, 292] width 49 height 22
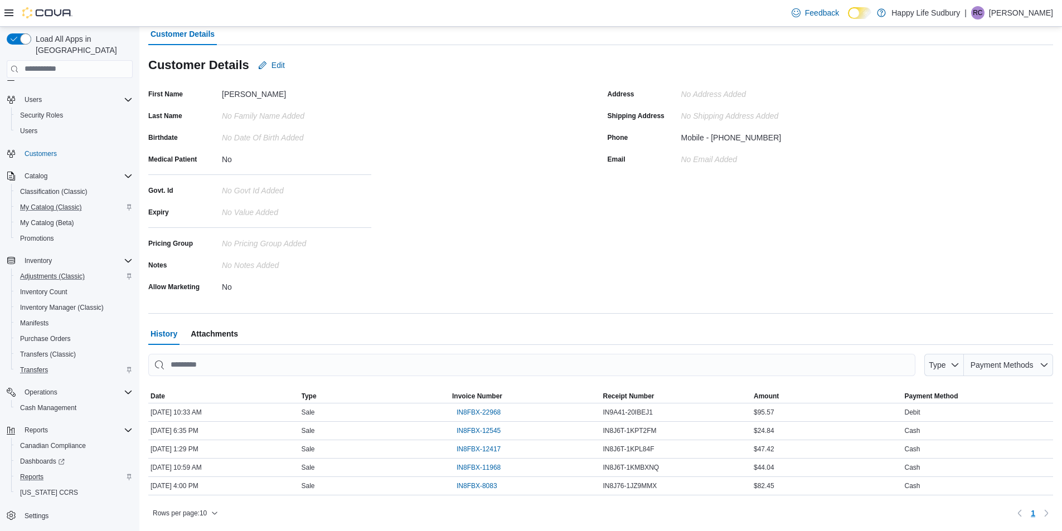
scroll to position [0, 0]
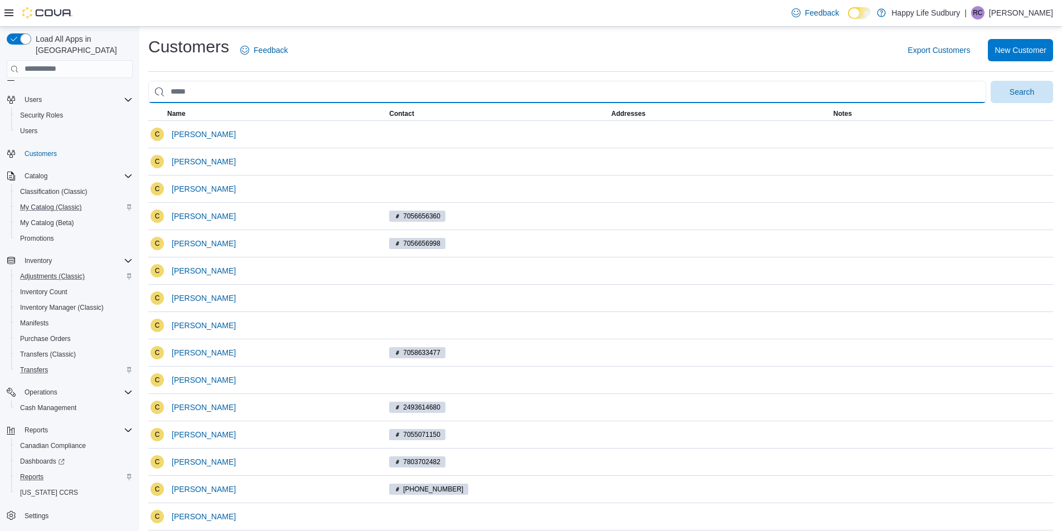
click at [278, 90] on input "search" at bounding box center [567, 92] width 838 height 22
click at [276, 90] on input "search" at bounding box center [567, 92] width 838 height 22
click at [272, 90] on input "search" at bounding box center [567, 92] width 838 height 22
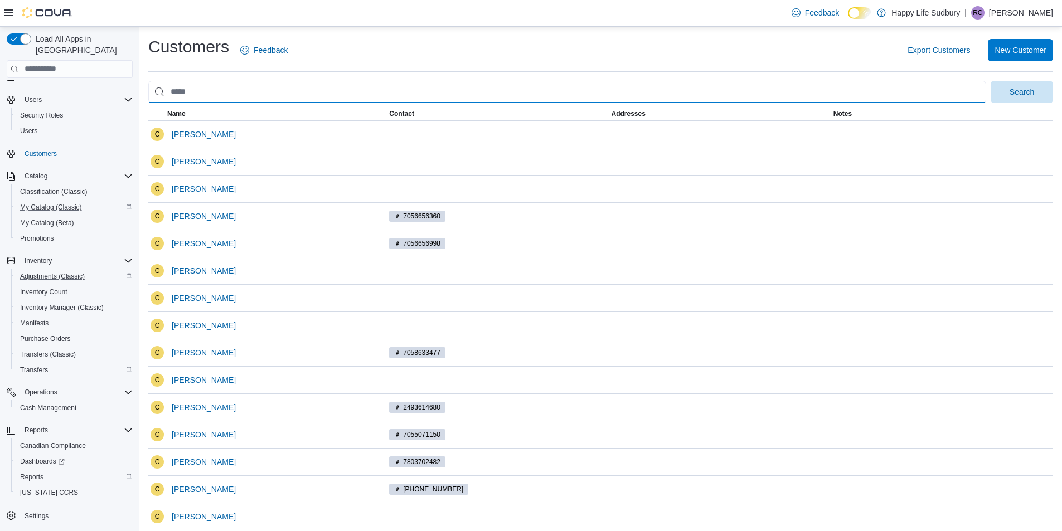
click at [176, 89] on input "search" at bounding box center [567, 92] width 838 height 22
drag, startPoint x: 177, startPoint y: 89, endPoint x: 215, endPoint y: 90, distance: 37.9
click at [215, 90] on input "search" at bounding box center [567, 92] width 838 height 22
drag, startPoint x: 199, startPoint y: 94, endPoint x: 172, endPoint y: 100, distance: 27.4
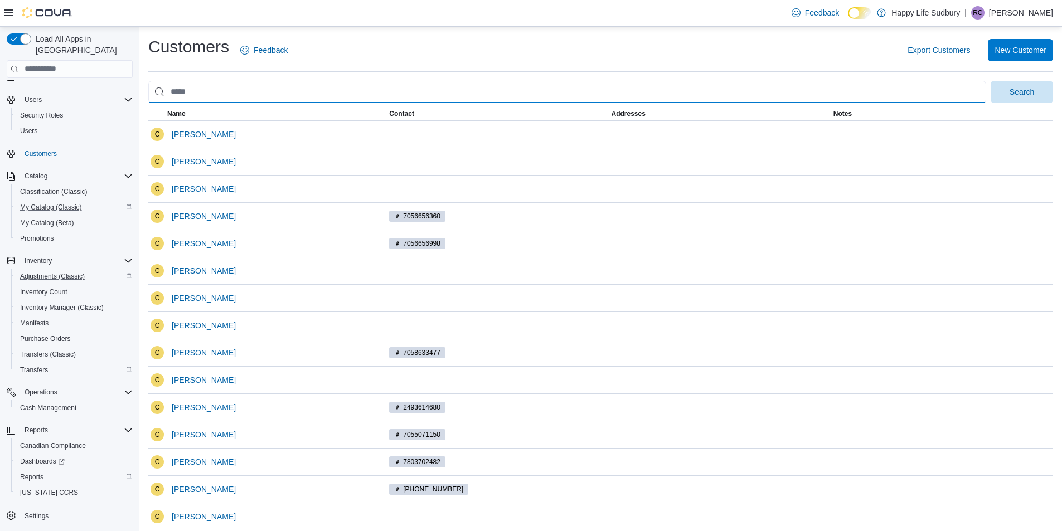
click at [172, 100] on input "search" at bounding box center [567, 92] width 838 height 22
type input "**********"
click at [990, 81] on button "Search" at bounding box center [1021, 92] width 62 height 22
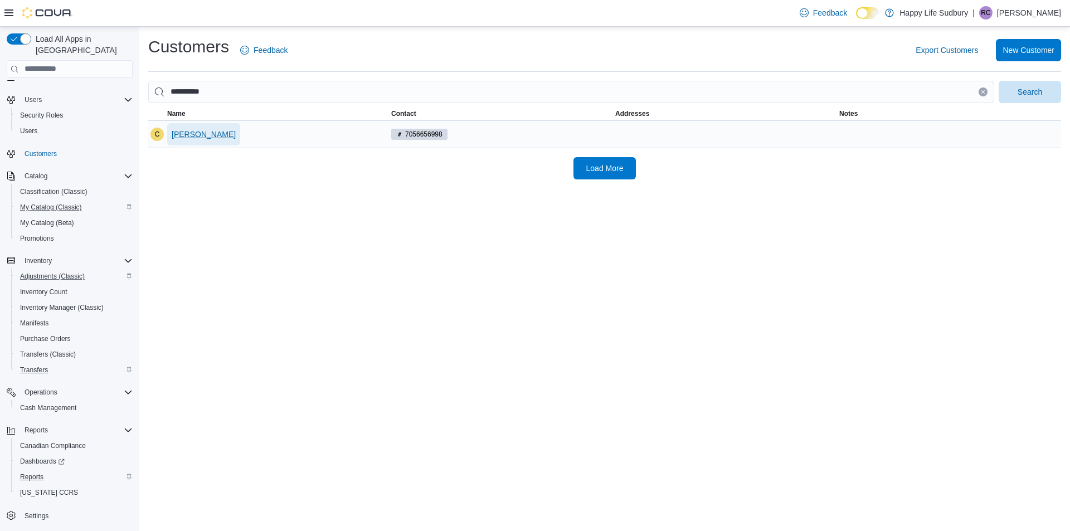
click at [191, 137] on span "Cindy" at bounding box center [204, 134] width 64 height 11
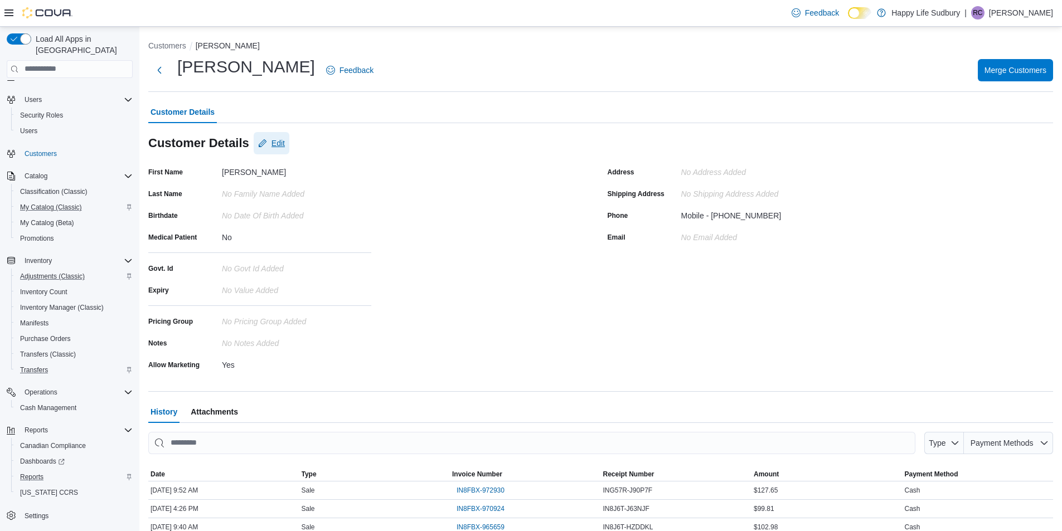
click at [273, 134] on span "Edit" at bounding box center [271, 143] width 27 height 22
select select "******"
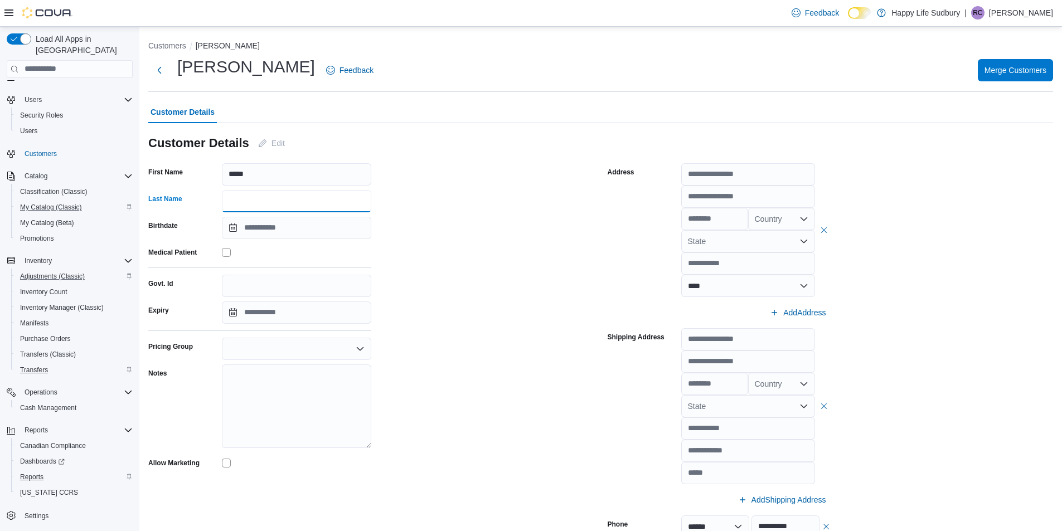
click at [285, 199] on input "Last Name" at bounding box center [296, 201] width 149 height 22
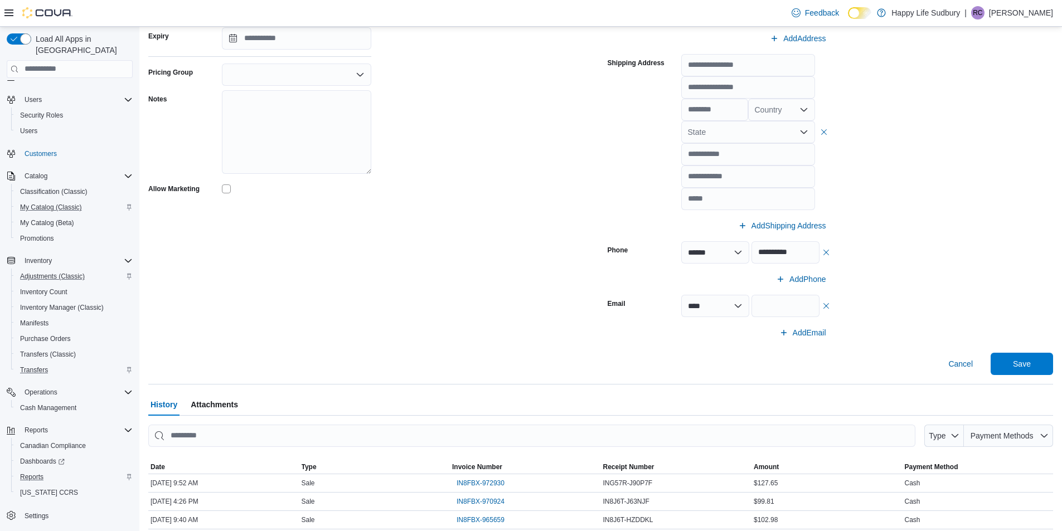
scroll to position [334, 0]
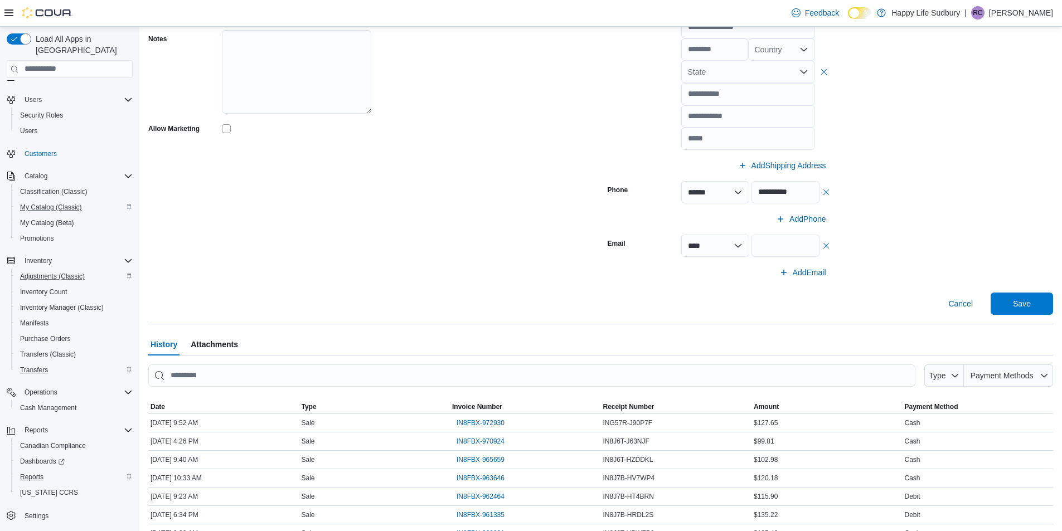
type input "********"
click at [1030, 305] on span "Save" at bounding box center [1022, 303] width 18 height 11
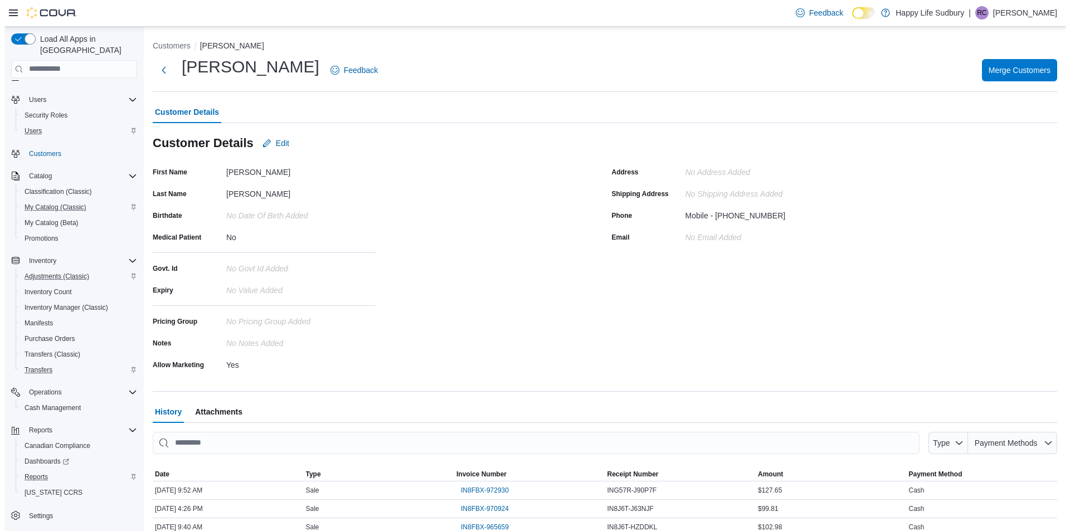
scroll to position [0, 0]
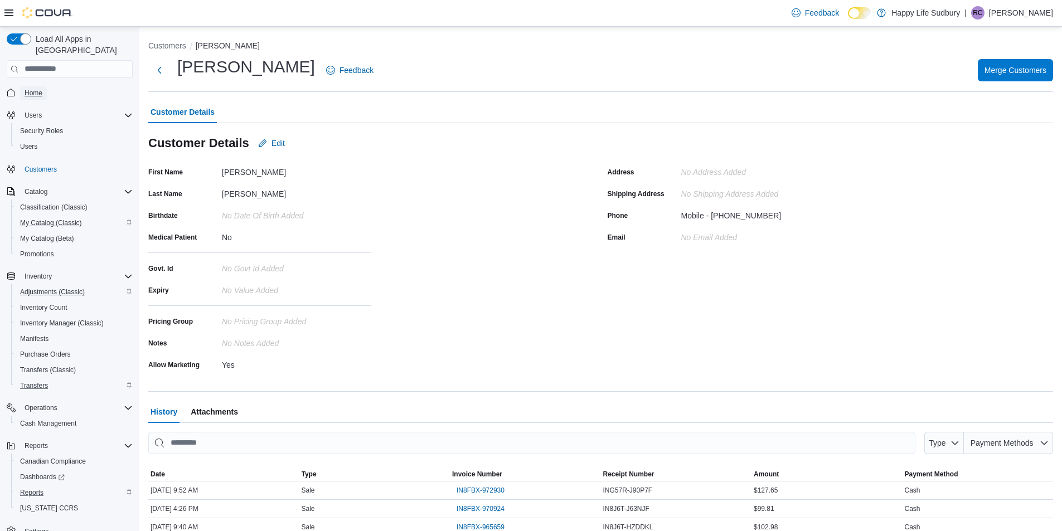
click at [36, 89] on span "Home" at bounding box center [34, 93] width 18 height 9
